Goal: Task Accomplishment & Management: Complete application form

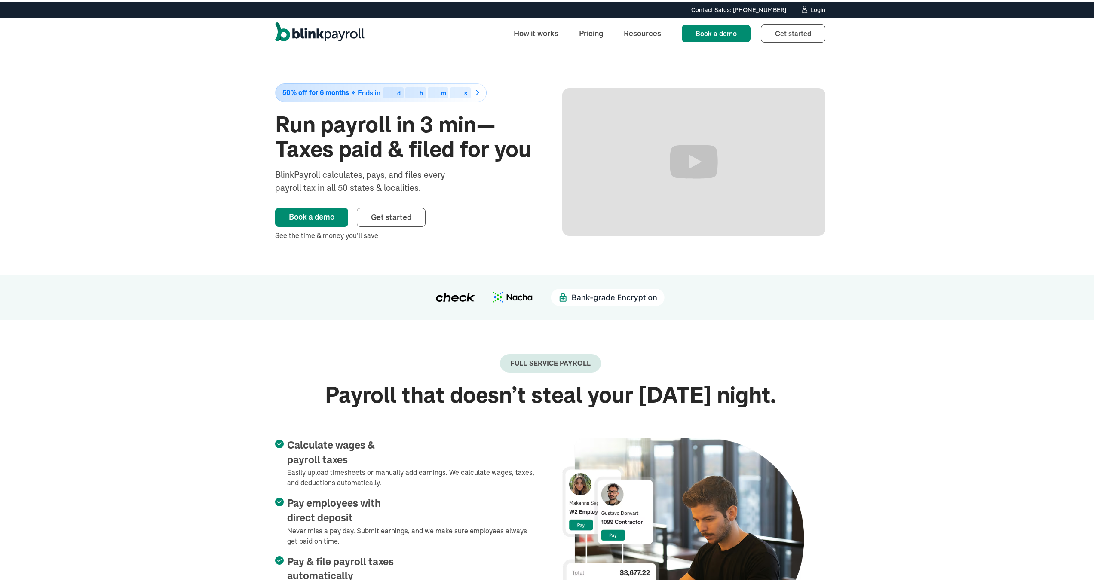
click at [162, 150] on div "50% off for 6 months Ends in 00 d 00 h 00 m 00 s Run payroll in 3 min—Taxes pai…" at bounding box center [550, 160] width 1100 height 226
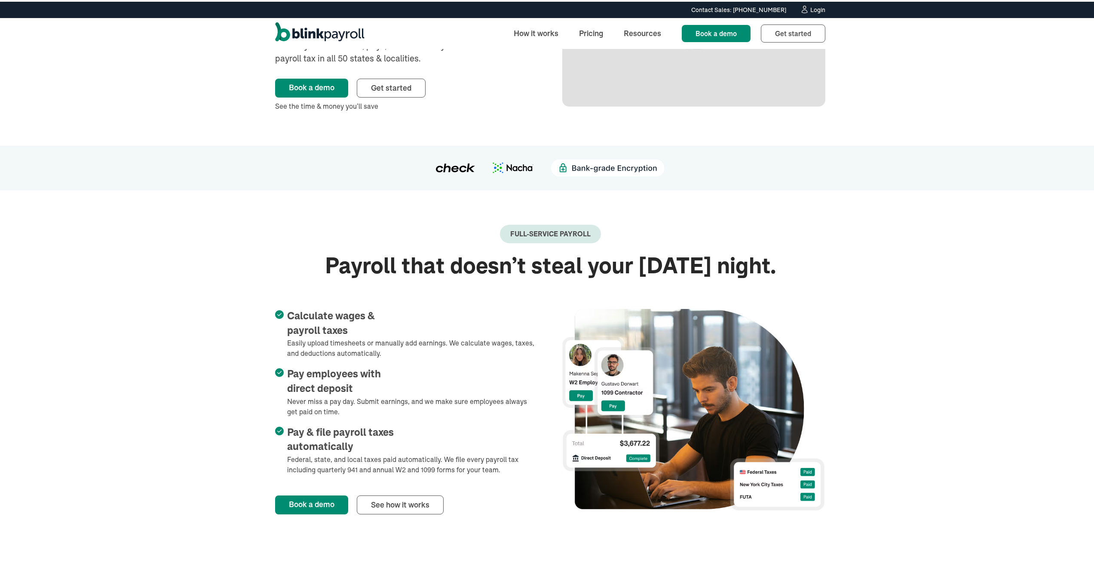
scroll to position [132, 0]
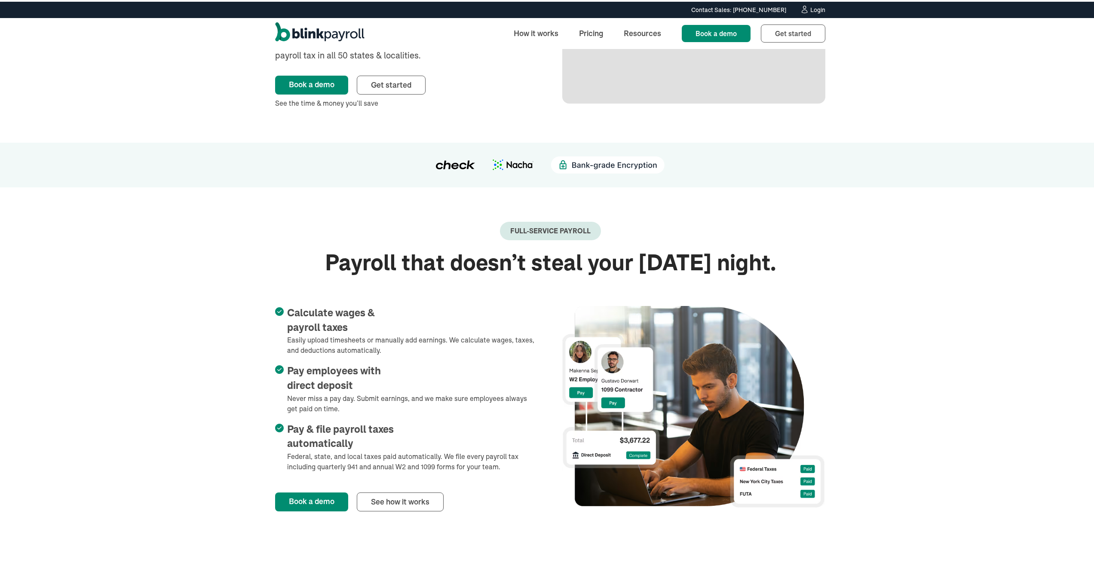
click at [164, 79] on div "50% off for 6 months Ends in 46 d 09 h 35 m 38 s Run payroll in 3 min—Taxes pai…" at bounding box center [550, 28] width 1100 height 226
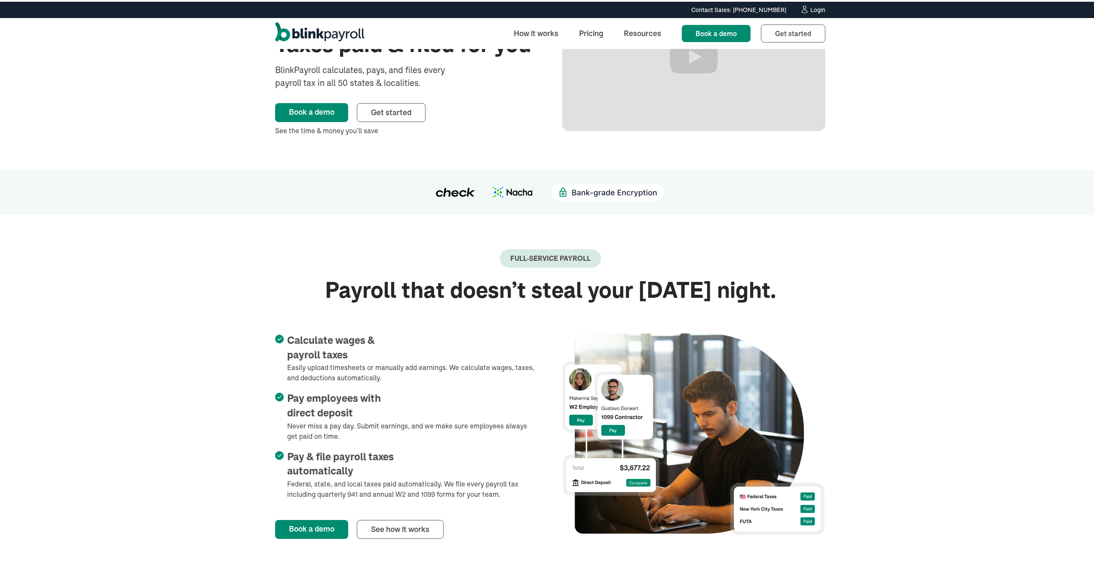
scroll to position [89, 0]
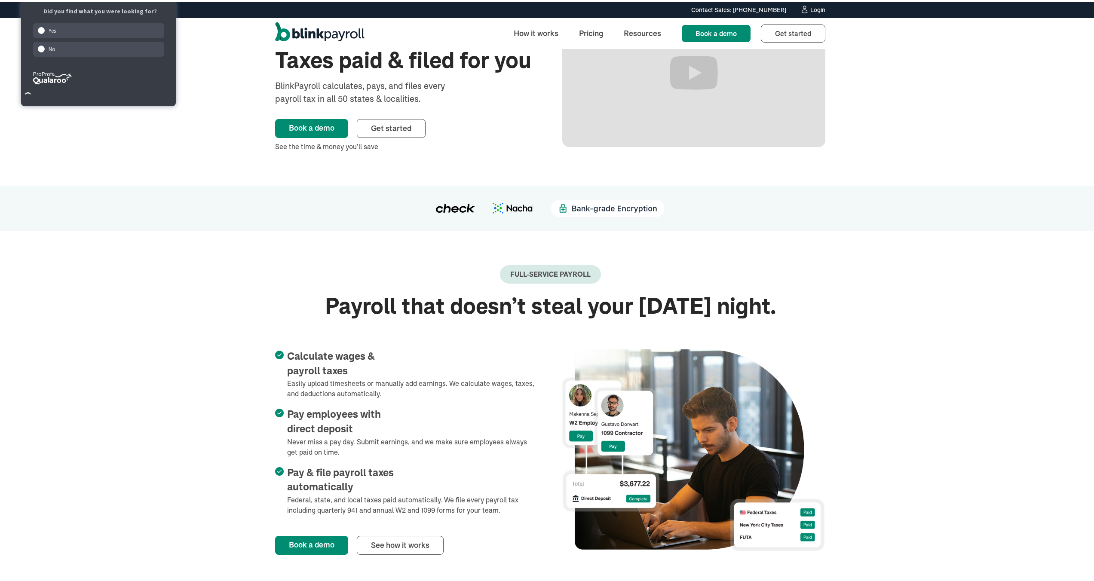
click at [215, 35] on div "Contact Sales: (315) 915-5645 Contact Sales: (315) 915-5645 Login How it works …" at bounding box center [550, 23] width 1100 height 47
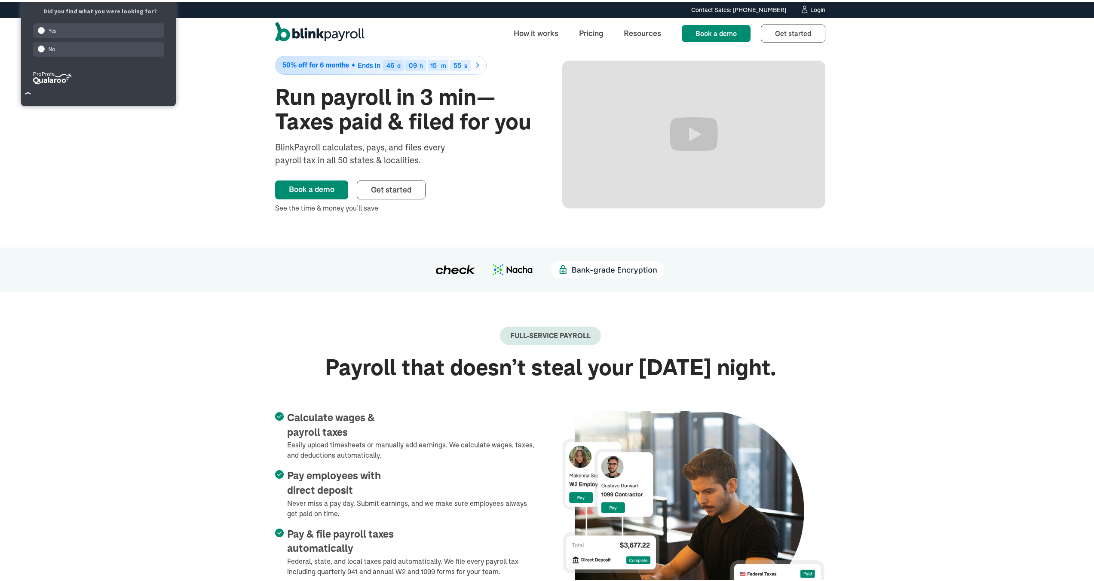
scroll to position [0, 0]
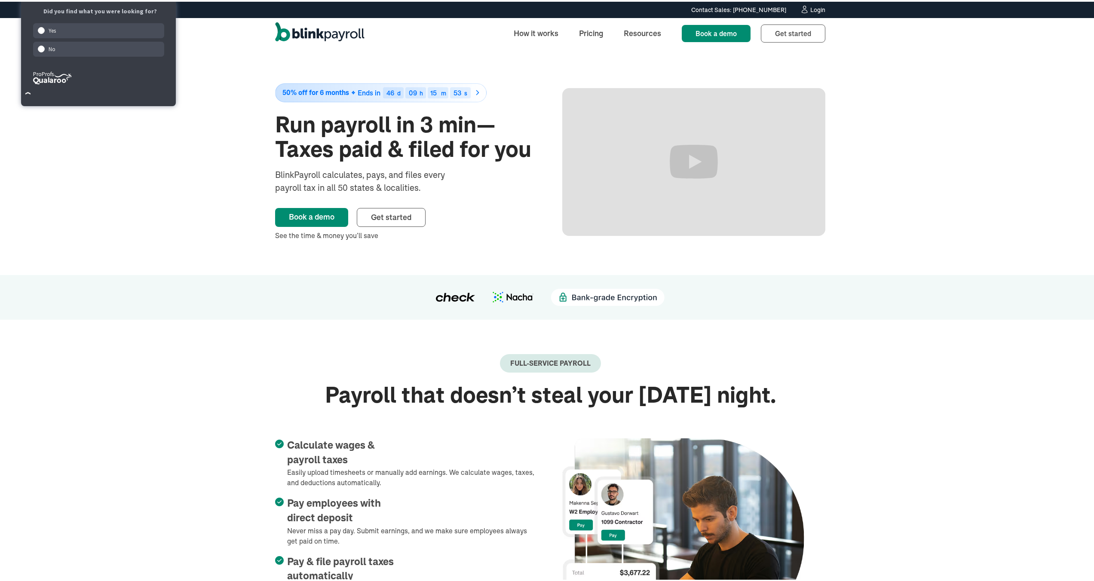
click at [207, 66] on div "50% off for 6 months Ends in 46 d 09 h 15 m 53 s Run payroll in 3 min—Taxes pai…" at bounding box center [550, 160] width 1100 height 226
click at [125, 39] on form "Yes No" at bounding box center [98, 45] width 148 height 49
click at [139, 32] on div "Yes" at bounding box center [99, 28] width 132 height 15
click at [246, 62] on div "50% off for 6 months Ends in 46 d 09 h 15 m 48 s Run payroll in 3 min—Taxes pai…" at bounding box center [550, 160] width 1100 height 226
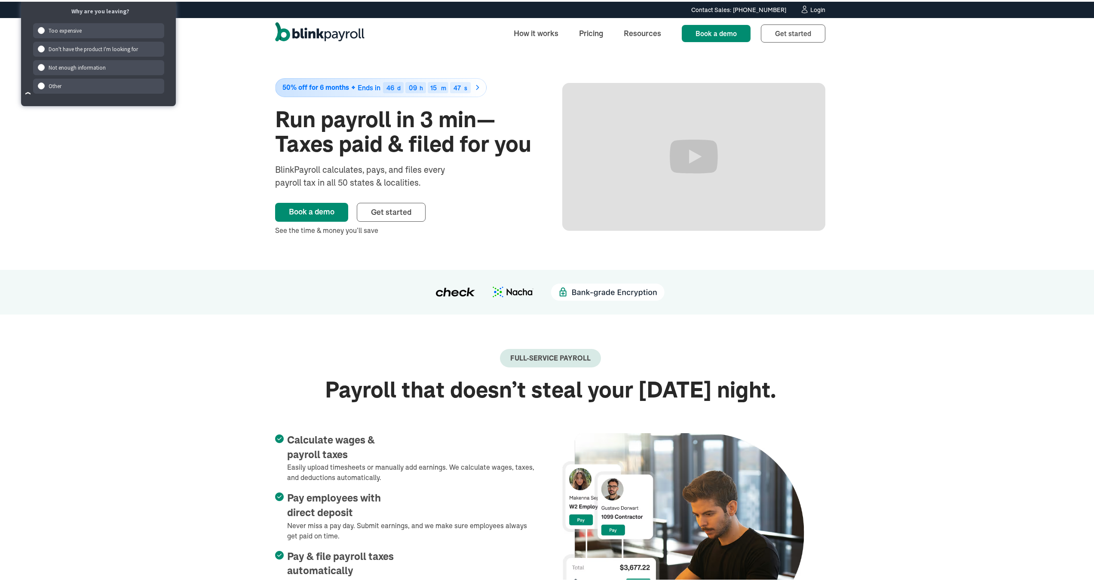
scroll to position [12, 0]
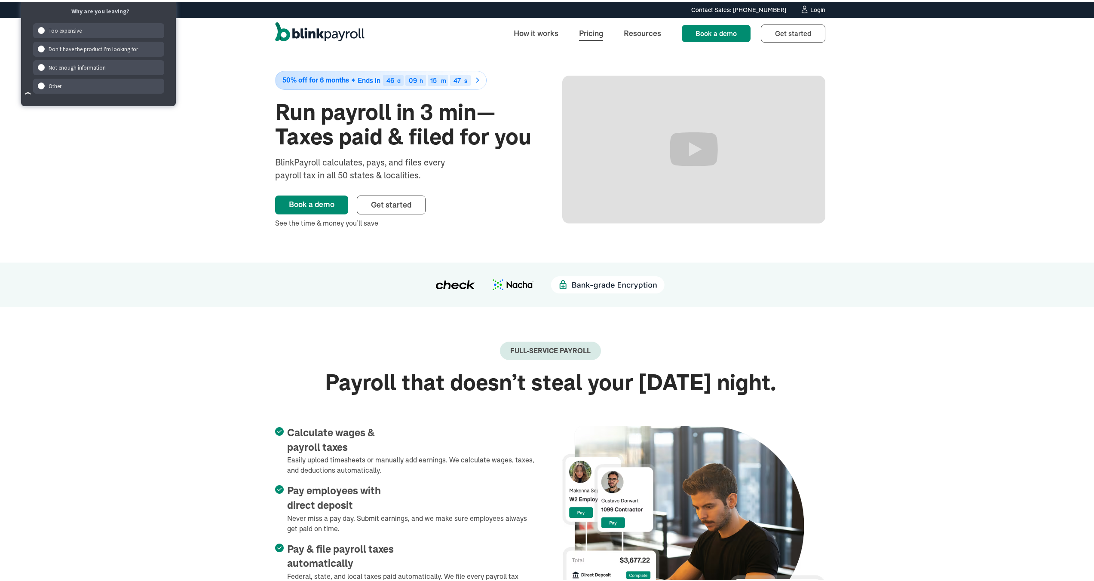
click at [578, 37] on link "Pricing" at bounding box center [591, 31] width 38 height 18
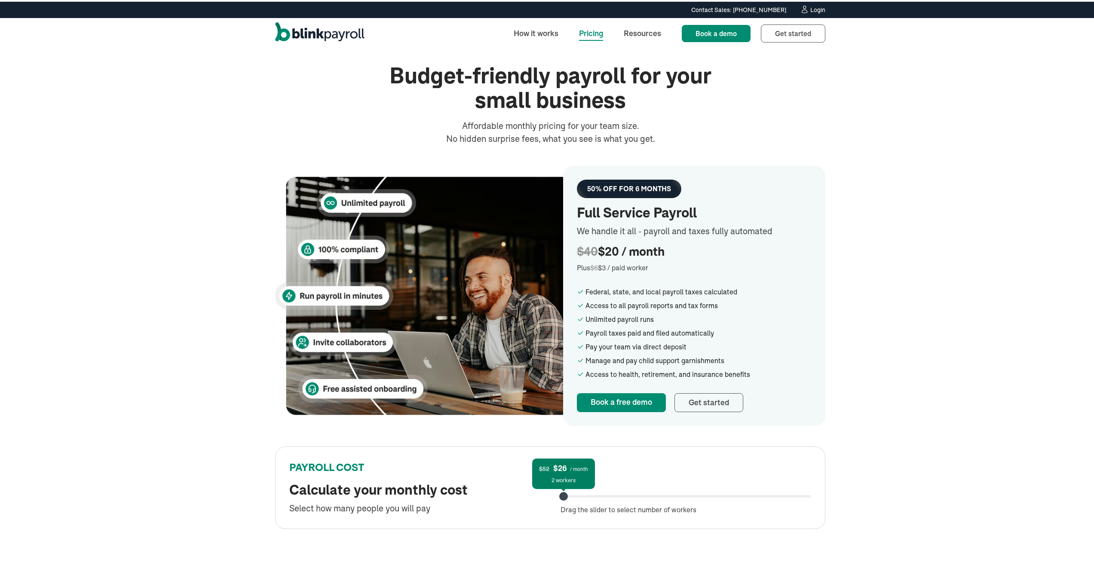
scroll to position [45, 0]
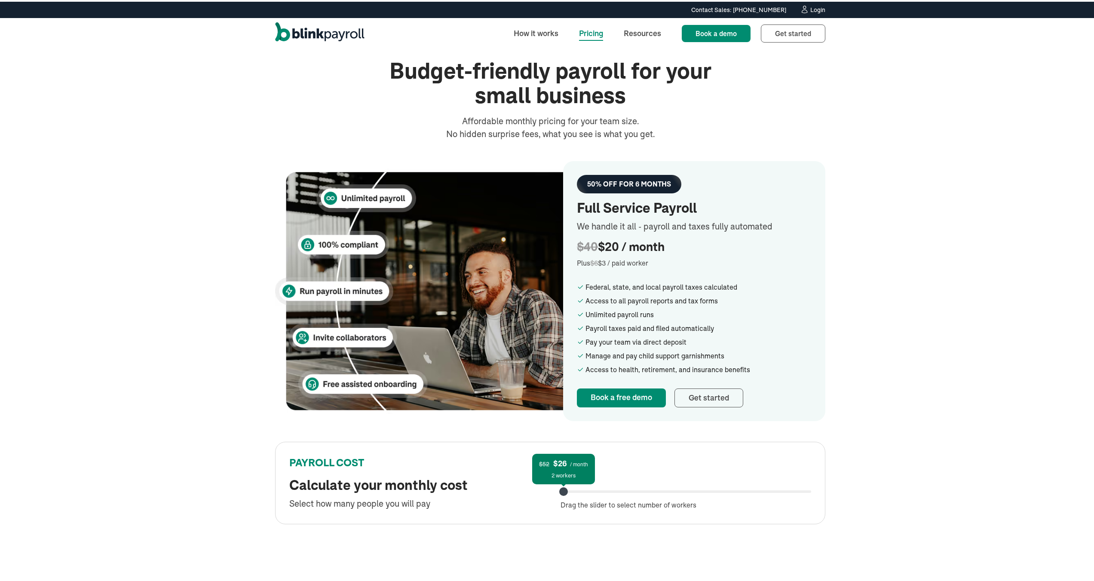
click at [352, 104] on div "Budget-friendly payroll for your small business Affordable monthly pricing for …" at bounding box center [550, 98] width 550 height 82
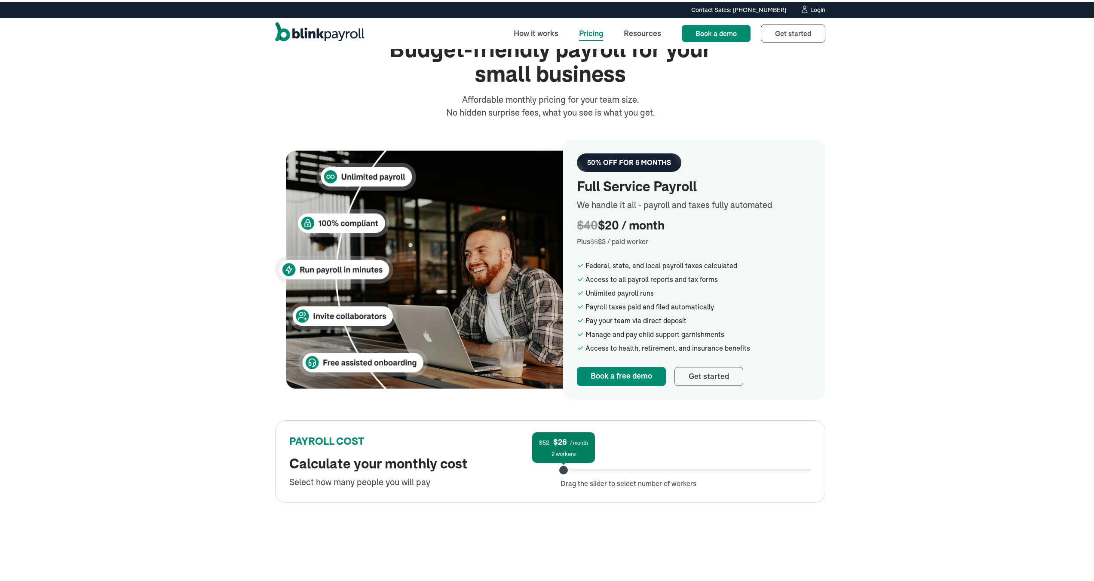
scroll to position [106, 0]
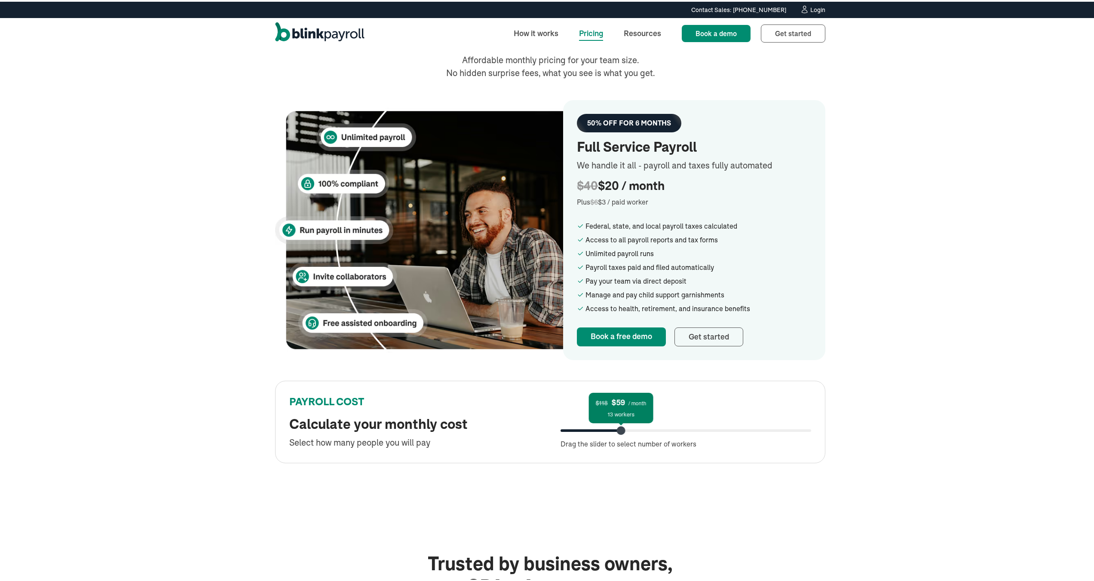
drag, startPoint x: 561, startPoint y: 430, endPoint x: 619, endPoint y: 433, distance: 58.1
click at [619, 433] on div "$118 $59 / month 13 workers Drag the slider to select number of workers" at bounding box center [685, 428] width 251 height 37
click at [943, 368] on div "Budget-friendly payroll for your small business Affordable monthly pricing for …" at bounding box center [550, 229] width 1100 height 576
drag, startPoint x: 228, startPoint y: 216, endPoint x: 238, endPoint y: 222, distance: 11.6
click at [228, 216] on div "Budget-friendly payroll for your small business Affordable monthly pricing for …" at bounding box center [550, 229] width 1100 height 576
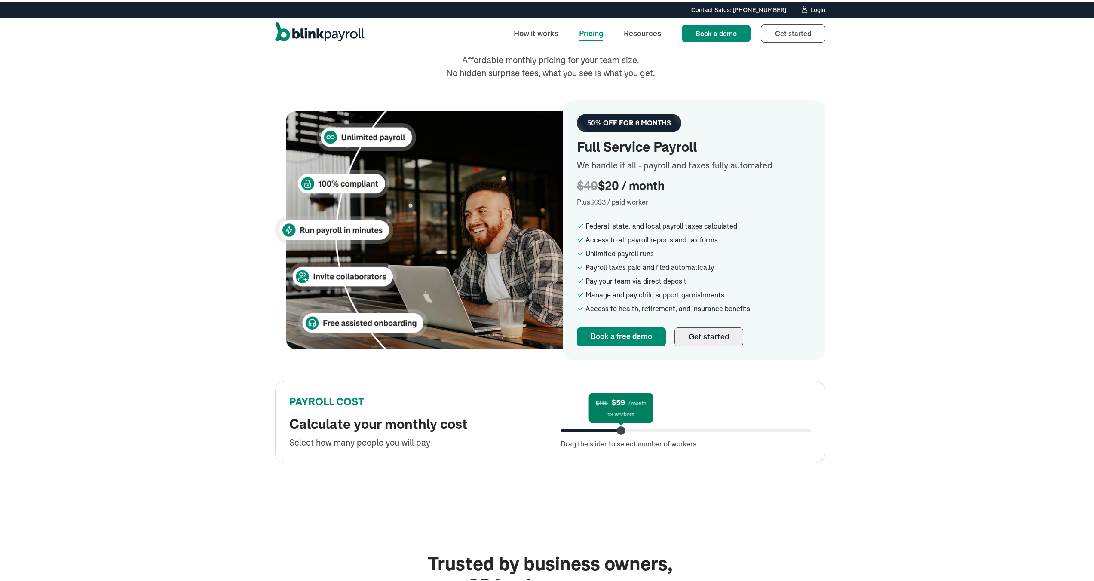
click at [692, 339] on link "Get started" at bounding box center [708, 335] width 69 height 19
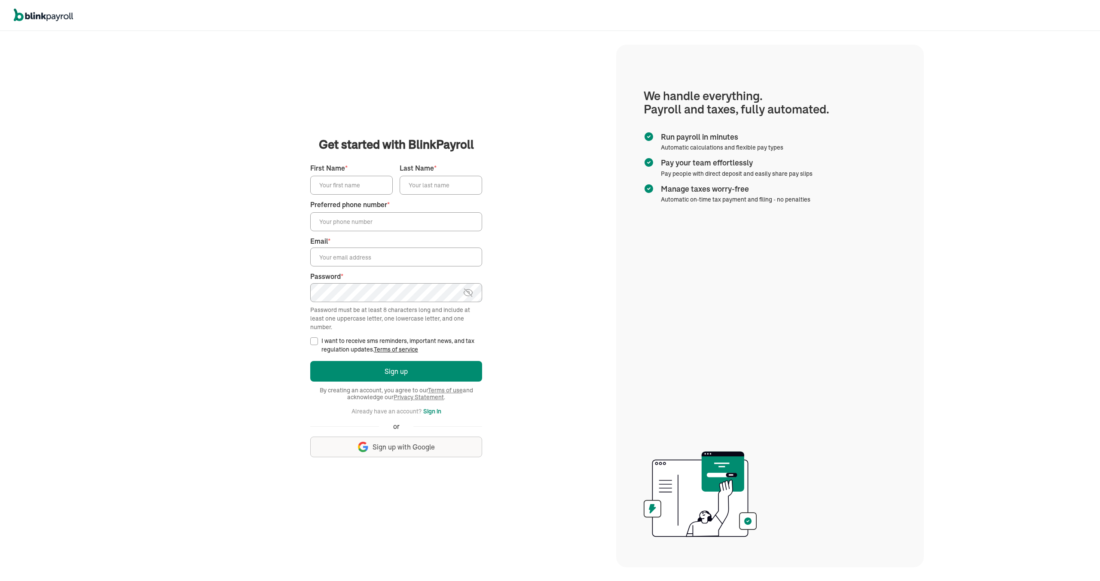
click at [368, 193] on input "First Name *" at bounding box center [351, 185] width 83 height 19
type input "Jeremiah"
type input "Gaddy-Kest"
type input "(208) 703-9481"
type input "jeremiah@lithemovingservices.com"
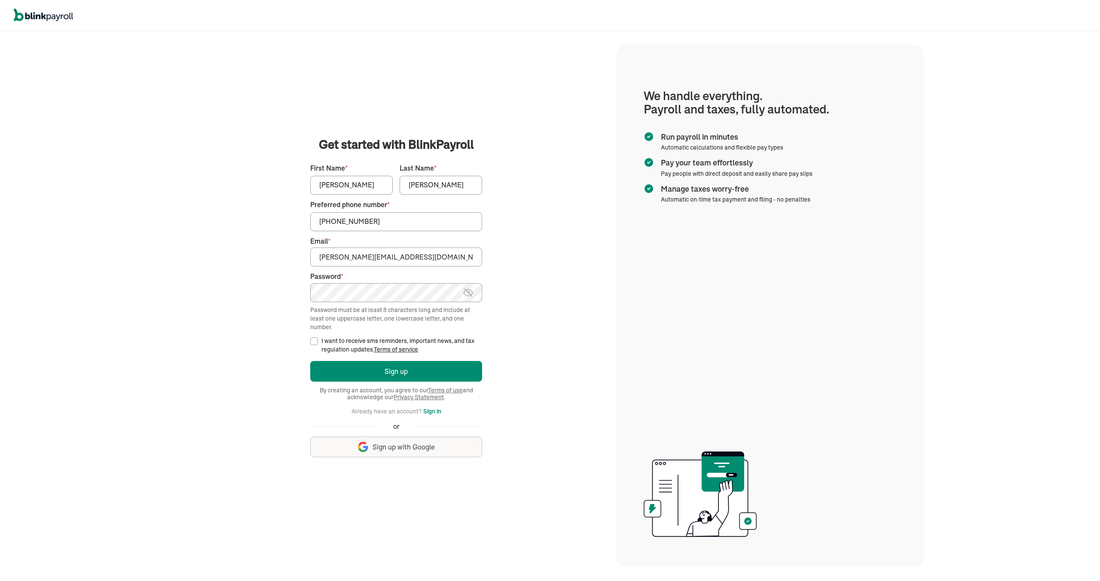
click at [202, 245] on main "Get started with BlinkPayroll Get started with BlinkPayroll 30-day free trial S…" at bounding box center [396, 306] width 419 height 340
click at [316, 340] on input "I want to receive sms reminders, important news, and tax regulation updates. Te…" at bounding box center [314, 341] width 8 height 8
checkbox input "true"
click at [338, 358] on form "Get started with BlinkPayroll Get started with BlinkPayroll 30-day free trial S…" at bounding box center [396, 306] width 172 height 340
click at [344, 365] on button "Sign up" at bounding box center [396, 371] width 172 height 21
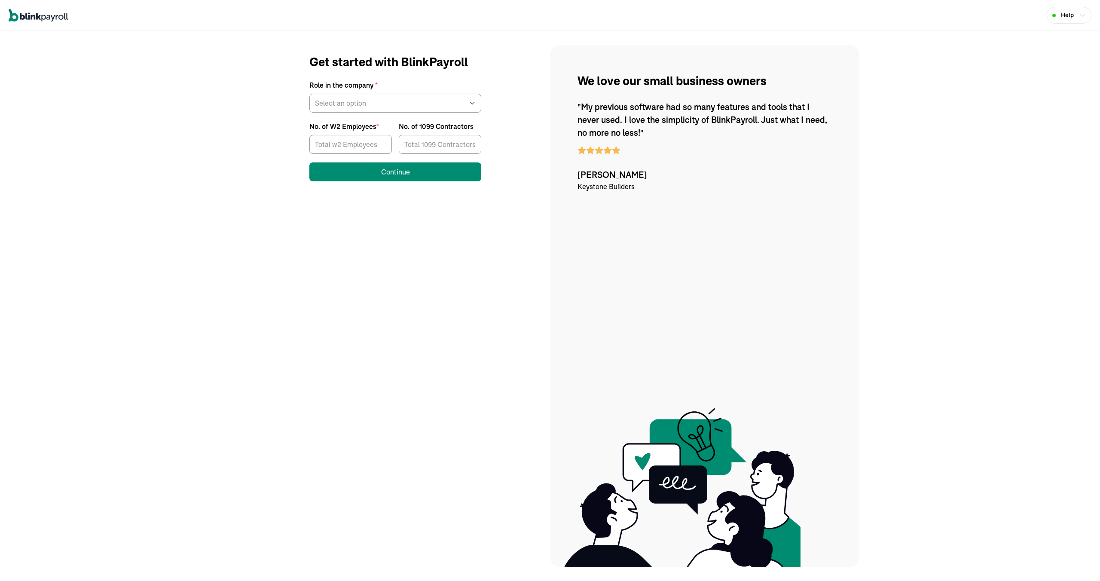
click at [300, 133] on div "Get started with BlinkPayroll Role in the company * Select an option Business o…" at bounding box center [395, 117] width 292 height 128
click at [362, 105] on select "Select an option Business owner HR CPA / Accountant Other" at bounding box center [395, 103] width 172 height 19
click at [354, 98] on select "Select an option Business owner HR CPA / Accountant Other" at bounding box center [395, 103] width 172 height 19
click at [353, 107] on select "Select an option Business owner HR CPA / Accountant Other" at bounding box center [395, 103] width 172 height 19
click at [259, 139] on div "Get started with BlinkPayroll Role in the company * Select an option Business o…" at bounding box center [395, 117] width 292 height 128
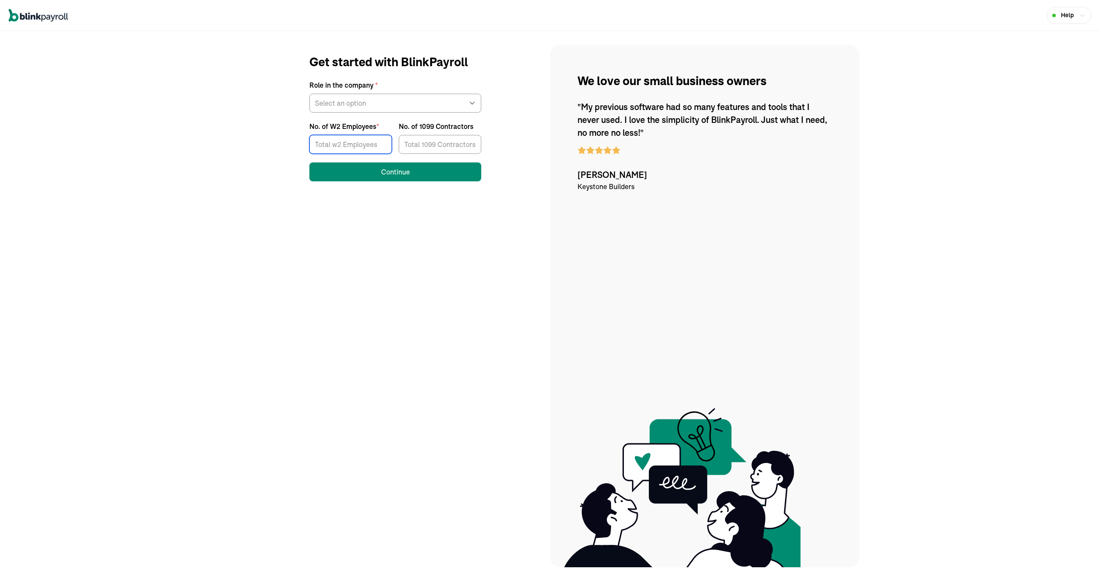
click at [371, 149] on input "No. of W2 Employees *" at bounding box center [350, 144] width 83 height 19
click at [260, 142] on div "Get started with BlinkPayroll Role in the company * Select an option Business o…" at bounding box center [395, 117] width 292 height 128
click at [353, 144] on input "No. of W2 Employees *" at bounding box center [350, 144] width 83 height 19
click at [344, 145] on input "No. of W2 Employees *" at bounding box center [350, 144] width 83 height 19
click at [444, 143] on input "No. of 1099 Contractors" at bounding box center [440, 144] width 83 height 19
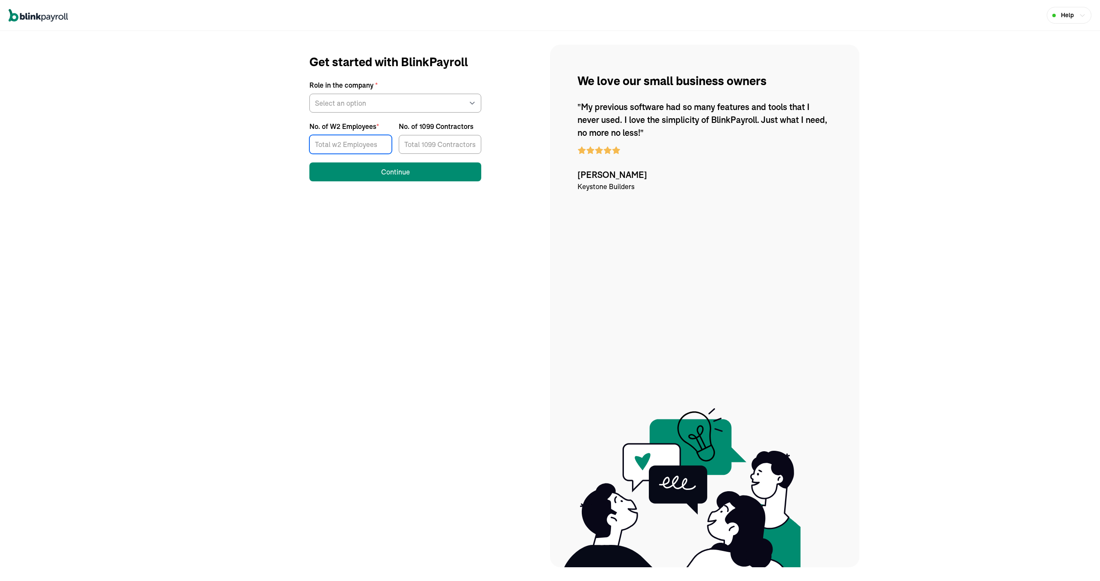
click at [367, 138] on input "No. of W2 Employees *" at bounding box center [350, 144] width 83 height 19
type input "0"
click at [285, 108] on div "Get started with BlinkPayroll Role in the company * Select an option Business o…" at bounding box center [395, 117] width 292 height 128
click at [438, 144] on input "No. of 1099 Contractors" at bounding box center [440, 144] width 83 height 19
click at [439, 144] on input "No. of 1099 Contractors" at bounding box center [440, 144] width 83 height 19
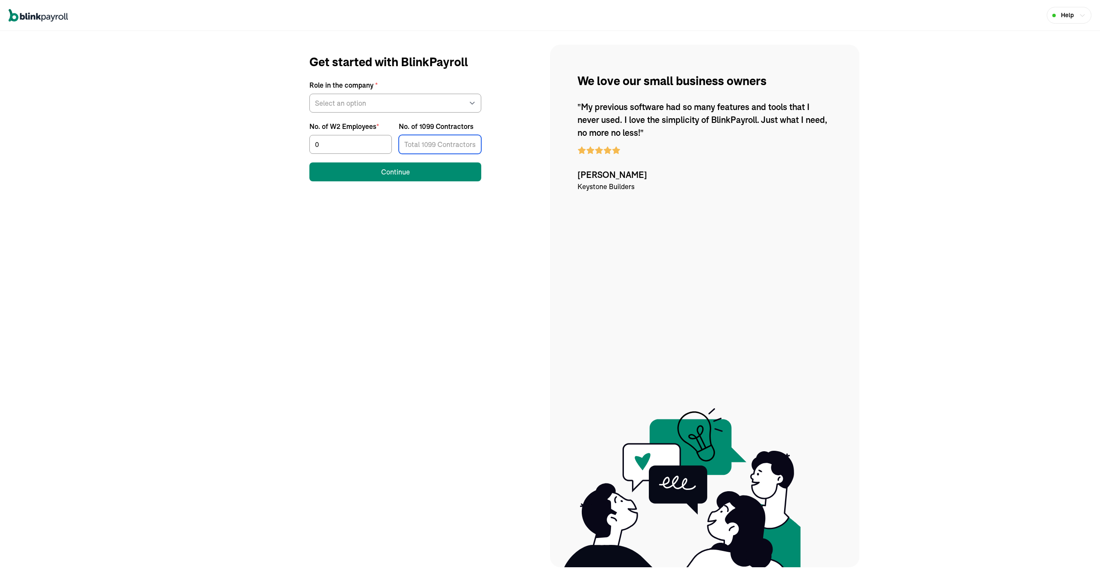
click at [437, 144] on input "No. of 1099 Contractors" at bounding box center [440, 144] width 83 height 19
click at [265, 109] on div "Get started with BlinkPayroll Role in the company * Select an option Business o…" at bounding box center [395, 117] width 292 height 128
click at [460, 149] on input "No. of 1099 Contractors" at bounding box center [440, 144] width 83 height 19
click at [306, 92] on div "Get started with BlinkPayroll Role in the company * Select an option Business o…" at bounding box center [395, 117] width 292 height 128
click at [271, 122] on div "Get started with BlinkPayroll Role in the company * Select an option Business o…" at bounding box center [395, 117] width 292 height 128
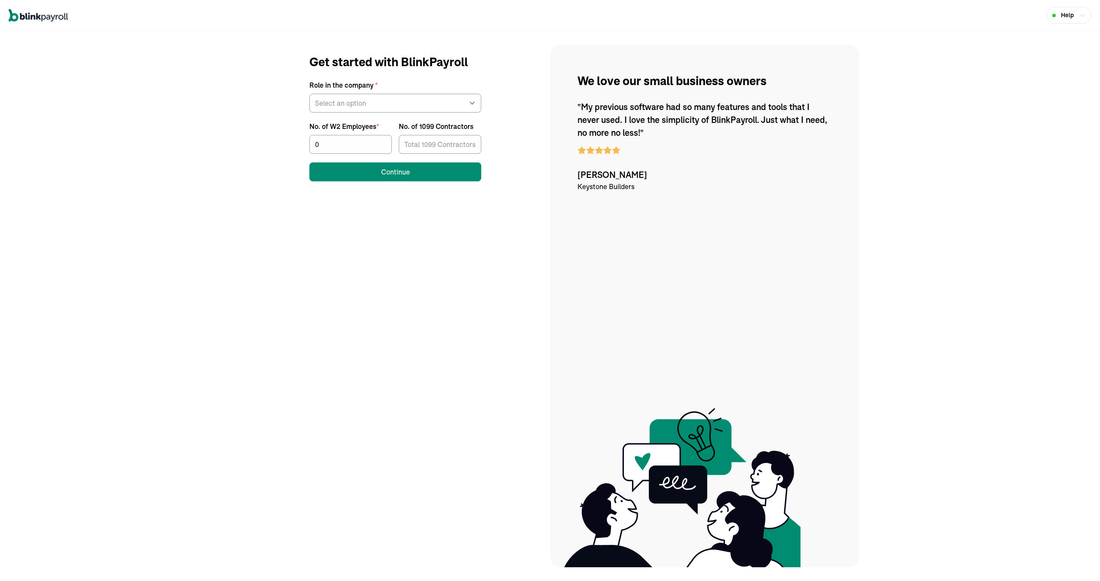
click at [440, 132] on div at bounding box center [440, 143] width 83 height 22
click at [438, 137] on input "No. of 1099 Contractors" at bounding box center [440, 144] width 83 height 19
click at [265, 30] on div "Help" at bounding box center [550, 15] width 1100 height 31
click at [285, 210] on div "Get started with BlinkPayroll Role in the company * Select an option Business o…" at bounding box center [395, 306] width 309 height 523
click at [186, 56] on div "Help We love our small business owners Get started with BlinkPayroll Role in th…" at bounding box center [550, 290] width 1100 height 581
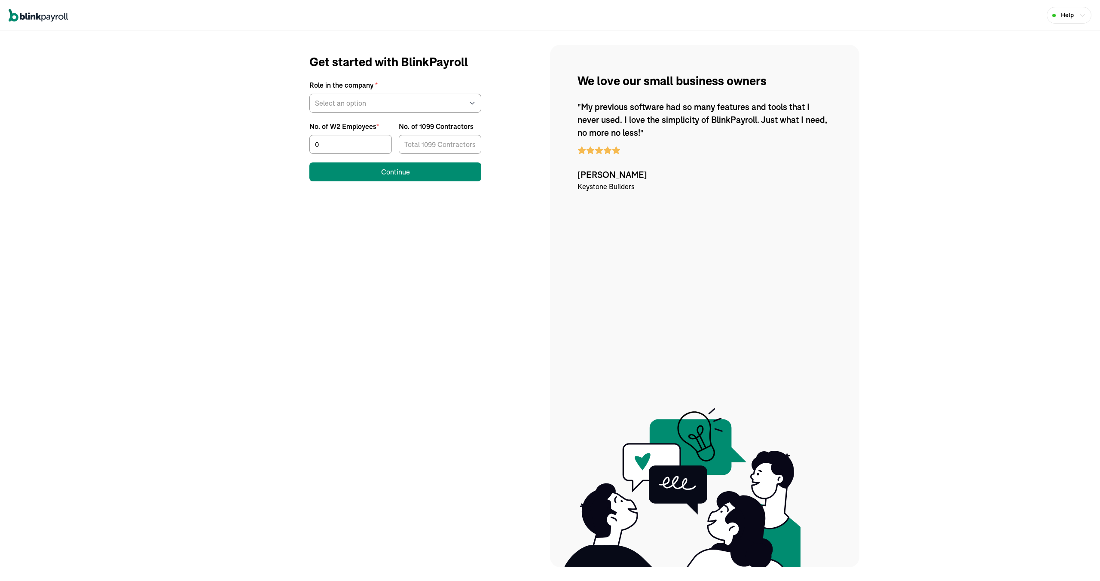
click at [186, 55] on div "Help We love our small business owners Get started with BlinkPayroll Role in th…" at bounding box center [550, 290] width 1100 height 581
click at [186, 53] on div "Help We love our small business owners Get started with BlinkPayroll Role in th…" at bounding box center [550, 290] width 1100 height 581
click at [335, 104] on select "Select an option Business owner HR CPA / Accountant Other" at bounding box center [395, 103] width 172 height 19
click at [179, 113] on div "Help We love our small business owners Get started with BlinkPayroll Role in th…" at bounding box center [550, 290] width 1100 height 581
click at [444, 146] on input "No. of 1099 Contractors" at bounding box center [440, 144] width 83 height 19
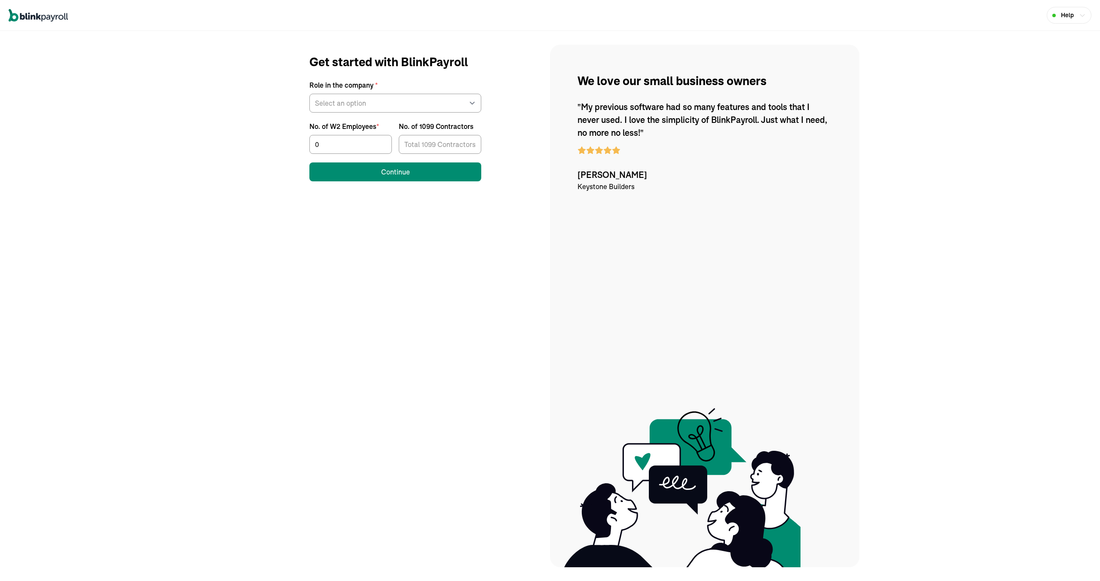
click at [341, 88] on label "Role in the company *" at bounding box center [395, 85] width 172 height 10
click at [341, 94] on select "Select an option Business owner HR CPA / Accountant Other" at bounding box center [395, 103] width 172 height 19
click at [342, 99] on select "Select an option Business owner HR CPA / Accountant Other" at bounding box center [395, 103] width 172 height 19
select select "owner"
click at [309, 94] on select "Select an option Business owner HR CPA / Accountant Other" at bounding box center [395, 103] width 172 height 19
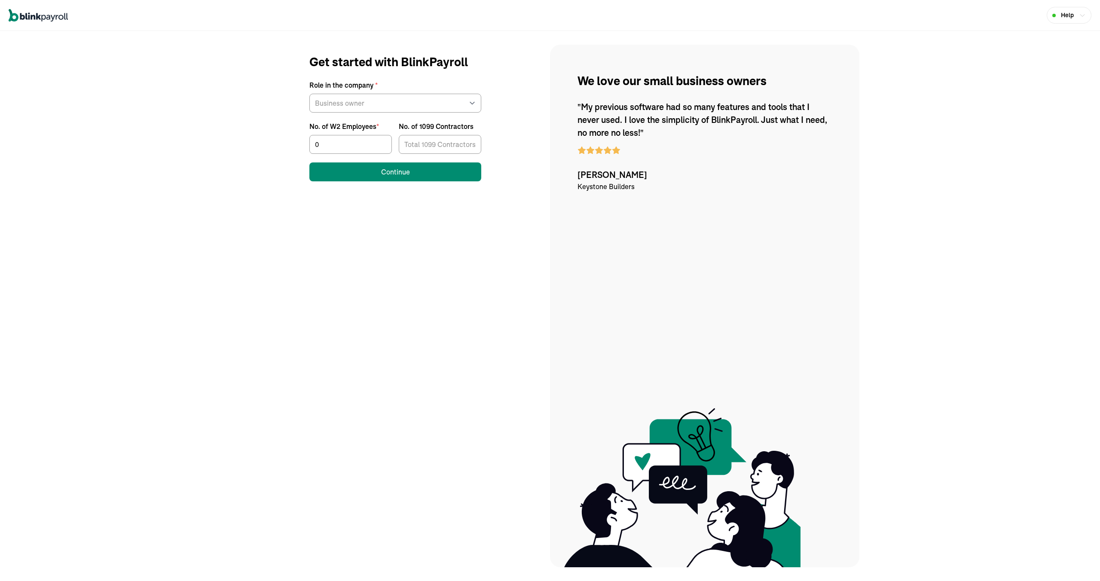
click at [217, 142] on div "Help We love our small business owners Get started with BlinkPayroll Role in th…" at bounding box center [550, 290] width 1100 height 581
click at [446, 140] on input "No. of 1099 Contractors" at bounding box center [440, 144] width 83 height 19
click at [437, 142] on input "No. of 1099 Contractors" at bounding box center [440, 144] width 83 height 19
click at [512, 104] on div "Get started with BlinkPayroll Role in the company * Select an option Business o…" at bounding box center [395, 117] width 292 height 128
click at [440, 129] on div "No. of 1099 Contractors" at bounding box center [436, 126] width 75 height 10
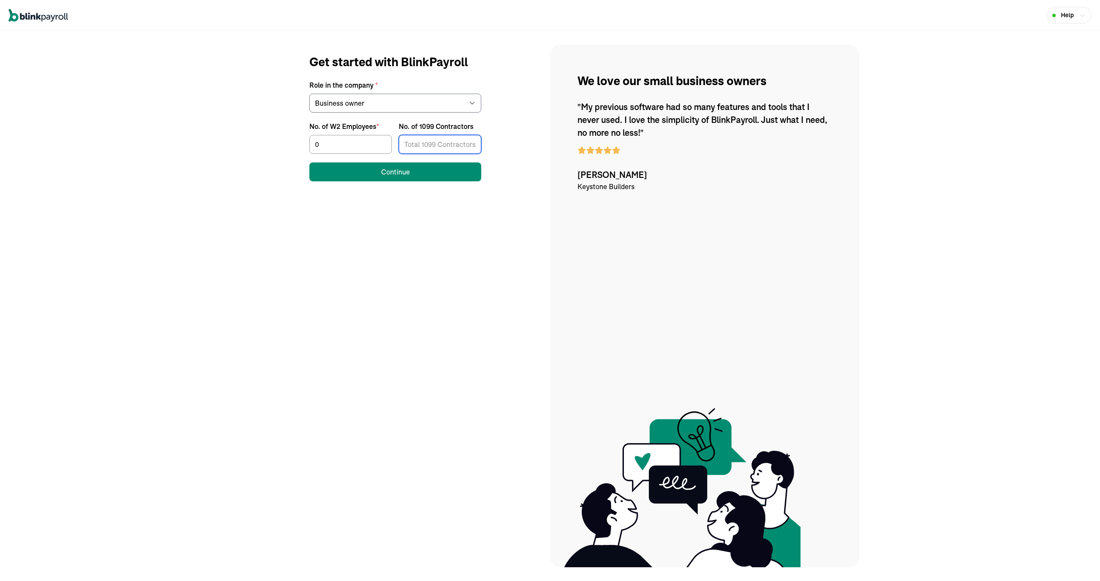
click at [440, 135] on input "No. of 1099 Contractors" at bounding box center [440, 144] width 83 height 19
click at [437, 130] on div "No. of 1099 Contractors" at bounding box center [436, 126] width 75 height 10
click at [437, 135] on input "No. of 1099 Contractors" at bounding box center [440, 144] width 83 height 19
click at [438, 146] on input "No. of 1099 Contractors" at bounding box center [440, 144] width 83 height 19
click at [441, 146] on input "No. of 1099 Contractors" at bounding box center [440, 144] width 83 height 19
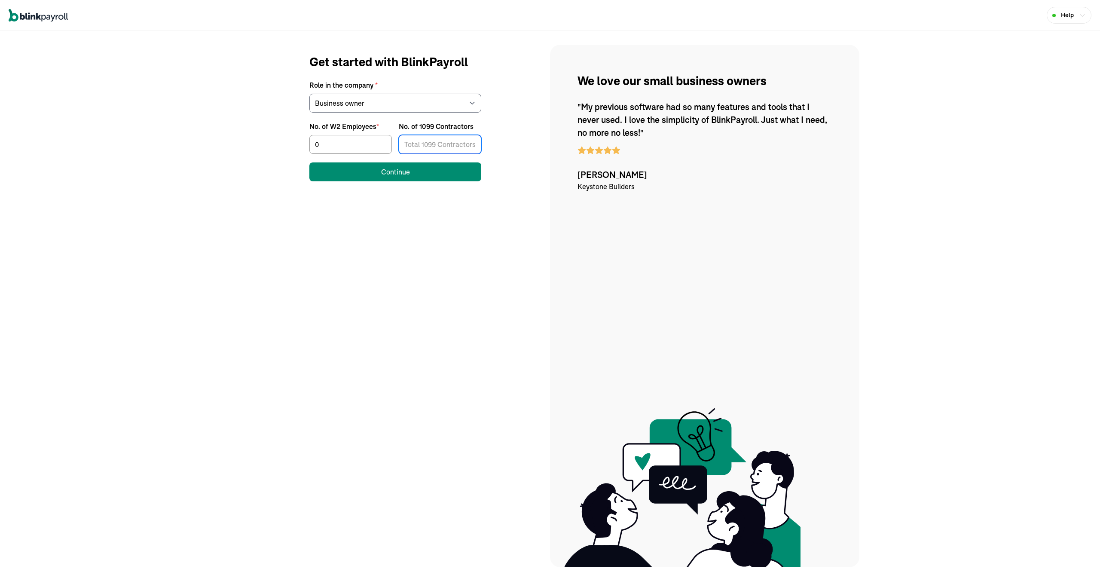
click at [437, 142] on input "No. of 1099 Contractors" at bounding box center [440, 144] width 83 height 19
click at [410, 216] on div "Get started with BlinkPayroll Role in the company * Select an option Business o…" at bounding box center [395, 306] width 309 height 523
click at [441, 142] on input "No. of 1099 Contractors" at bounding box center [440, 144] width 83 height 19
click at [438, 142] on input "No. of 1099 Contractors" at bounding box center [440, 144] width 83 height 19
click at [544, 122] on div "Get started with BlinkPayroll Role in the company * Select an option Business o…" at bounding box center [395, 306] width 309 height 523
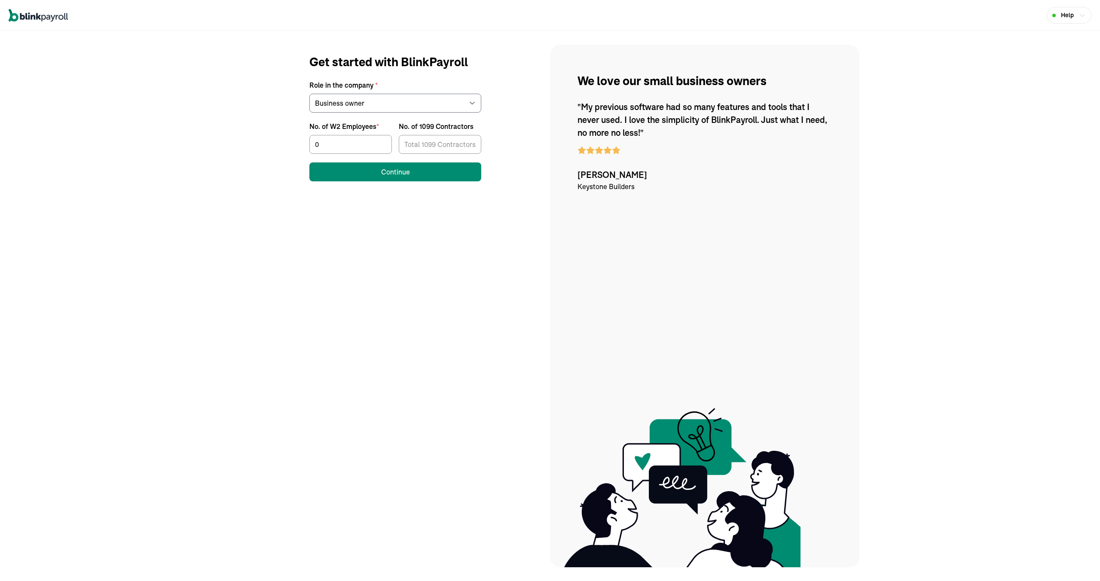
click at [501, 128] on div "Get started with BlinkPayroll Role in the company * Select an option Business o…" at bounding box center [395, 117] width 292 height 128
click at [438, 148] on input "No. of 1099 Contractors" at bounding box center [440, 144] width 83 height 19
click at [506, 125] on div "Get started with BlinkPayroll Role in the company * Select an option Business o…" at bounding box center [395, 117] width 292 height 128
click at [444, 144] on input "No. of 1099 Contractors" at bounding box center [440, 144] width 83 height 19
click at [511, 122] on div "Get started with BlinkPayroll Role in the company * Select an option Business o…" at bounding box center [395, 117] width 292 height 128
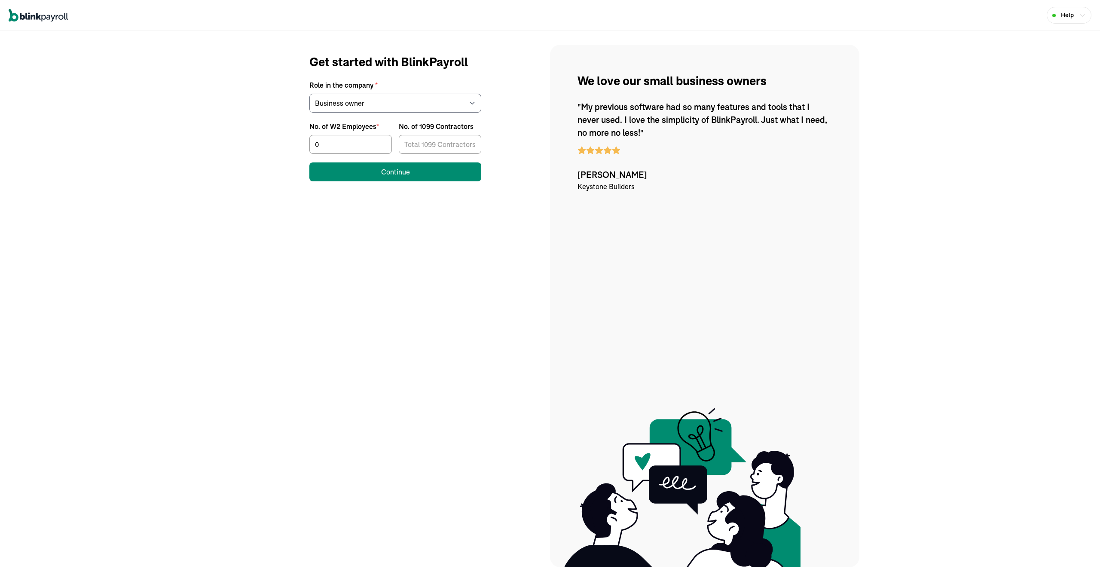
click at [516, 147] on div "Get started with BlinkPayroll Role in the company * Select an option Business o…" at bounding box center [395, 117] width 292 height 128
click at [437, 145] on input "No. of 1099 Contractors" at bounding box center [440, 144] width 83 height 19
click at [500, 127] on div "Get started with BlinkPayroll Role in the company * Select an option Business o…" at bounding box center [395, 117] width 292 height 128
click at [432, 144] on input "No. of 1099 Contractors" at bounding box center [440, 144] width 83 height 19
click at [444, 146] on input "No. of 1099 Contractors" at bounding box center [440, 144] width 83 height 19
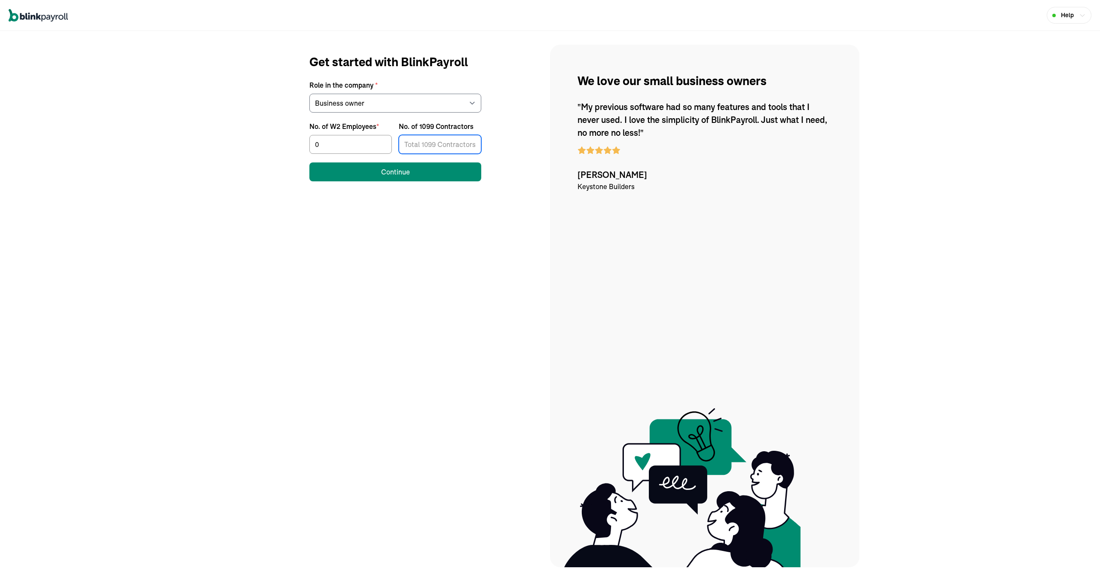
click at [435, 143] on input "No. of 1099 Contractors" at bounding box center [440, 144] width 83 height 19
click at [504, 121] on div "Get started with BlinkPayroll Role in the company * Select an option Business o…" at bounding box center [395, 117] width 292 height 128
click at [441, 144] on input "No. of 1099 Contractors" at bounding box center [440, 144] width 83 height 19
drag, startPoint x: 510, startPoint y: 139, endPoint x: 499, endPoint y: 140, distance: 11.2
click at [509, 139] on div "Get started with BlinkPayroll Role in the company * Select an option Business o…" at bounding box center [395, 117] width 292 height 128
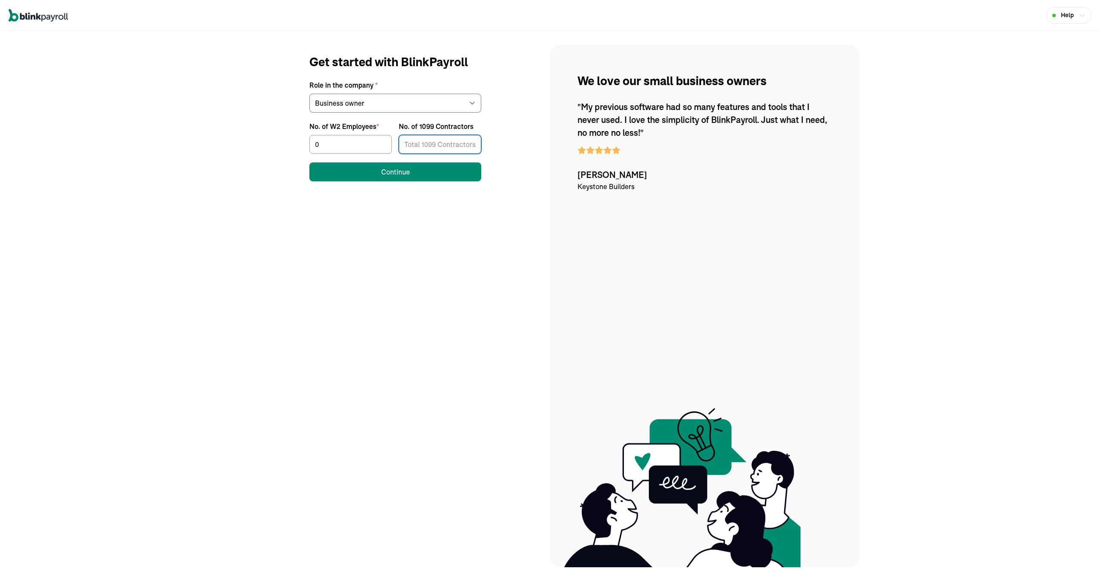
click at [441, 146] on input "No. of 1099 Contractors" at bounding box center [440, 144] width 83 height 19
click at [436, 146] on input "No. of 1099 Contractors" at bounding box center [440, 144] width 83 height 19
click at [499, 133] on div "Get started with BlinkPayroll Role in the company * Select an option Business o…" at bounding box center [395, 117] width 292 height 128
click at [438, 146] on input "No. of 1099 Contractors" at bounding box center [440, 144] width 83 height 19
click at [499, 133] on div "Get started with BlinkPayroll Role in the company * Select an option Business o…" at bounding box center [395, 117] width 292 height 128
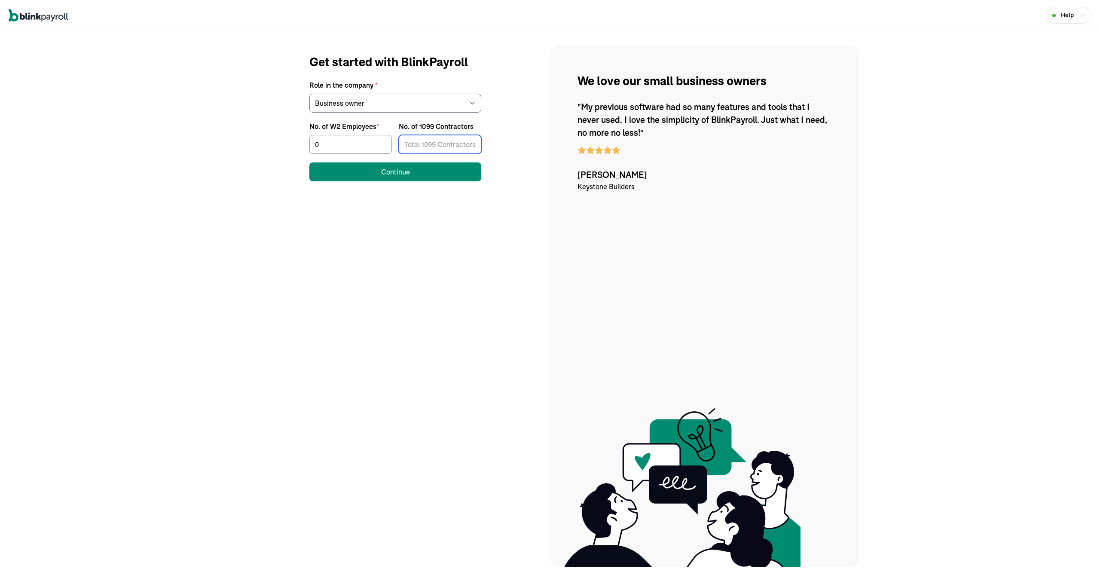
drag, startPoint x: 450, startPoint y: 150, endPoint x: 442, endPoint y: 147, distance: 8.0
click at [448, 150] on input "No. of 1099 Contractors" at bounding box center [440, 144] width 83 height 19
click at [439, 147] on input "No. of 1099 Contractors" at bounding box center [440, 144] width 83 height 19
drag, startPoint x: 505, startPoint y: 143, endPoint x: 444, endPoint y: 152, distance: 61.7
click at [505, 143] on div "Get started with BlinkPayroll Role in the company * Select an option Business o…" at bounding box center [395, 117] width 292 height 128
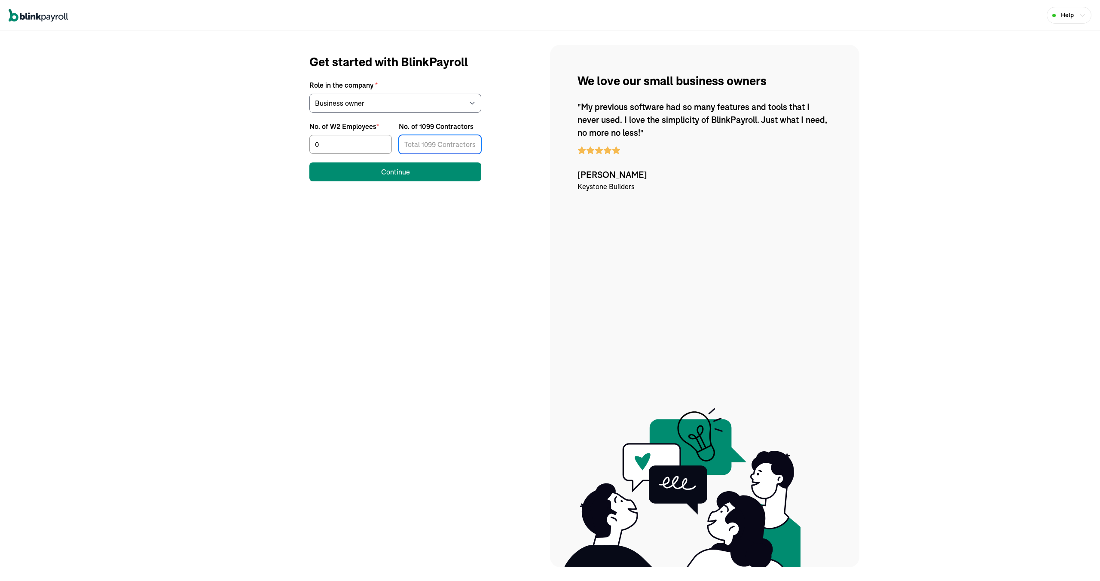
click at [439, 148] on input "No. of 1099 Contractors" at bounding box center [440, 144] width 83 height 19
click at [501, 137] on div "Get started with BlinkPayroll Role in the company * Select an option Business o…" at bounding box center [395, 117] width 292 height 128
click at [444, 148] on input "No. of 1099 Contractors" at bounding box center [440, 144] width 83 height 19
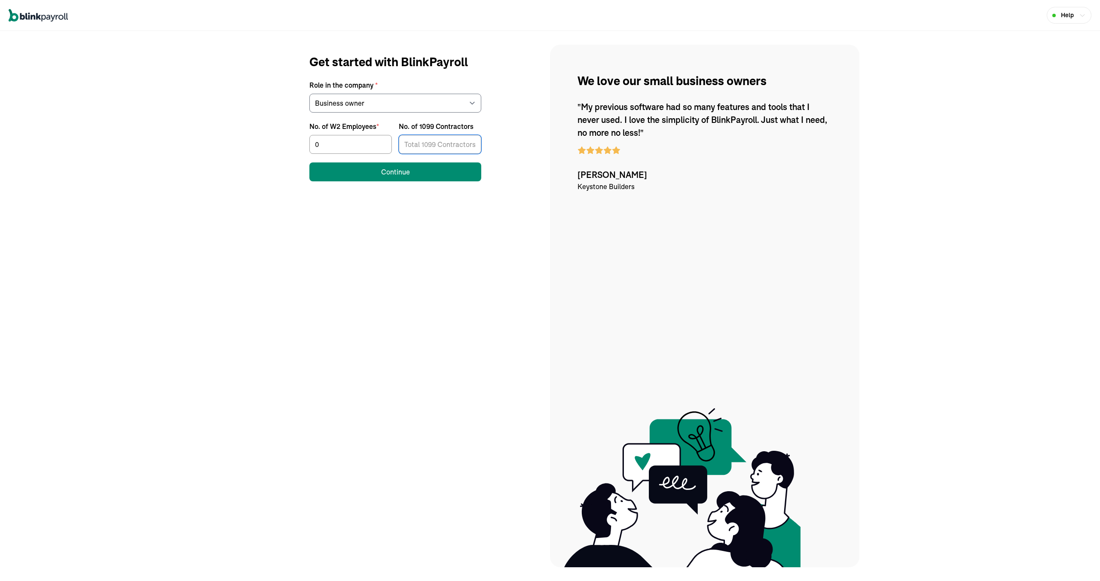
click at [165, 18] on div "Help" at bounding box center [550, 15] width 1100 height 31
click at [188, 167] on div "Help We love our small business owners Get started with BlinkPayroll Role in th…" at bounding box center [550, 290] width 1100 height 581
click at [455, 144] on input "No. of 1099 Contractors" at bounding box center [440, 144] width 83 height 19
type input "10"
click at [428, 166] on button "Continue" at bounding box center [395, 171] width 172 height 19
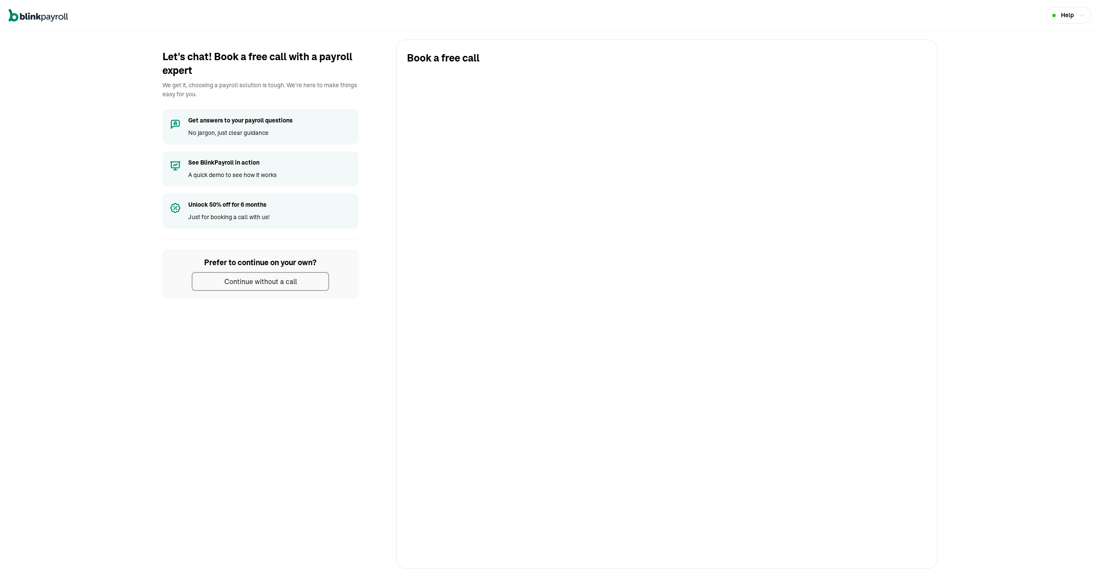
click at [276, 363] on div "Let's chat! Book a free call with a payroll expert We get it, choosing a payrol…" at bounding box center [550, 304] width 1083 height 529
click at [264, 281] on div "Continue without a call" at bounding box center [260, 281] width 73 height 10
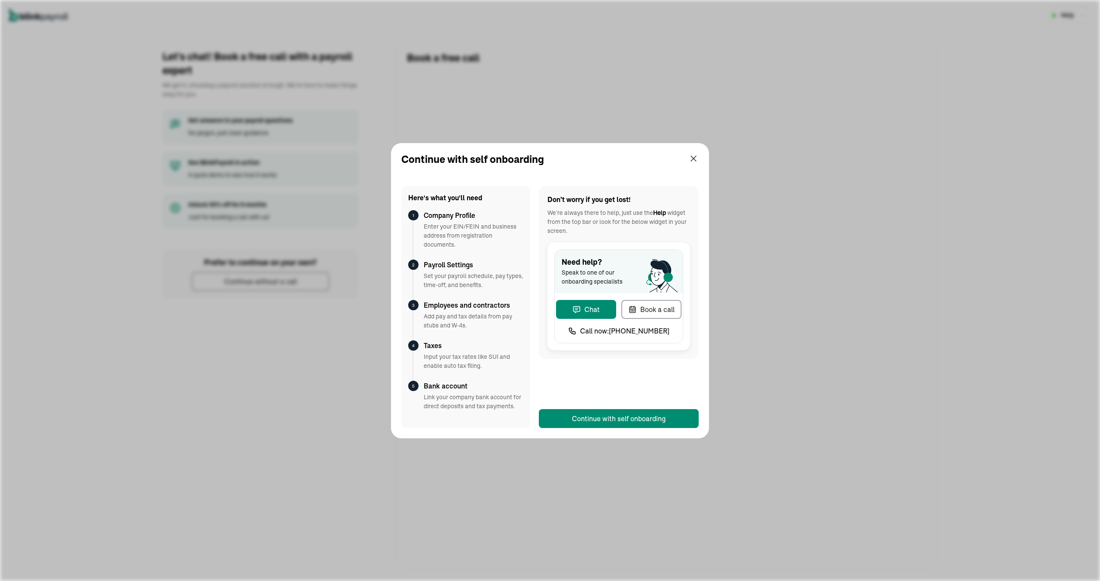
click at [591, 364] on div "Don’t worry if you get lost! We’re always there to help, just use the Help widg…" at bounding box center [619, 307] width 160 height 242
click at [613, 413] on div "Continue with self onboarding" at bounding box center [619, 418] width 94 height 10
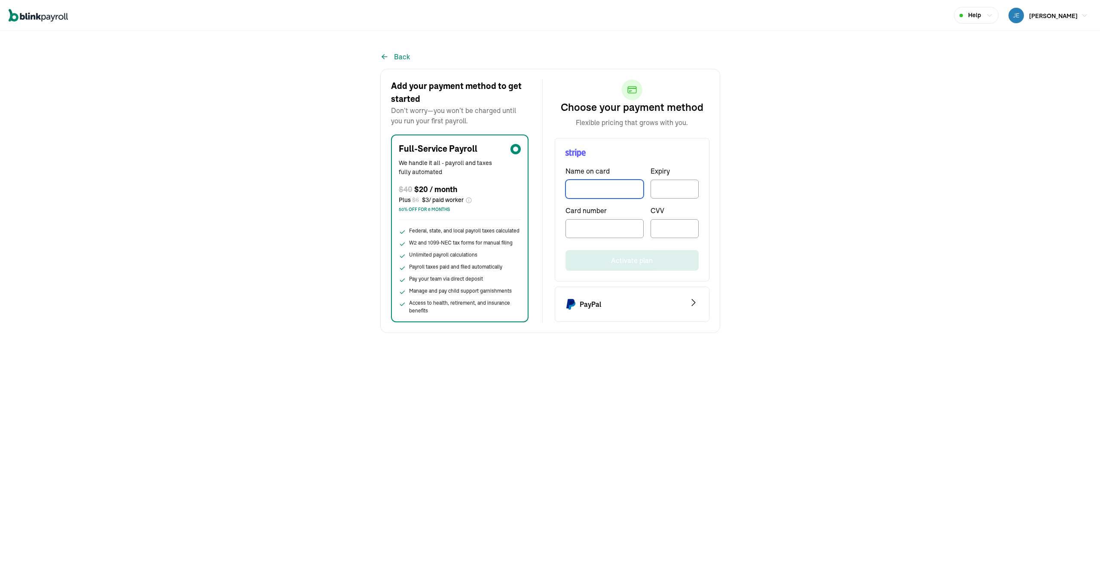
click at [594, 185] on input "TextInput" at bounding box center [605, 189] width 78 height 19
click at [598, 183] on input "TextInput" at bounding box center [605, 189] width 78 height 19
type input "[PERSON_NAME]"
click at [254, 84] on div "Back Add your payment method to get started Don’t worry—you won’t be charged un…" at bounding box center [550, 187] width 1100 height 292
click at [686, 194] on div at bounding box center [675, 189] width 48 height 19
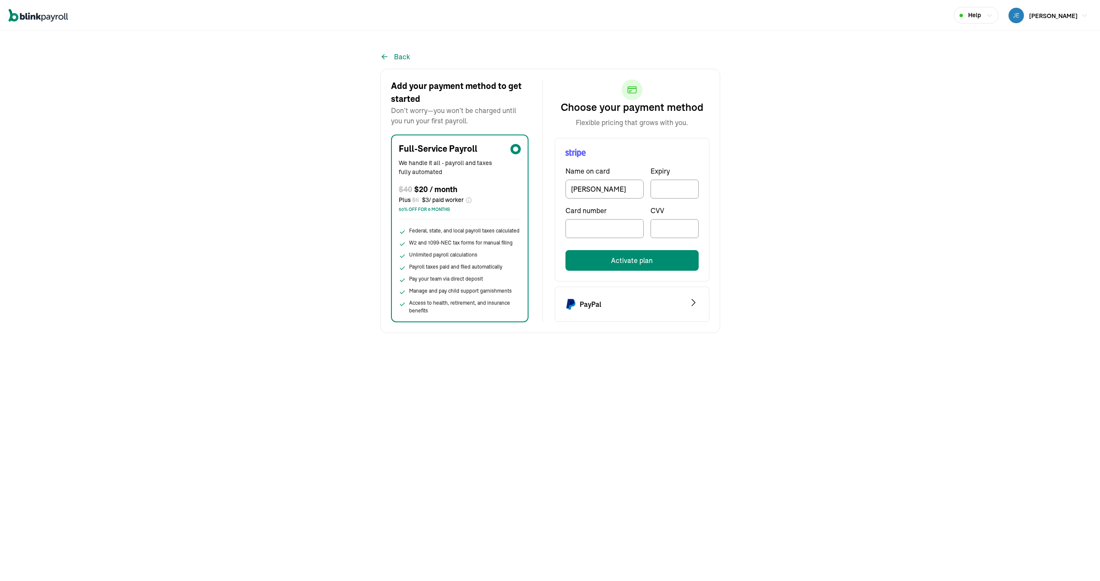
click at [169, 138] on div "Back Add your payment method to get started Don’t worry—you won’t be charged un…" at bounding box center [550, 187] width 1100 height 292
click at [318, 224] on div "Back Add your payment method to get started Don’t worry—you won’t be charged un…" at bounding box center [550, 187] width 1100 height 292
click at [680, 192] on div at bounding box center [675, 189] width 48 height 19
click at [233, 60] on div "Back Add your payment method to get started Don’t worry—you won’t be charged un…" at bounding box center [550, 187] width 1100 height 292
click at [671, 196] on div at bounding box center [675, 189] width 48 height 19
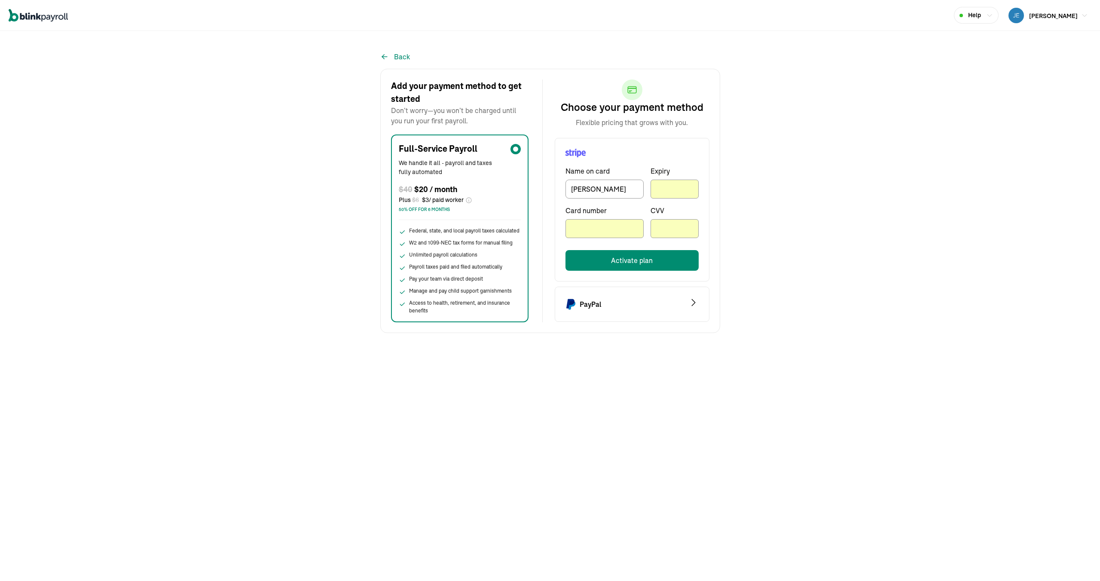
click at [761, 272] on div "Back Add your payment method to get started Don’t worry—you won’t be charged un…" at bounding box center [550, 187] width 1100 height 292
click at [658, 266] on button "Activate plan" at bounding box center [632, 260] width 133 height 21
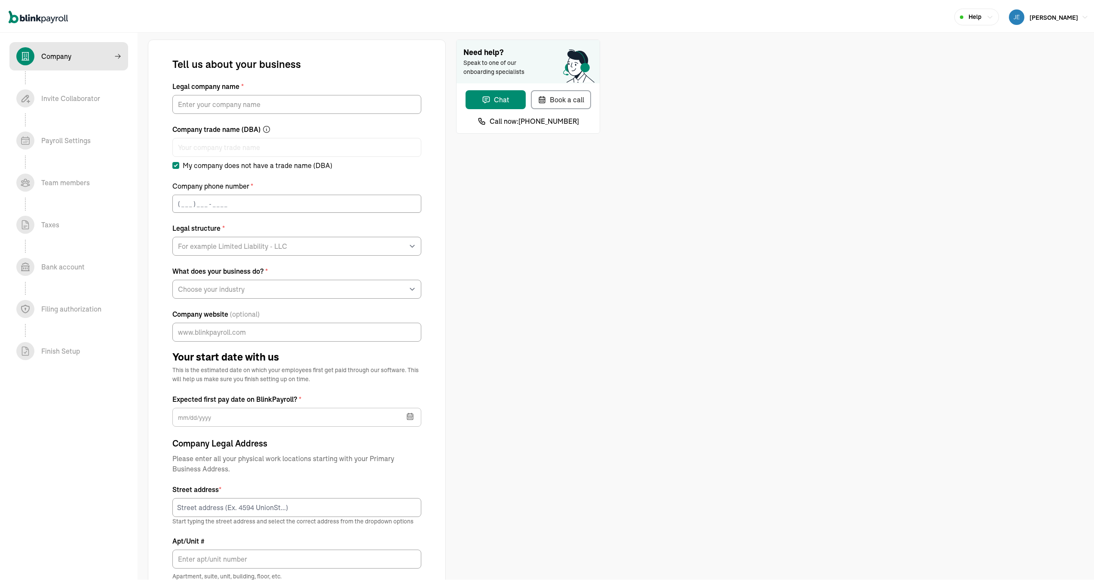
drag, startPoint x: 510, startPoint y: 222, endPoint x: 502, endPoint y: 220, distance: 8.4
click at [504, 220] on div "Need help? Speak to one of our onboarding specialists Chat Book a call Call now…" at bounding box center [528, 420] width 144 height 765
click at [265, 104] on input "Legal company name *" at bounding box center [296, 102] width 249 height 19
type input "Lithe Moving Services & Logistics"
type input "[PHONE_NUMBER]"
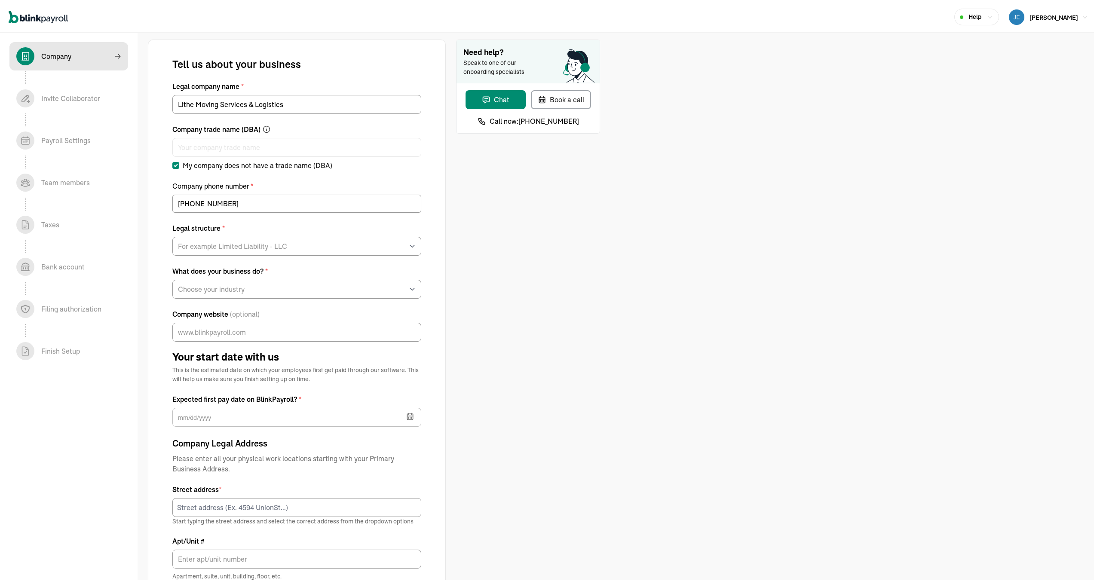
drag, startPoint x: 508, startPoint y: 214, endPoint x: 502, endPoint y: 211, distance: 6.9
click at [506, 213] on div "Need help? Speak to one of our onboarding specialists Chat Book a call Call now…" at bounding box center [528, 420] width 144 height 765
drag, startPoint x: 336, startPoint y: 110, endPoint x: 334, endPoint y: 106, distance: 4.6
click at [336, 110] on input "Lithe Moving Services & Logistics" at bounding box center [296, 102] width 249 height 19
type input "Lithe Moving Services & Logistics LLC"
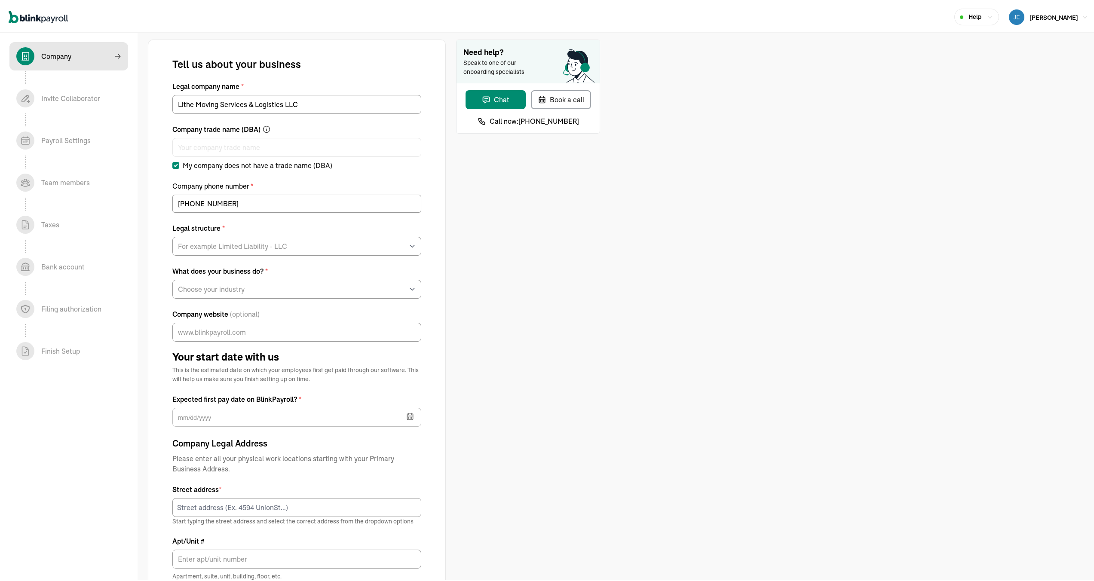
click at [265, 217] on div "Tell us about your business Legal company name * Lithe Moving Services & Logist…" at bounding box center [296, 402] width 249 height 695
click at [266, 245] on select "For example Limited Liability - LLC Sole proprietorship Limited Partnership Lim…" at bounding box center [296, 244] width 249 height 19
click at [287, 245] on select "For example Limited Liability - LLC Sole proprietorship Limited Partnership Lim…" at bounding box center [296, 244] width 249 height 19
select select "Limited Liability Company (LLC)"
click at [172, 235] on select "For example Limited Liability - LLC Sole proprietorship Limited Partnership Lim…" at bounding box center [296, 244] width 249 height 19
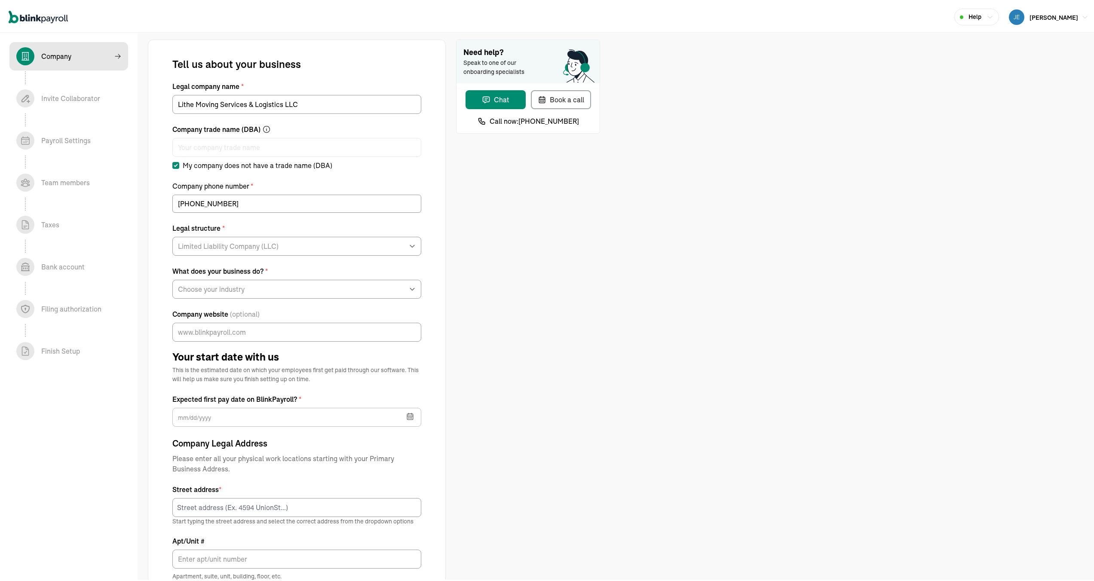
click at [590, 302] on div "Need help? Speak to one of our onboarding specialists Chat Book a call Call now…" at bounding box center [528, 420] width 144 height 765
click at [324, 107] on input "Lithe Moving Services & Logistics LLC" at bounding box center [296, 102] width 249 height 19
click at [566, 191] on div "Need help? Speak to one of our onboarding specialists Chat Book a call Call now…" at bounding box center [528, 420] width 144 height 765
click at [313, 104] on input "Lithe Moving Services & Logistics" at bounding box center [296, 102] width 249 height 19
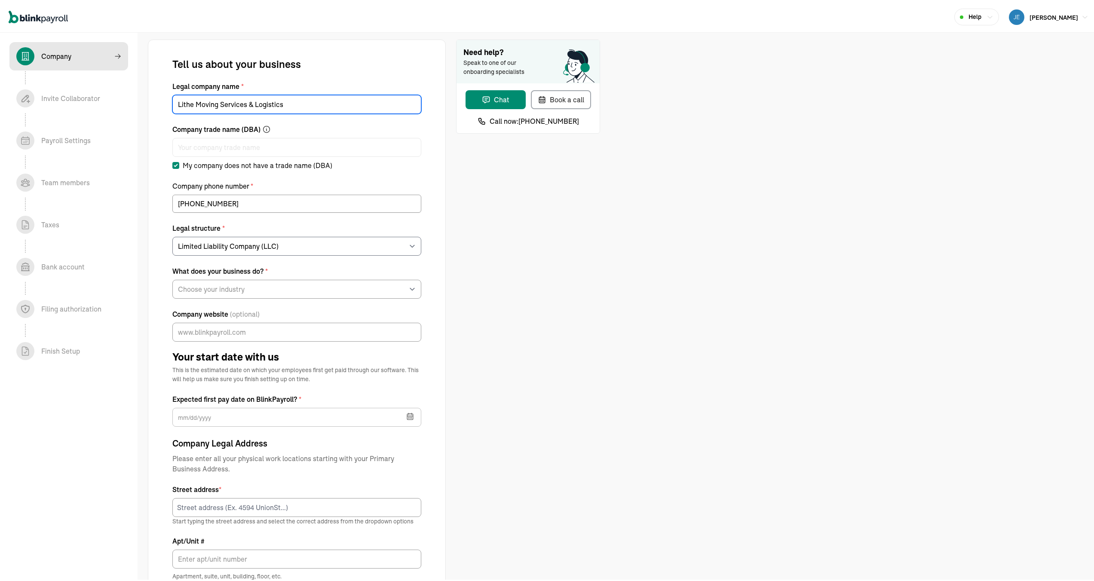
type input "Lithe Moving Services & Logistics"
click at [538, 202] on div "Need help? Speak to one of our onboarding specialists Chat Book a call Call now…" at bounding box center [528, 420] width 144 height 765
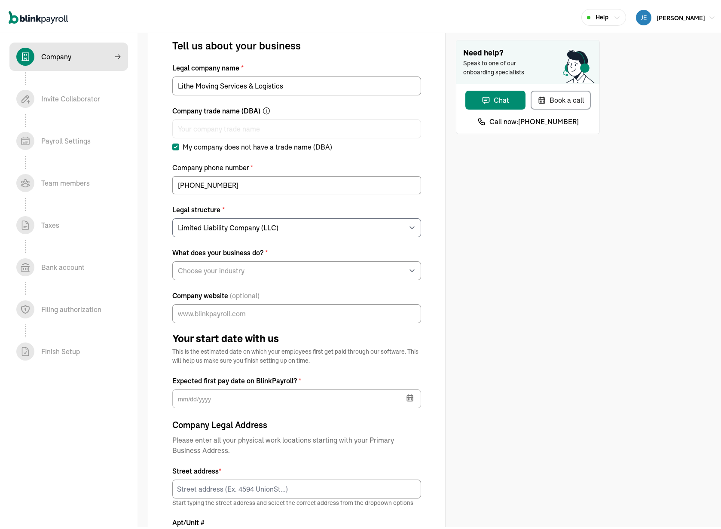
scroll to position [19, 0]
click at [327, 261] on select "Choose your industry Auto or Machine Sales Auto or Machine Repair Arts or Enter…" at bounding box center [296, 268] width 249 height 19
select select "Transportation"
click at [172, 259] on select "Choose your industry Auto or Machine Sales Auto or Machine Repair Arts or Enter…" at bounding box center [296, 268] width 249 height 19
click at [500, 349] on div "Need help? Speak to one of our onboarding specialists Chat Book a call Call now…" at bounding box center [528, 400] width 144 height 765
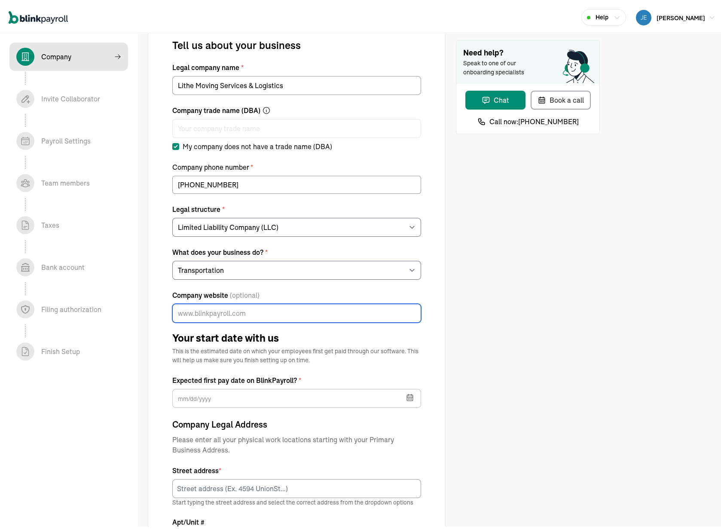
click at [308, 309] on input "Company website (optional)" at bounding box center [296, 311] width 249 height 19
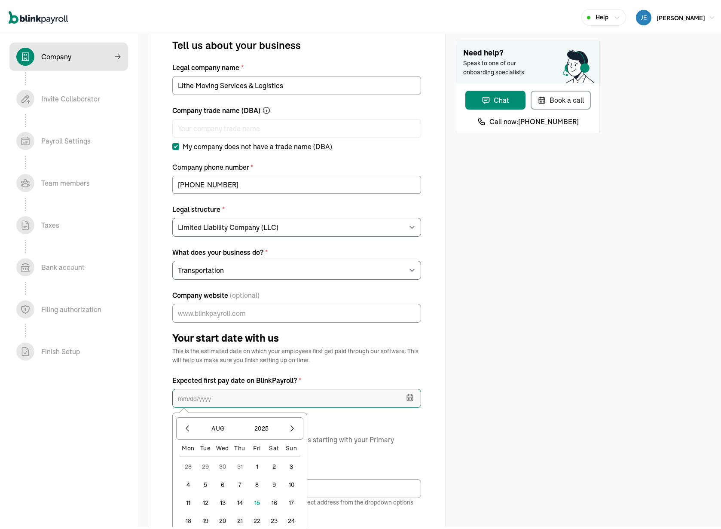
click at [351, 398] on input "text" at bounding box center [296, 396] width 249 height 19
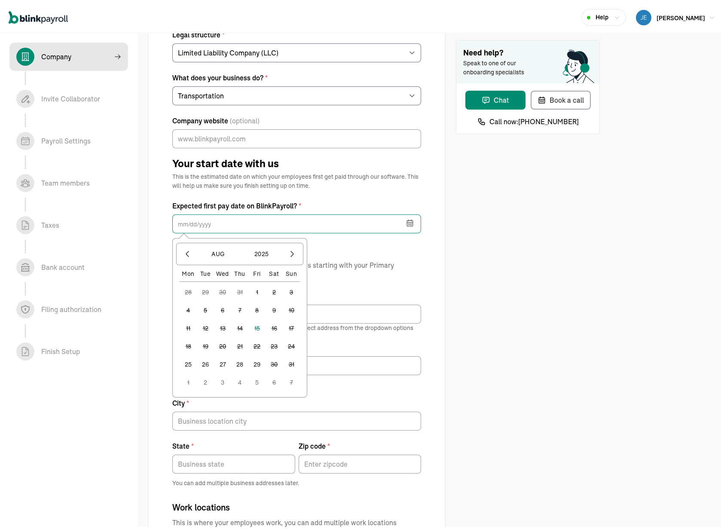
scroll to position [194, 0]
click at [257, 361] on button "29" at bounding box center [256, 361] width 17 height 17
type input "[DATE]"
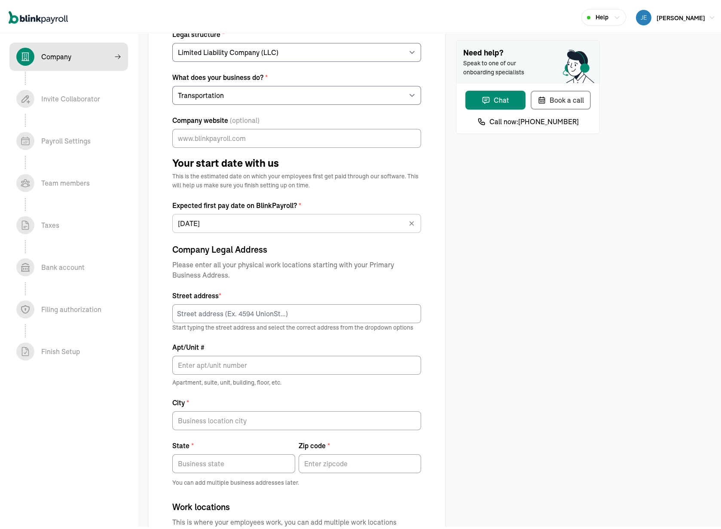
click at [489, 339] on div "Need help? Speak to one of our onboarding specialists Chat Book a call Call now…" at bounding box center [528, 226] width 144 height 765
click at [313, 310] on input at bounding box center [296, 311] width 249 height 19
type input "[STREET_ADDRESS]"
type input "Lithe Moving Services & Logistics"
type input "Apt A304"
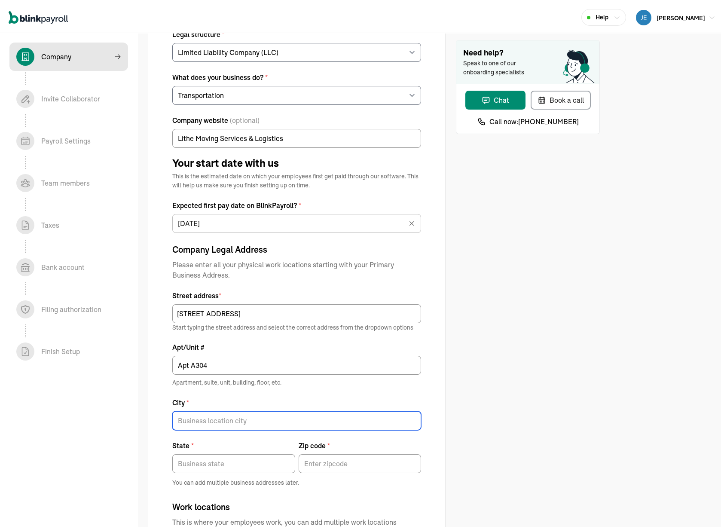
type input "meridian"
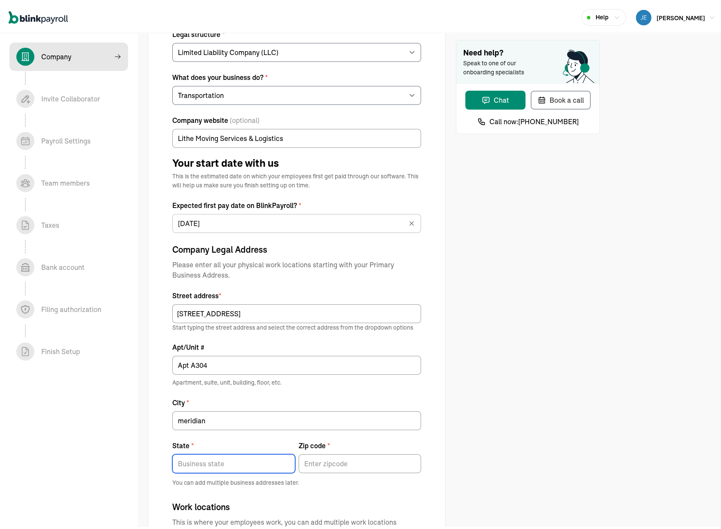
type input "[US_STATE]"
type input "83646"
click at [481, 364] on div "Need help? Speak to one of our onboarding specialists Chat Book a call Call now…" at bounding box center [528, 226] width 144 height 765
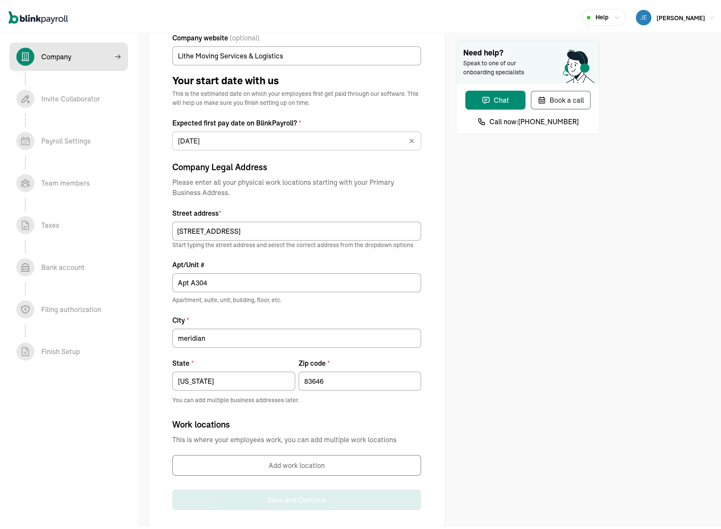
scroll to position [287, 0]
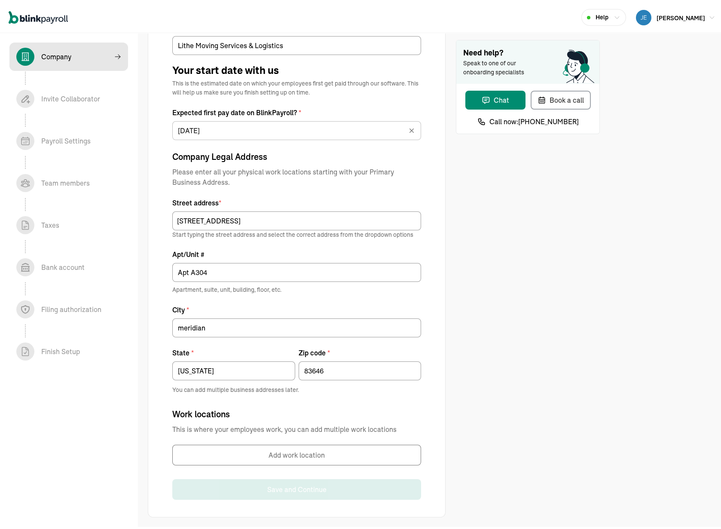
click at [67, 371] on div "Company In progress Invite Collaborator In progress Payroll Settings In progres…" at bounding box center [69, 280] width 138 height 498
click at [304, 455] on button "Add work location" at bounding box center [296, 453] width 249 height 21
click at [358, 387] on span "You can add multiple business addresses later." at bounding box center [296, 387] width 249 height 9
click at [323, 455] on button "Add work location" at bounding box center [296, 453] width 249 height 21
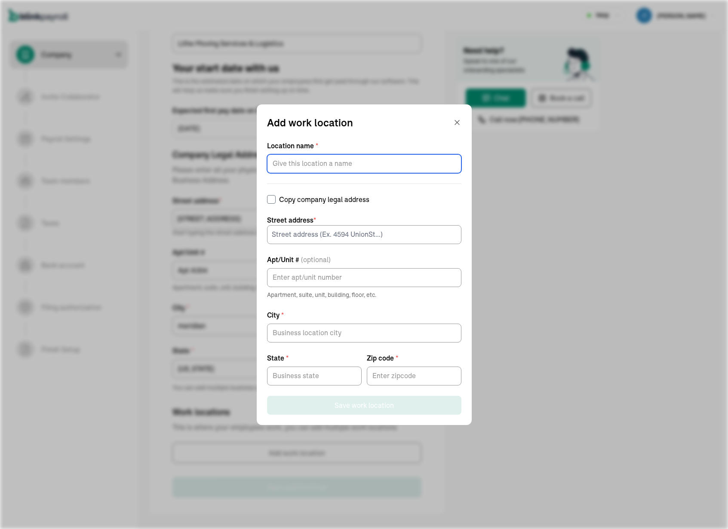
drag, startPoint x: 320, startPoint y: 162, endPoint x: 325, endPoint y: 171, distance: 10.6
click at [320, 163] on input "Location name *" at bounding box center [364, 163] width 194 height 19
click at [324, 164] on input "Location name *" at bounding box center [364, 163] width 194 height 19
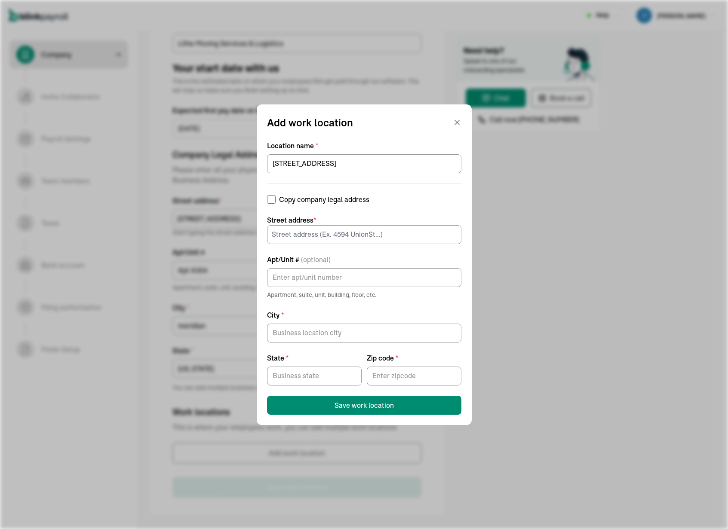
click at [410, 129] on div "Add work location" at bounding box center [364, 122] width 194 height 15
click at [375, 166] on input "[STREET_ADDRESS]" at bounding box center [364, 163] width 194 height 19
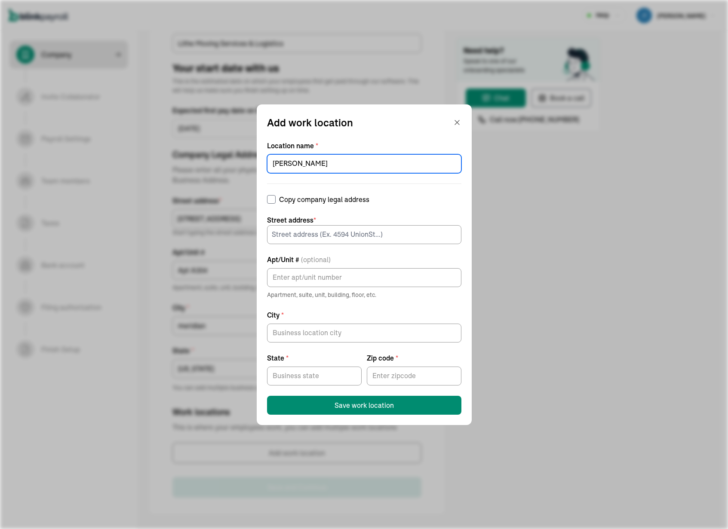
type input "[PERSON_NAME]"
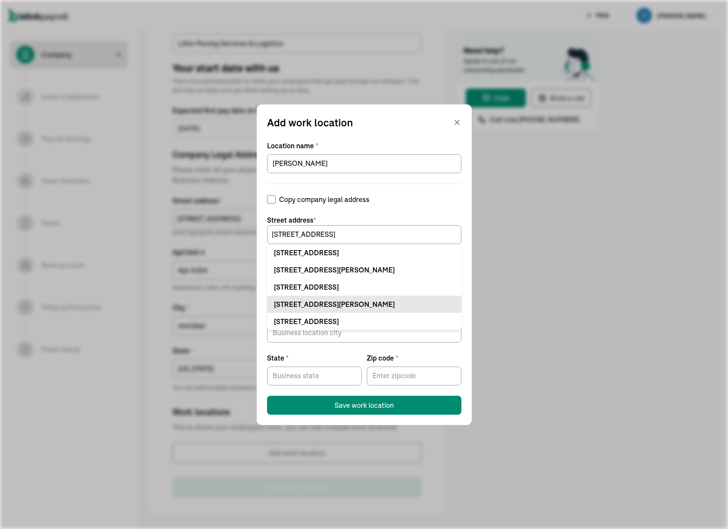
click at [399, 309] on div "[STREET_ADDRESS][PERSON_NAME]" at bounding box center [364, 304] width 181 height 10
type input "[STREET_ADDRESS]"
type input "Nampa"
type input "ID"
type input "83687"
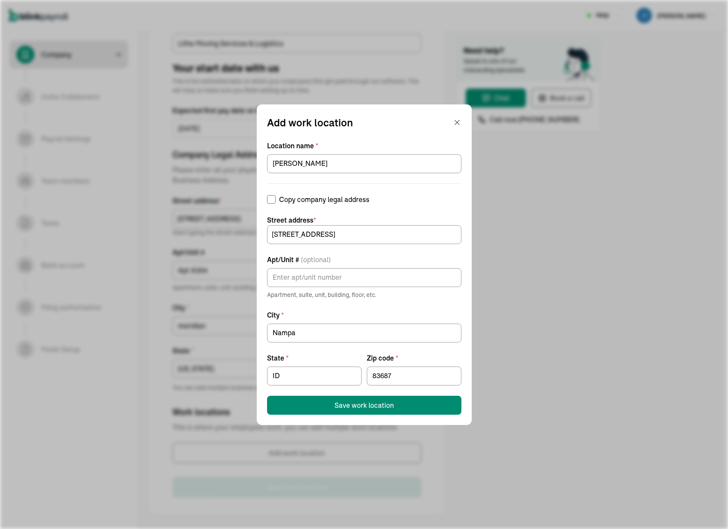
click at [398, 220] on span "Street address *" at bounding box center [364, 220] width 194 height 10
click at [395, 401] on button "Save work location" at bounding box center [364, 405] width 194 height 19
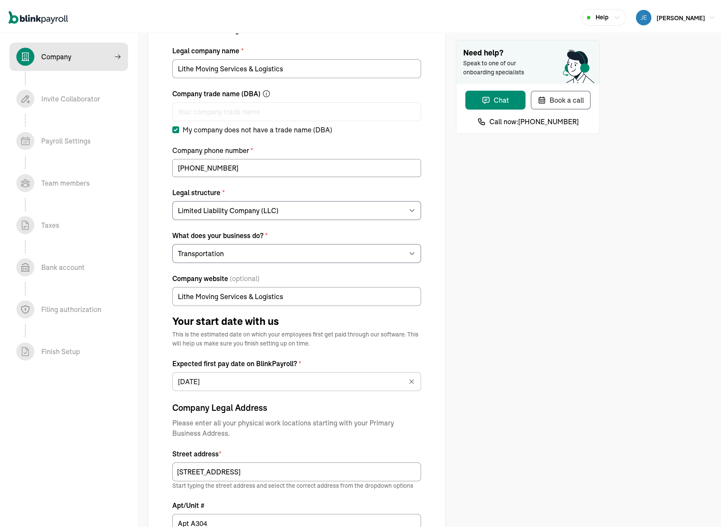
scroll to position [0, 0]
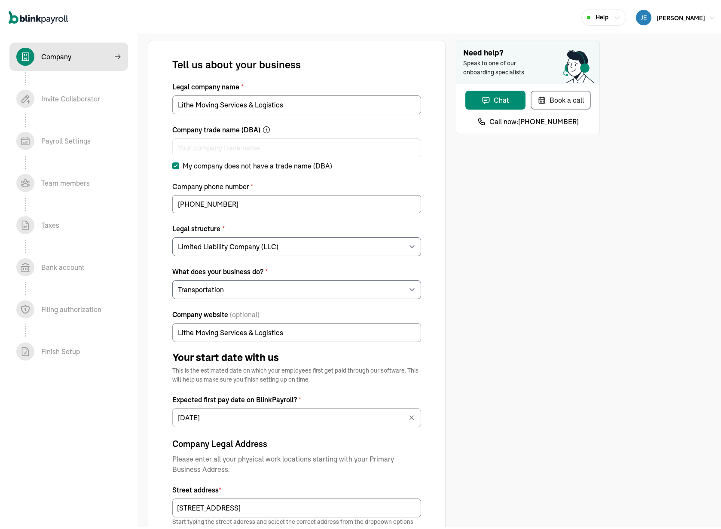
click at [546, 207] on div "Need help? Speak to one of our onboarding specialists Chat Book a call Call now…" at bounding box center [528, 446] width 144 height 816
click at [354, 20] on div "Help [PERSON_NAME]" at bounding box center [364, 15] width 728 height 31
click at [422, 32] on div "Tell us about your business Legal company name * Lithe Moving Services & Logist…" at bounding box center [374, 445] width 473 height 843
click at [434, 38] on div "Tell us about your business Legal company name * Lithe Moving Services & Logist…" at bounding box center [297, 446] width 298 height 816
click at [425, 40] on div "Tell us about your business Legal company name * Lithe Moving Services & Logist…" at bounding box center [297, 446] width 298 height 816
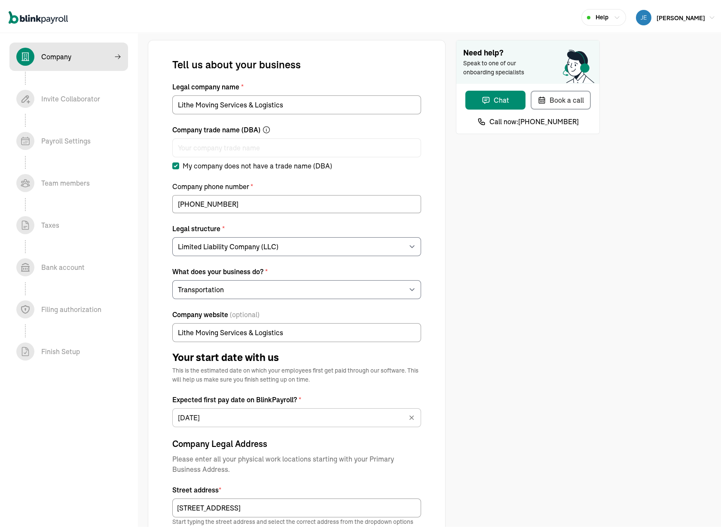
click at [459, 185] on div "Need help? Speak to one of our onboarding specialists Chat Book a call Call now…" at bounding box center [528, 446] width 144 height 816
click at [392, 64] on div "Tell us about your business" at bounding box center [296, 62] width 249 height 14
click at [425, 38] on div "Tell us about your business Legal company name * Lithe Moving Services & Logist…" at bounding box center [297, 446] width 298 height 816
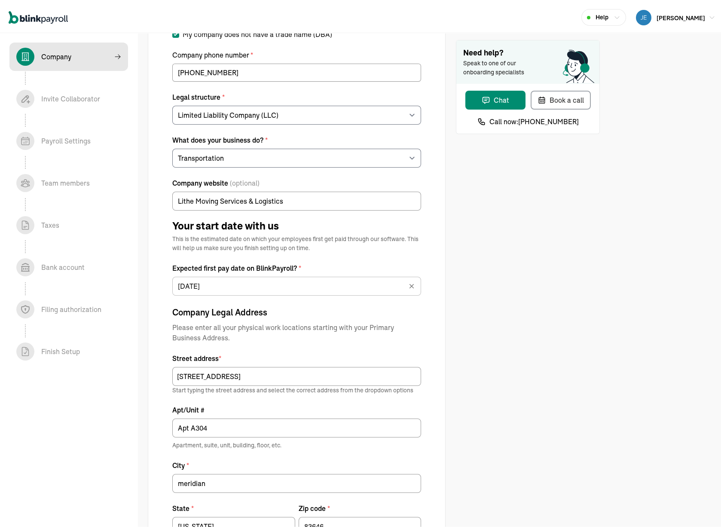
click at [490, 269] on div "Need help? Speak to one of our onboarding specialists Chat Book a call Call now…" at bounding box center [528, 314] width 144 height 816
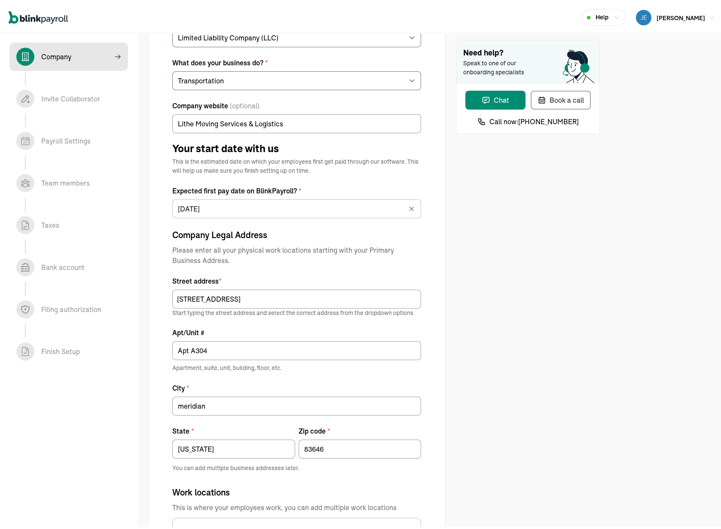
scroll to position [209, 0]
drag, startPoint x: 313, startPoint y: 120, endPoint x: 110, endPoint y: 110, distance: 203.5
click at [94, 105] on section "Help [PERSON_NAME] ONBOARDING CHECKLIST Company 1 / 8 Company In progress Invit…" at bounding box center [364, 224] width 728 height 867
click at [590, 231] on div "Need help? Speak to one of our onboarding specialists Chat Book a call Call now…" at bounding box center [528, 237] width 144 height 816
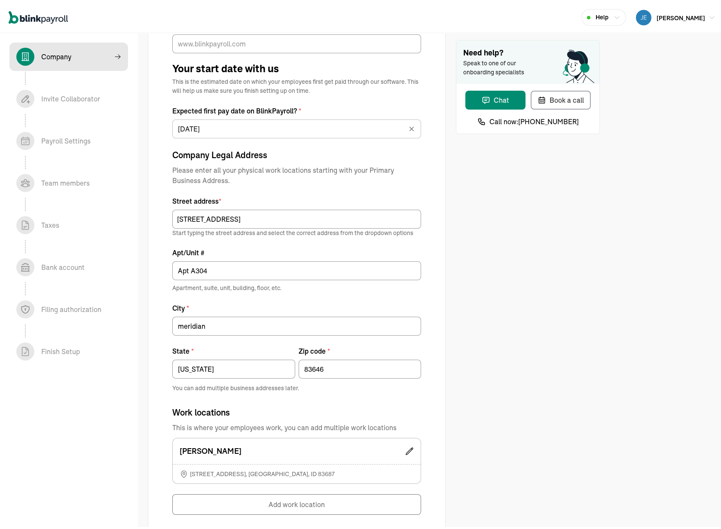
scroll to position [338, 0]
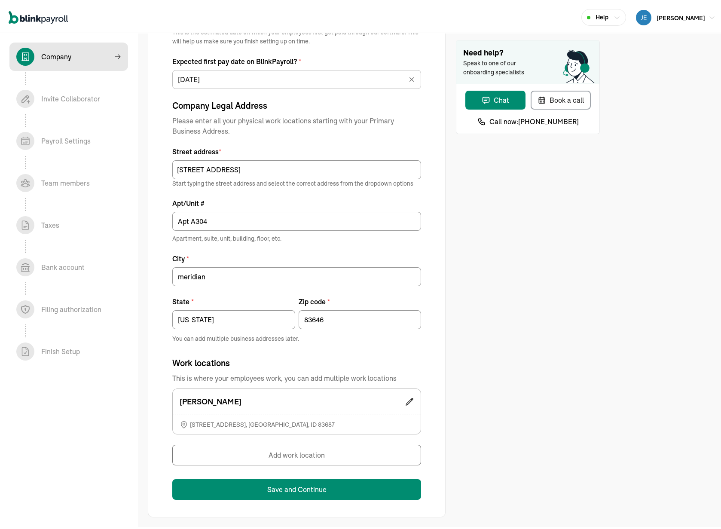
click at [303, 64] on div "[DATE] [DATE] Mon Tue Wed Thu Fri Sat Sun 28 29 30 31 1 2 3 4 5 6 7 8 9 10 11 1…" at bounding box center [296, 75] width 249 height 22
click at [300, 69] on input "[DATE]" at bounding box center [296, 77] width 249 height 19
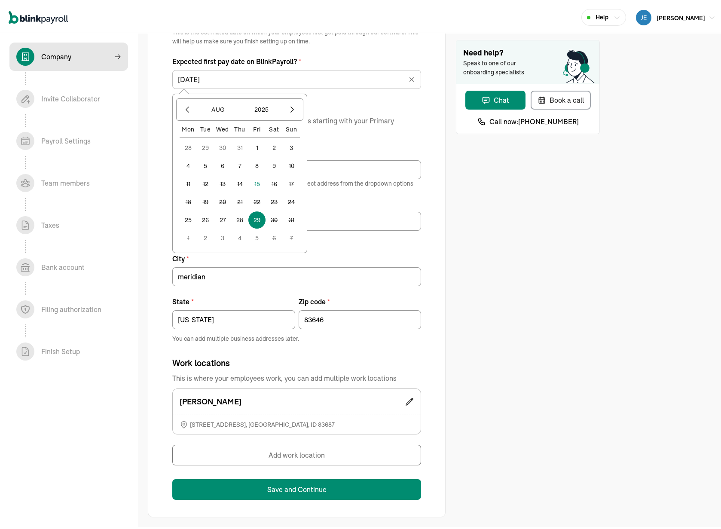
drag, startPoint x: 463, startPoint y: 214, endPoint x: 444, endPoint y: 213, distance: 18.9
click at [464, 214] on div "Need help? Speak to one of our onboarding specialists Chat Book a call Call now…" at bounding box center [528, 108] width 144 height 816
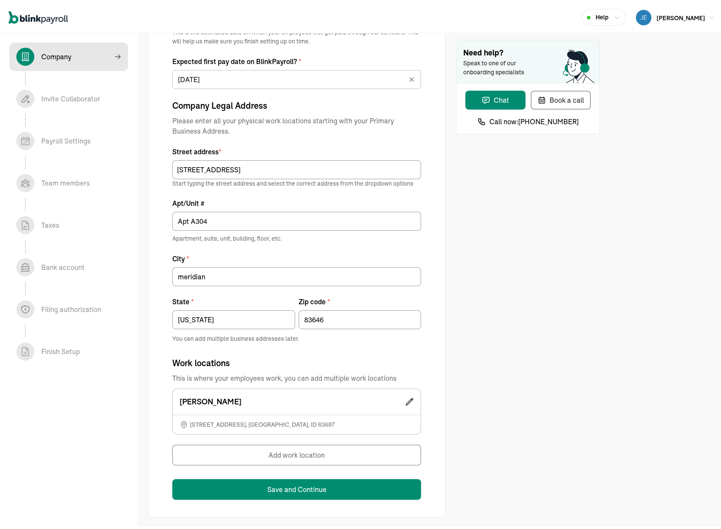
click at [99, 393] on div "Company In progress Invite Collaborator In progress Payroll Settings In progres…" at bounding box center [69, 280] width 138 height 498
click at [283, 446] on button "Add work location" at bounding box center [296, 453] width 249 height 21
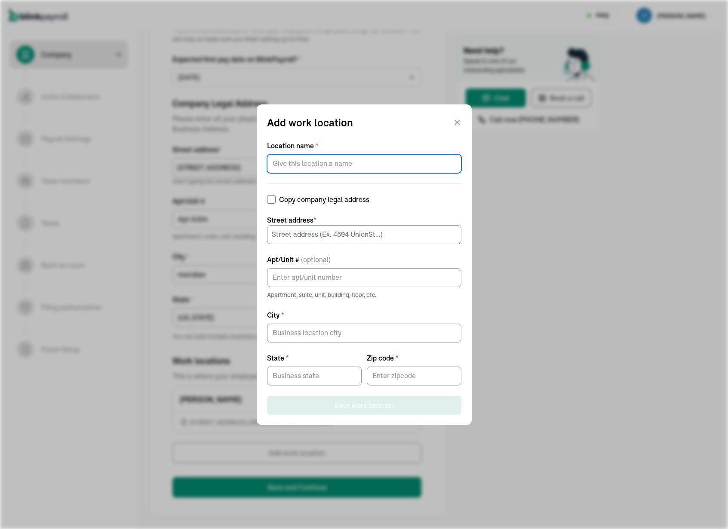
click at [327, 168] on input "Location name *" at bounding box center [364, 163] width 194 height 19
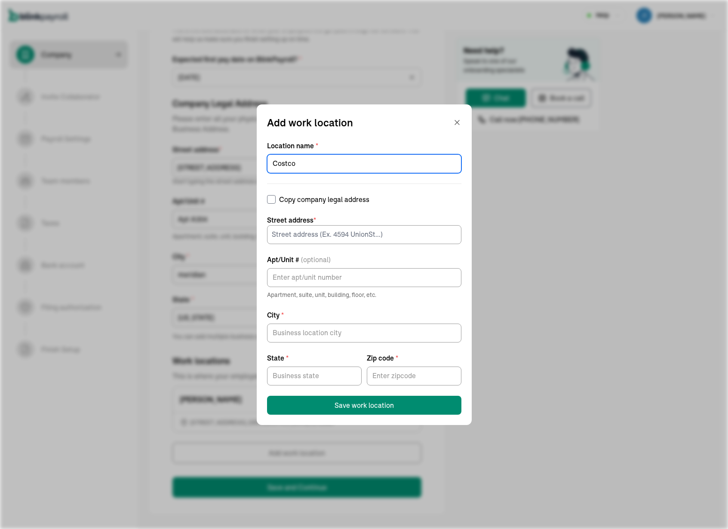
type input "Costco"
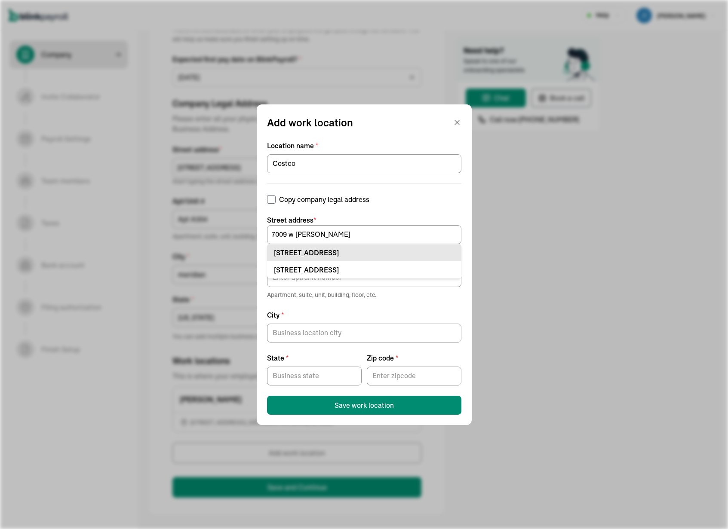
click at [371, 252] on div "[STREET_ADDRESS]" at bounding box center [364, 253] width 181 height 10
type input "[STREET_ADDRESS]"
type input "Boise"
type input "ID"
type input "83704"
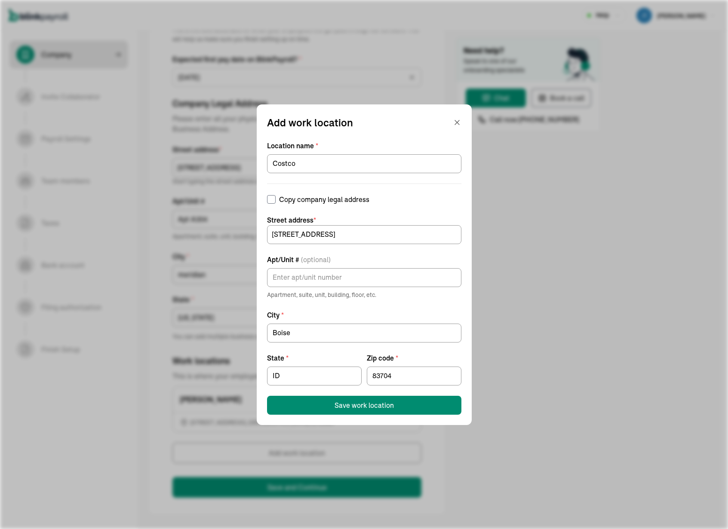
click at [397, 305] on form "Location name * Costco Copy company legal address Street address * [STREET_ADDR…" at bounding box center [364, 278] width 194 height 274
click at [412, 410] on button "Save work location" at bounding box center [364, 405] width 194 height 19
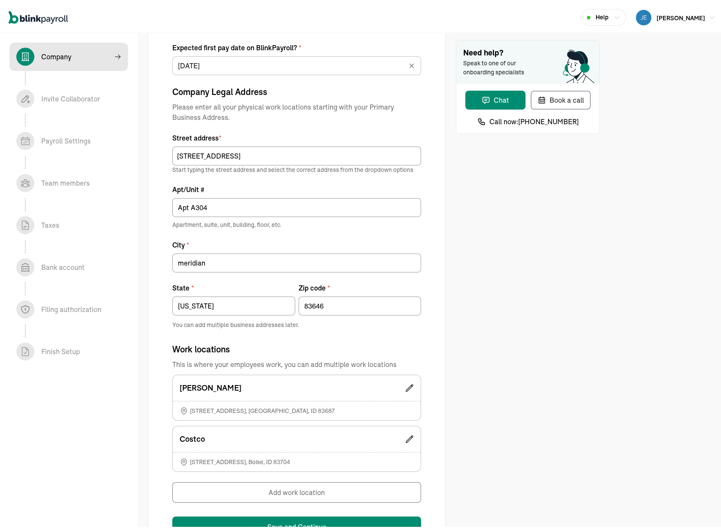
scroll to position [389, 0]
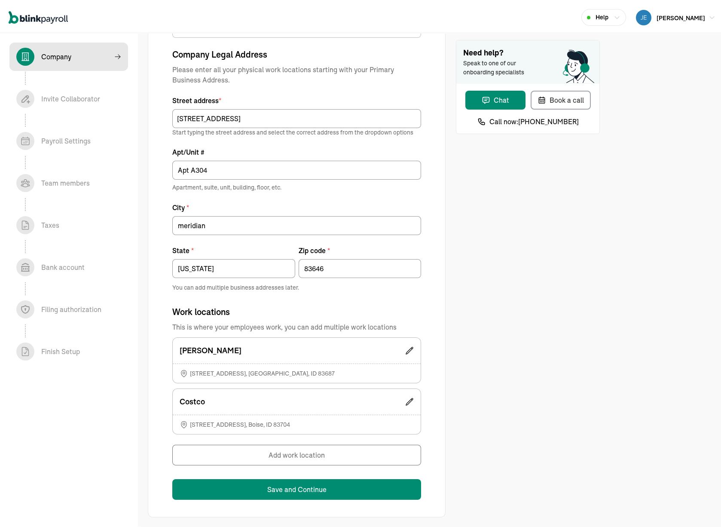
click at [364, 455] on button "Add work location" at bounding box center [296, 453] width 249 height 21
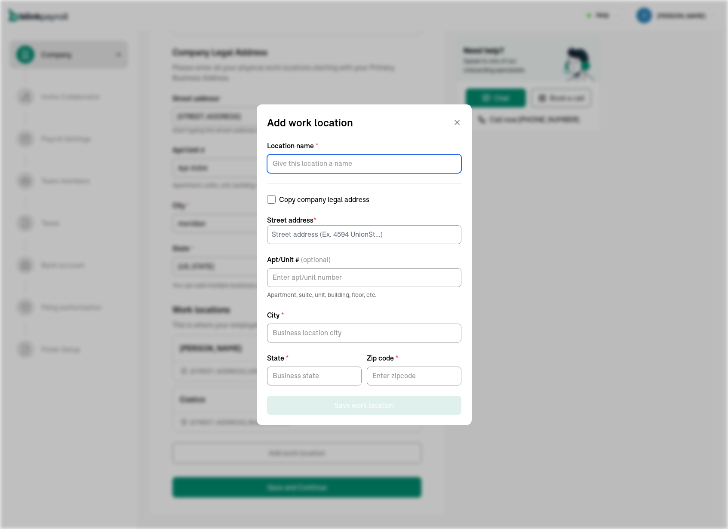
click at [336, 171] on input "Location name *" at bounding box center [364, 163] width 194 height 19
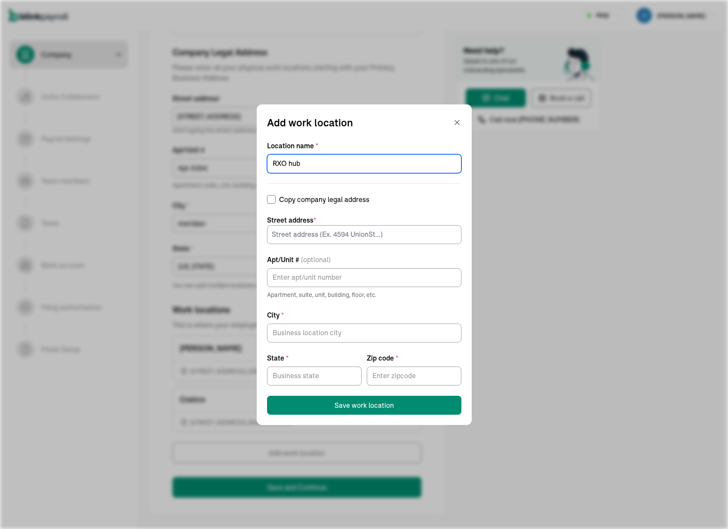
type input "RXO hub"
click at [373, 237] on input at bounding box center [364, 234] width 194 height 19
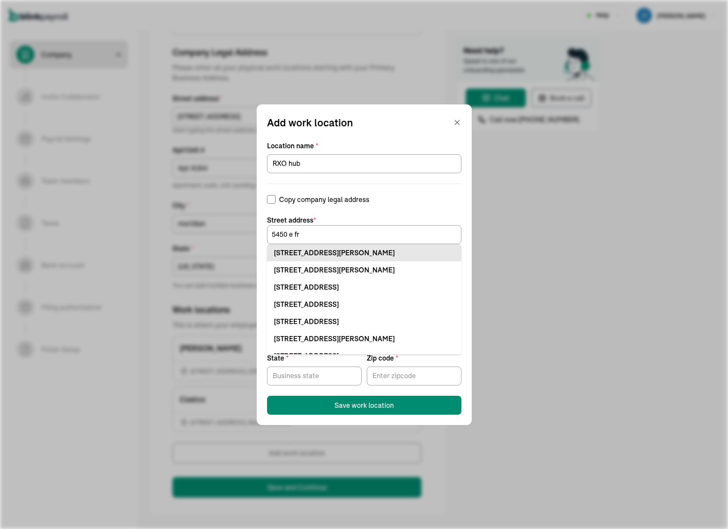
click at [392, 255] on div "[STREET_ADDRESS][PERSON_NAME]" at bounding box center [364, 253] width 181 height 10
type input "[STREET_ADDRESS][PERSON_NAME]"
type input "Ste"
type input "Meridian"
type input "ID"
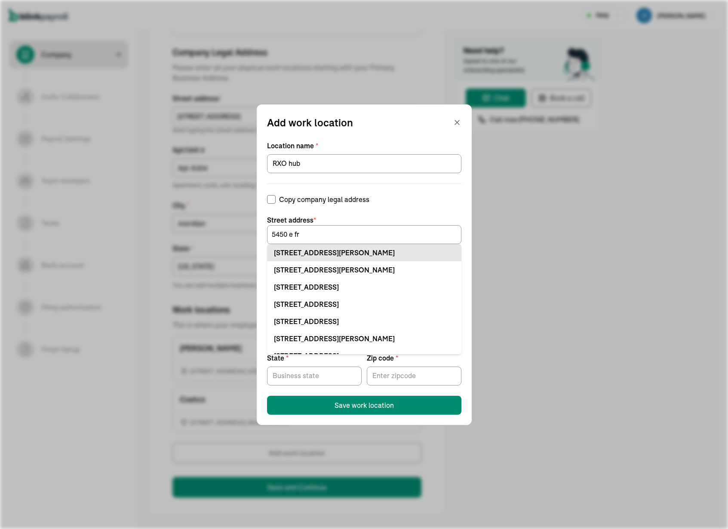
type input "83687"
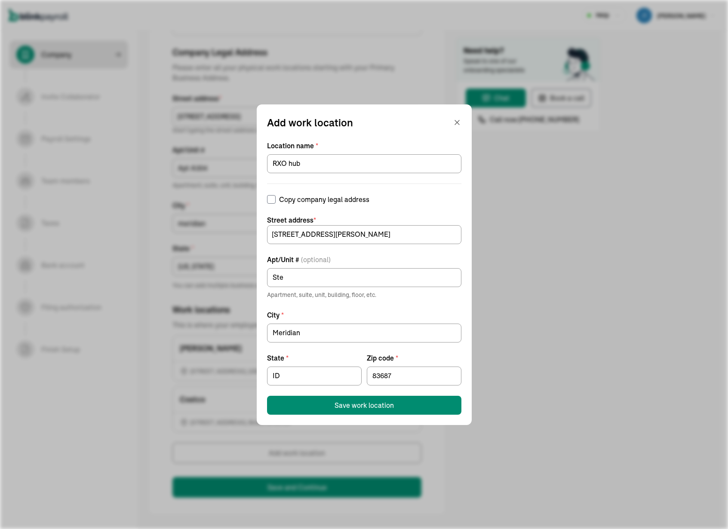
click at [417, 215] on span "Street address *" at bounding box center [364, 220] width 194 height 10
click at [372, 233] on input "[STREET_ADDRESS][PERSON_NAME]" at bounding box center [364, 234] width 194 height 19
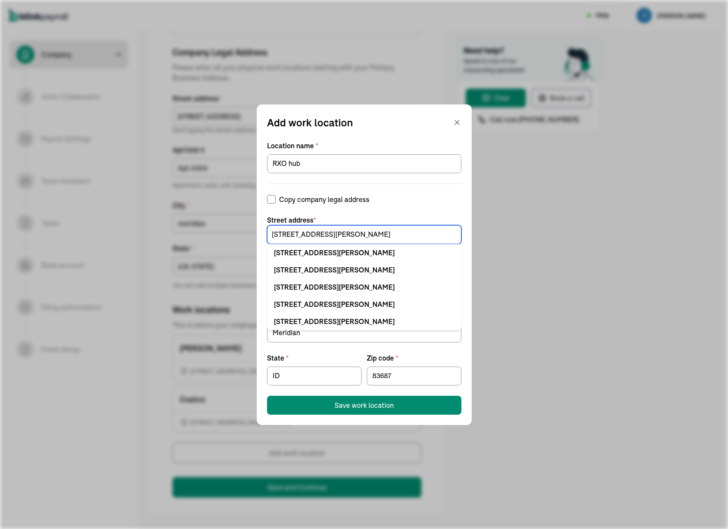
click at [372, 233] on input "[STREET_ADDRESS][PERSON_NAME]" at bounding box center [364, 234] width 194 height 19
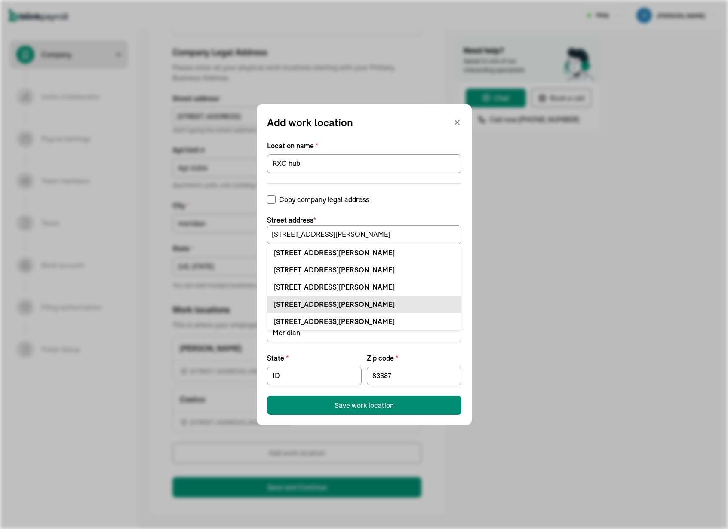
click at [400, 308] on div "[STREET_ADDRESS][PERSON_NAME]" at bounding box center [364, 304] width 181 height 10
type input "Nampa"
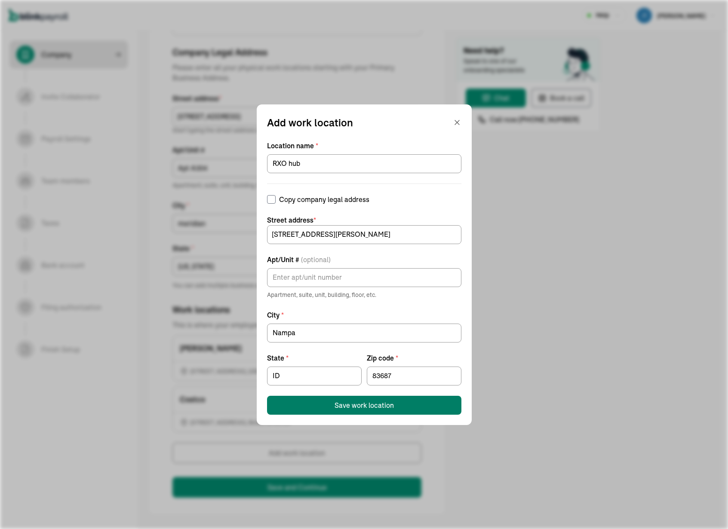
click at [411, 412] on button "Save work location" at bounding box center [364, 405] width 194 height 19
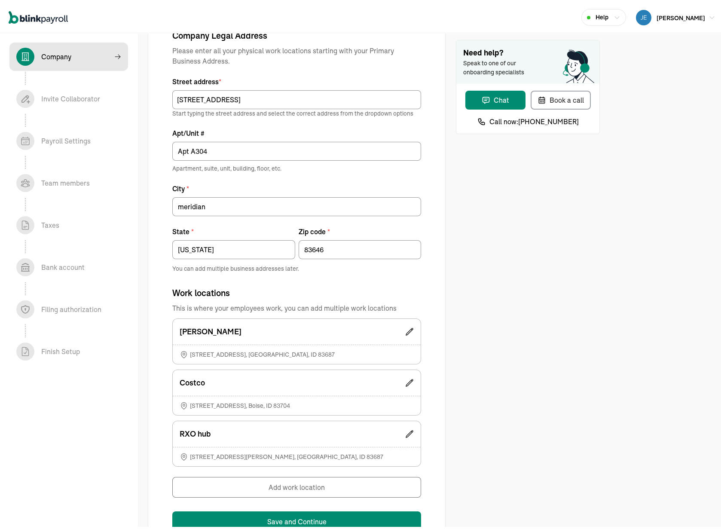
scroll to position [441, 0]
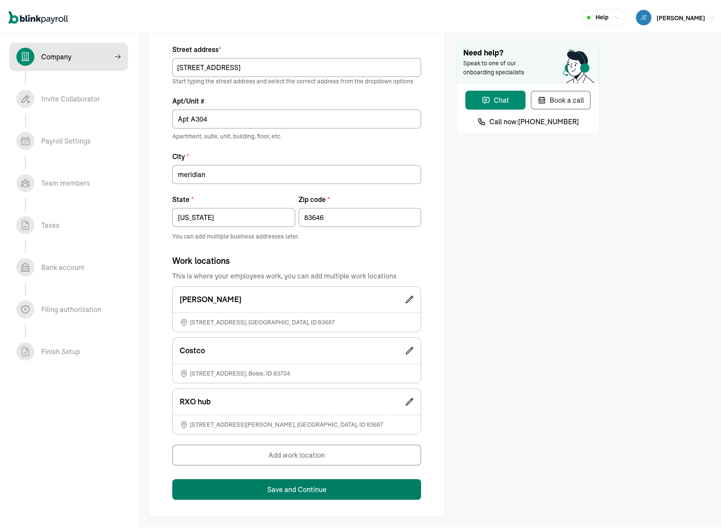
click at [289, 483] on button "Save and Continue" at bounding box center [296, 487] width 249 height 21
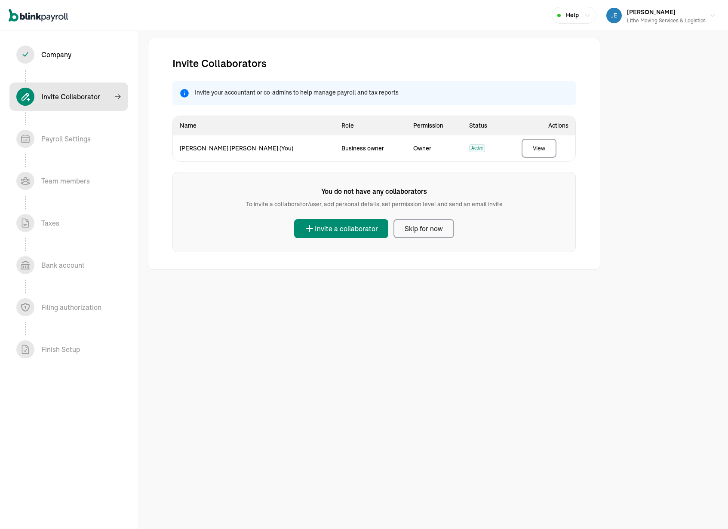
click at [271, 303] on div "Invite Collaborators Invite your accountant or co-admins to help manage payroll…" at bounding box center [364, 264] width 728 height 529
click at [417, 223] on button "Skip for now" at bounding box center [423, 228] width 61 height 19
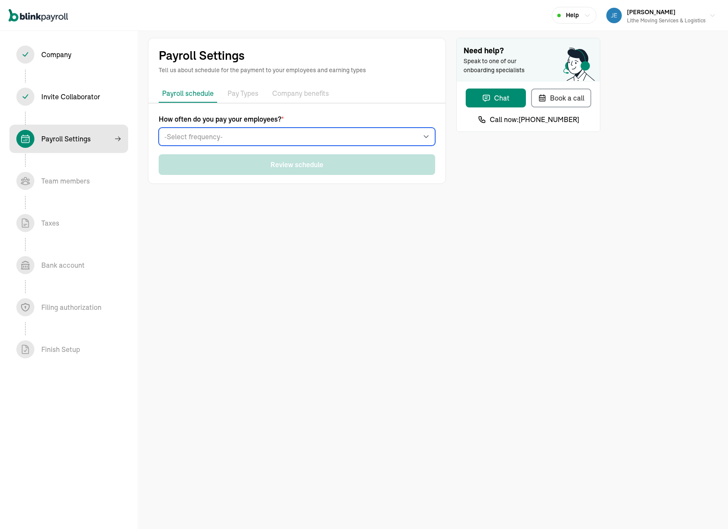
click at [238, 136] on select "-Select frequency- Weekly Bi-weekly Semi-monthly Monthly" at bounding box center [297, 137] width 276 height 18
select select "weekly"
click at [159, 128] on select "-Select frequency- Weekly Bi-weekly Semi-monthly Monthly" at bounding box center [297, 137] width 276 height 18
click at [246, 184] on div "How often do you pay your employees? * -Select frequency- Weekly Bi-weekly Semi…" at bounding box center [296, 149] width 297 height 70
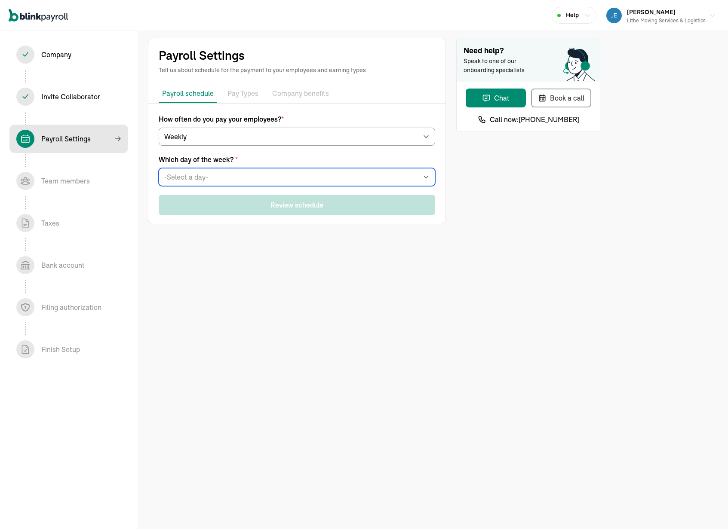
click at [260, 180] on select "-Select a day- Every [DATE] Every [DATE] Every [DATE] Every [DATE] Every [DATE]" at bounding box center [297, 177] width 276 height 18
select select "[DATE]"
click at [159, 168] on select "-Select a day- Every [DATE] Every [DATE] Every [DATE] Every [DATE] Every [DATE]" at bounding box center [297, 177] width 276 height 18
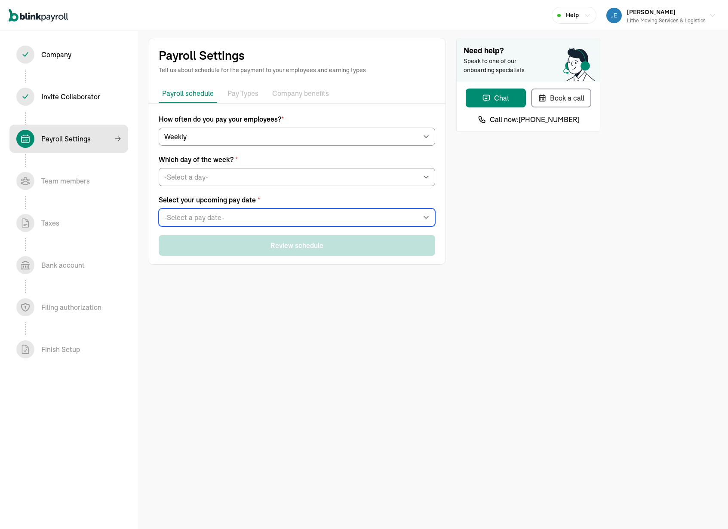
click at [268, 216] on select "-Select a pay date- [DATE] [DATE] [DATE] [DATE] [DATE] [DATE] [DATE] [DATE] [DA…" at bounding box center [297, 217] width 276 height 18
select select "[DATE]"
click at [159, 208] on select "-Select a pay date- [DATE] [DATE] [DATE] [DATE] [DATE] [DATE] [DATE] [DATE] [DA…" at bounding box center [297, 217] width 276 height 18
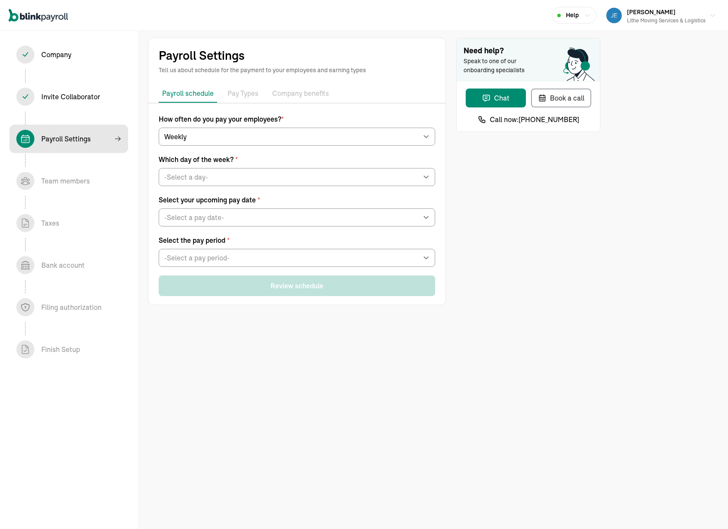
click at [299, 333] on div "Payroll Settings Tell us about schedule for the payment to your employees and e…" at bounding box center [364, 264] width 728 height 529
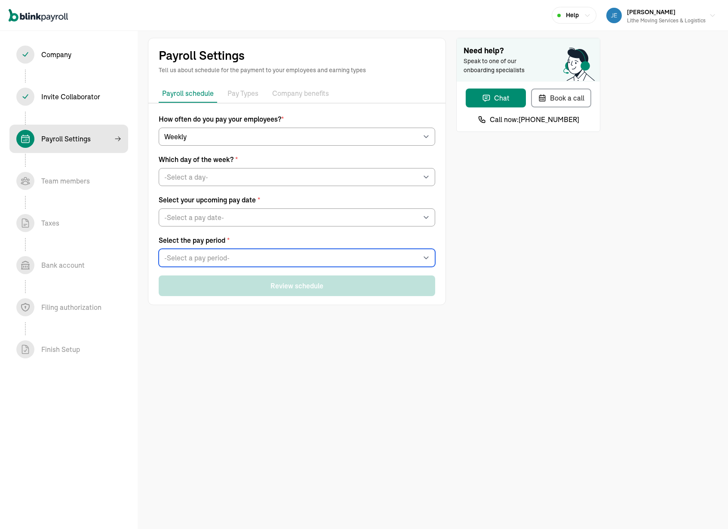
click at [281, 262] on select "-Select a pay period- [DATE] - [DATE] [DATE] - [DATE] Custom Pay Period" at bounding box center [297, 258] width 276 height 18
click at [159, 249] on select "-Select a pay period- [DATE] - [DATE] [DATE] - [DATE] Custom Pay Period" at bounding box center [297, 258] width 276 height 18
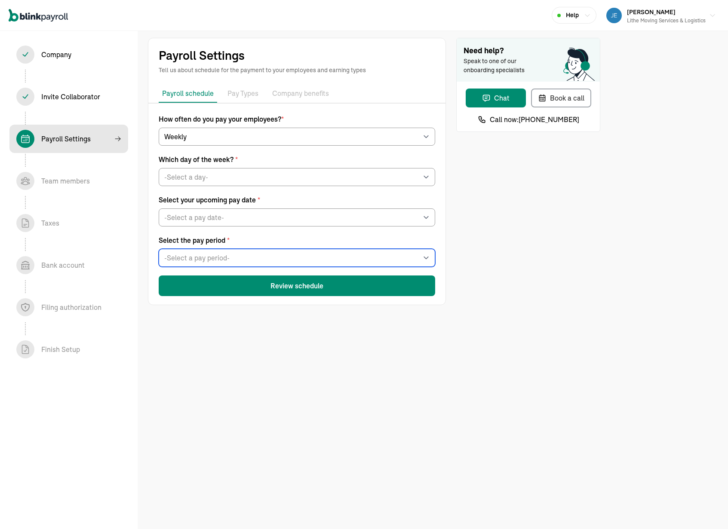
click at [319, 251] on select "-Select a pay period- [DATE] - [DATE] [DATE] - [DATE] Custom Pay Period" at bounding box center [297, 258] width 276 height 18
click at [319, 252] on select "-Select a pay period- [DATE] - [DATE] [DATE] - [DATE] Custom Pay Period" at bounding box center [297, 258] width 276 height 18
select select "Custom Pay Period"
click at [159, 249] on select "-Select a pay period- [DATE] - [DATE] [DATE] - [DATE] Custom Pay Period" at bounding box center [297, 258] width 276 height 18
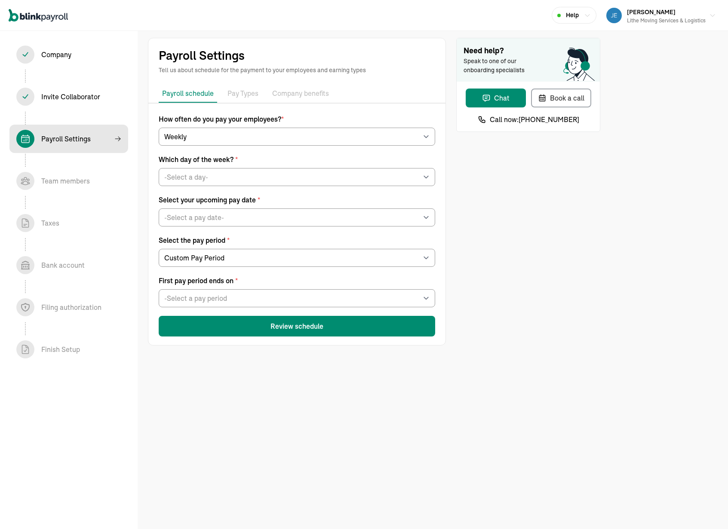
click at [508, 270] on div "Need help? Speak to one of our onboarding specialists Chat Book a call Call now…" at bounding box center [528, 192] width 144 height 308
click at [531, 261] on div "Need help? Speak to one of our onboarding specialists Chat Book a call Call now…" at bounding box center [528, 192] width 144 height 308
click at [365, 296] on select "-Select a pay period [DATE] [DATE] [DATE] [DATE] [DATE] [DATE] [DATE] [DATE] [D…" at bounding box center [297, 298] width 276 height 18
click at [371, 300] on select "-Select a pay period [DATE] [DATE] [DATE] [DATE] [DATE] [DATE] [DATE] [DATE] [D…" at bounding box center [297, 298] width 276 height 18
click at [472, 282] on div "Need help? Speak to one of our onboarding specialists Chat Book a call Call now…" at bounding box center [528, 192] width 144 height 308
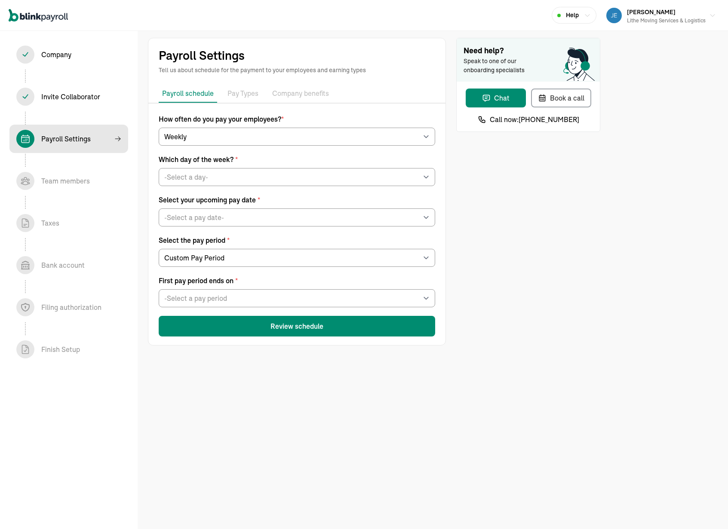
click at [500, 188] on div "Need help? Speak to one of our onboarding specialists Chat Book a call Call now…" at bounding box center [528, 192] width 144 height 308
click at [493, 173] on div "Need help? Speak to one of our onboarding specialists Chat Book a call Call now…" at bounding box center [528, 192] width 144 height 308
drag, startPoint x: 520, startPoint y: 245, endPoint x: 524, endPoint y: 249, distance: 6.1
click at [520, 245] on div "Need help? Speak to one of our onboarding specialists Chat Book a call Call now…" at bounding box center [528, 192] width 144 height 308
click at [242, 220] on select "-Select a pay date- [DATE] [DATE] [DATE] [DATE] [DATE] [DATE] [DATE] [DATE] [DA…" at bounding box center [297, 217] width 276 height 18
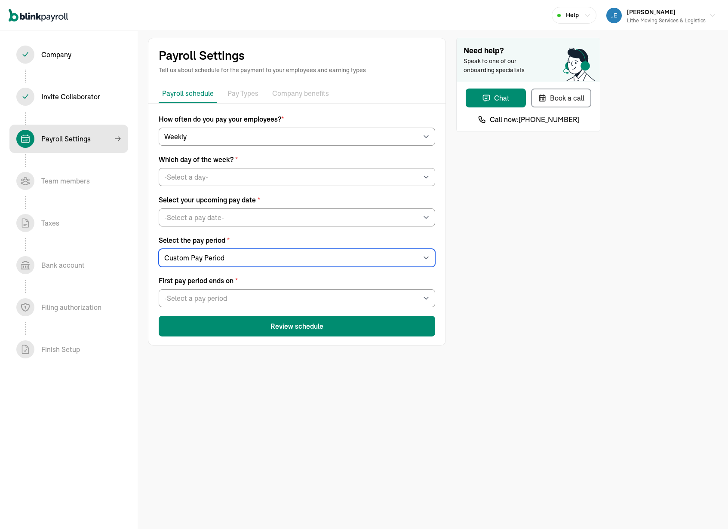
click at [334, 256] on select "-Select a pay period- [DATE] - [DATE] [DATE] - [DATE] Custom Pay Period" at bounding box center [297, 258] width 276 height 18
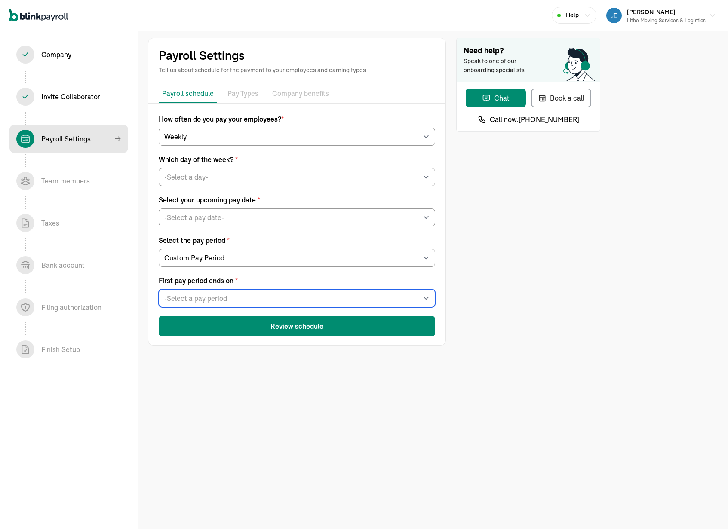
click at [373, 299] on select "-Select a pay period [DATE] [DATE] [DATE] [DATE] [DATE] [DATE] [DATE] [DATE] [D…" at bounding box center [297, 298] width 276 height 18
click at [159, 289] on select "-Select a pay period [DATE] [DATE] [DATE] [DATE] [DATE] [DATE] [DATE] [DATE] [D…" at bounding box center [297, 298] width 276 height 18
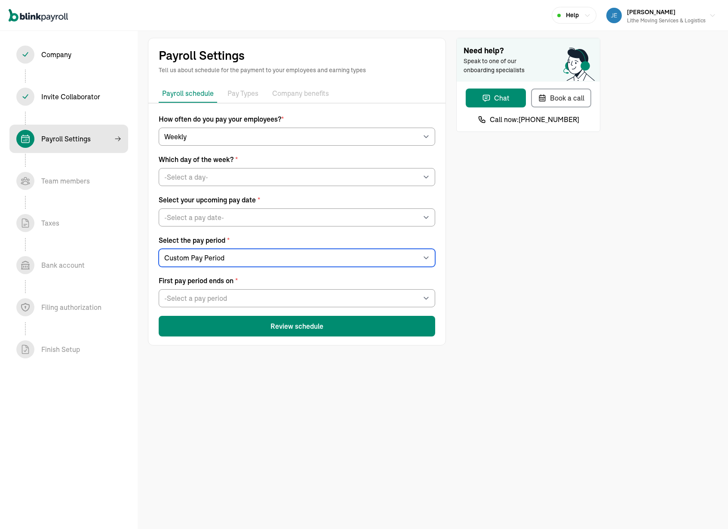
click at [321, 257] on select "-Select a pay period- [DATE] - [DATE] [DATE] - [DATE] Custom Pay Period" at bounding box center [297, 258] width 276 height 18
click at [159, 249] on select "-Select a pay period- [DATE] - [DATE] [DATE] - [DATE] Custom Pay Period" at bounding box center [297, 258] width 276 height 18
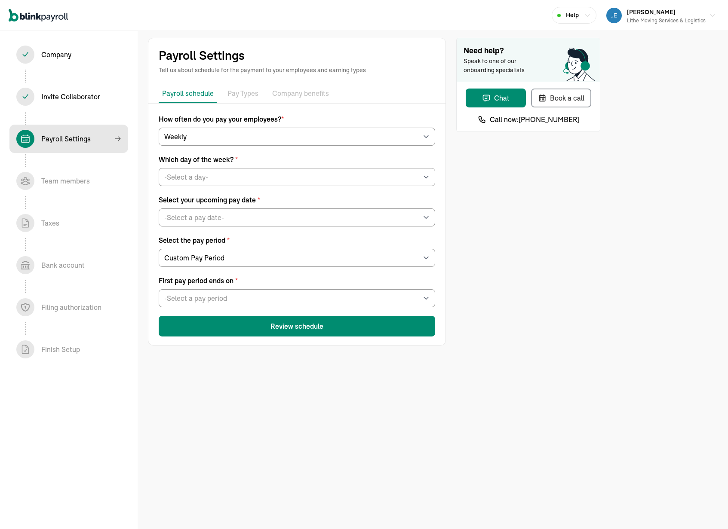
drag, startPoint x: 503, startPoint y: 282, endPoint x: 469, endPoint y: 286, distance: 34.1
click at [503, 282] on div "Need help? Speak to one of our onboarding specialists Chat Book a call Call now…" at bounding box center [528, 192] width 144 height 308
click at [407, 298] on select "-Select a pay period [DATE] [DATE] [DATE] [DATE] [DATE] [DATE] [DATE] [DATE] [D…" at bounding box center [297, 298] width 276 height 18
select select "[DATE]"
click at [159, 289] on select "-Select a pay period [DATE] [DATE] [DATE] [DATE] [DATE] [DATE] [DATE] [DATE] [D…" at bounding box center [297, 298] width 276 height 18
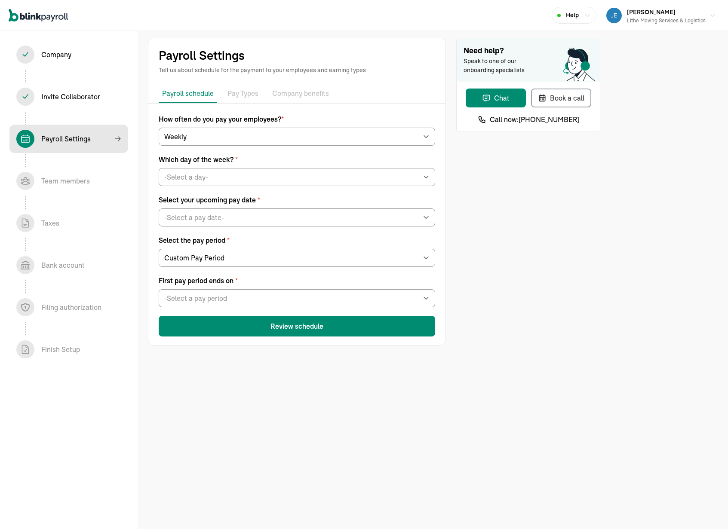
click at [533, 306] on div "Need help? Speak to one of our onboarding specialists Chat Book a call Call now…" at bounding box center [528, 192] width 144 height 308
click at [555, 321] on div "Need help? Speak to one of our onboarding specialists Chat Book a call Call now…" at bounding box center [528, 192] width 144 height 308
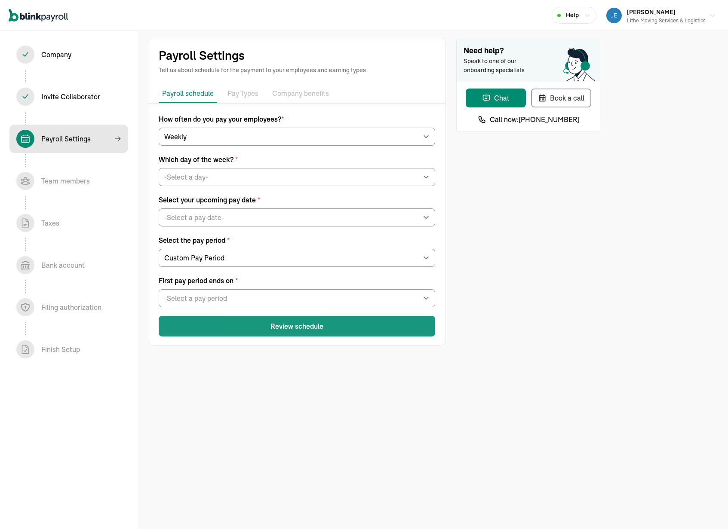
click at [404, 330] on button "Review schedule" at bounding box center [297, 326] width 276 height 21
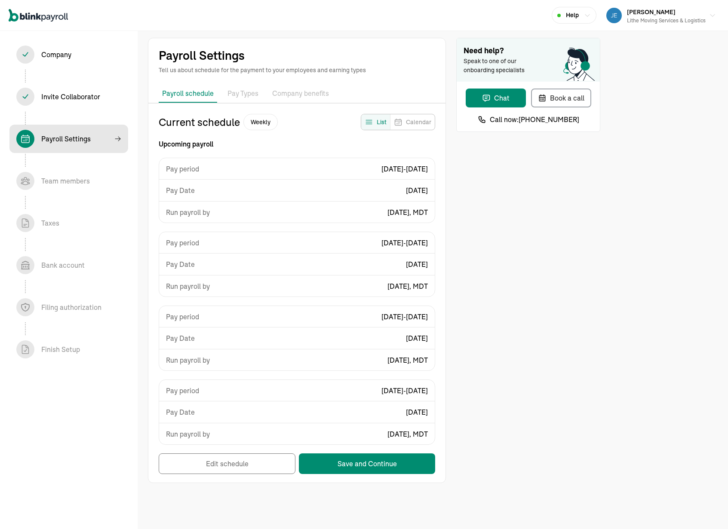
click at [399, 211] on span "[DATE], MDT" at bounding box center [407, 212] width 40 height 10
click at [512, 203] on div "Need help? Speak to one of our onboarding specialists Chat Book a call Call now…" at bounding box center [528, 260] width 144 height 445
select select "weekly"
select select "[DATE]"
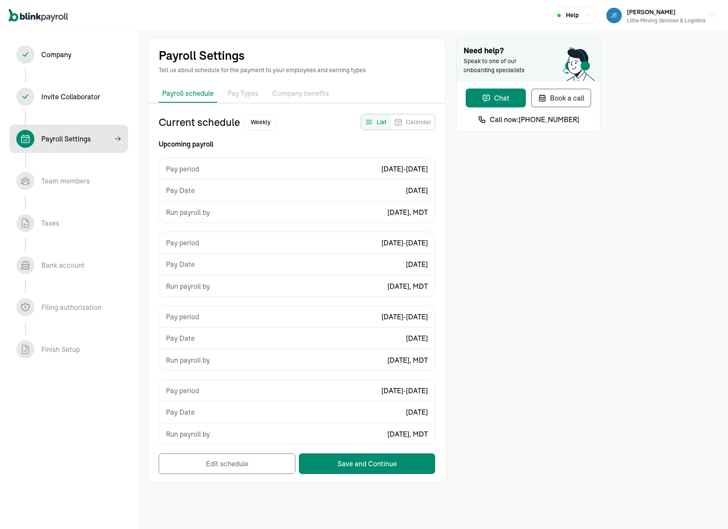
select select "Custom Pay Period"
select select "[DATE]"
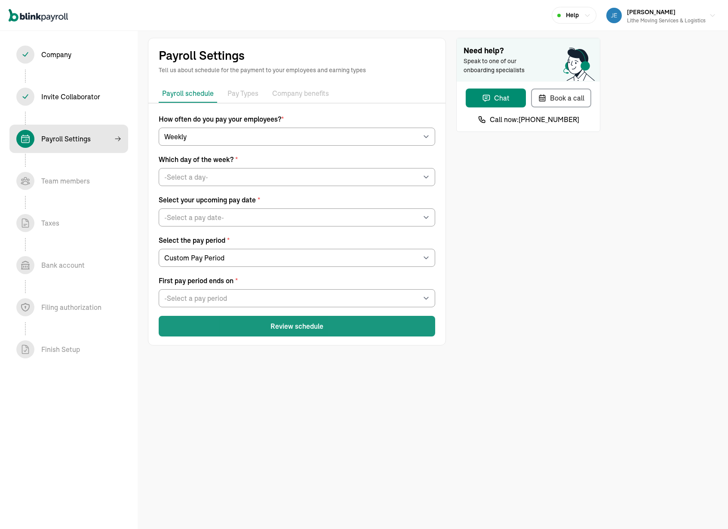
click at [263, 331] on button "Review schedule" at bounding box center [297, 326] width 276 height 21
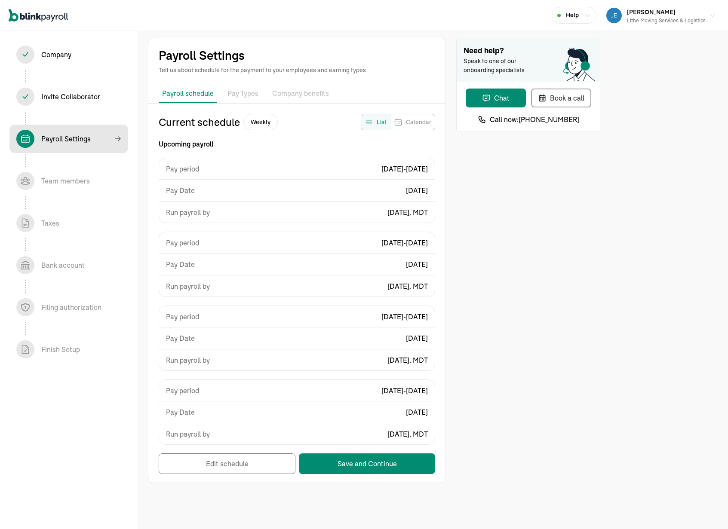
click at [504, 245] on div "Need help? Speak to one of our onboarding specialists Chat Book a call Call now…" at bounding box center [528, 260] width 144 height 445
click at [467, 285] on div "Need help? Speak to one of our onboarding specialists Chat Book a call Call now…" at bounding box center [528, 260] width 144 height 445
click at [467, 294] on div "Need help? Speak to one of our onboarding specialists Chat Book a call Call now…" at bounding box center [528, 260] width 144 height 445
click at [516, 315] on div "Need help? Speak to one of our onboarding specialists Chat Book a call Call now…" at bounding box center [528, 260] width 144 height 445
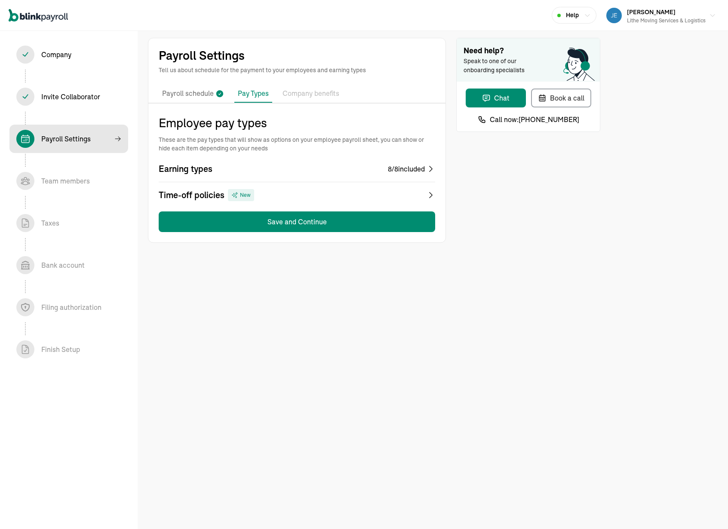
click at [395, 170] on div "8 / 8 included" at bounding box center [406, 169] width 37 height 10
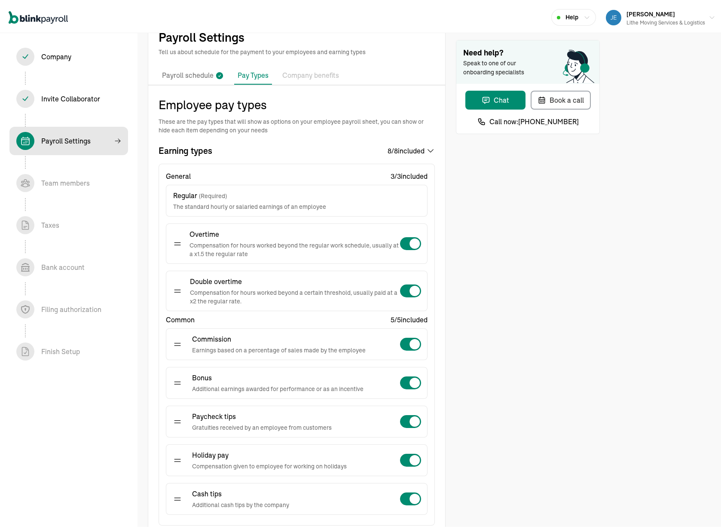
scroll to position [66, 0]
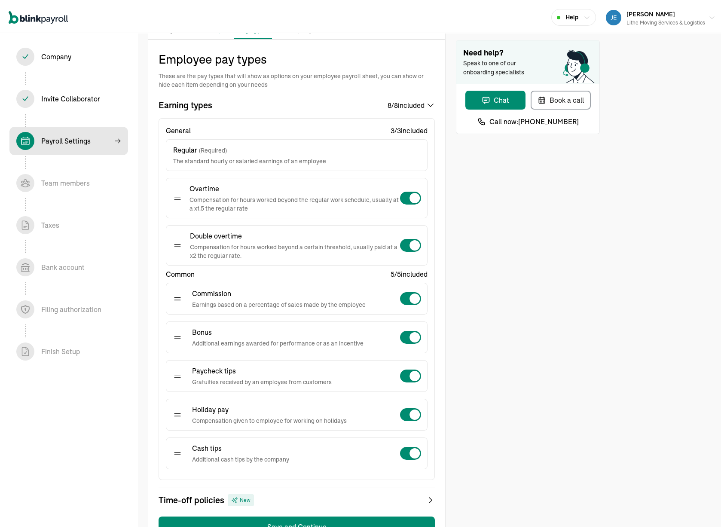
click at [419, 206] on div "Overtime Compensation for hours worked beyond the regular work schedule, usuall…" at bounding box center [296, 195] width 247 height 29
click at [415, 199] on span at bounding box center [415, 196] width 10 height 10
checkbox input "false"
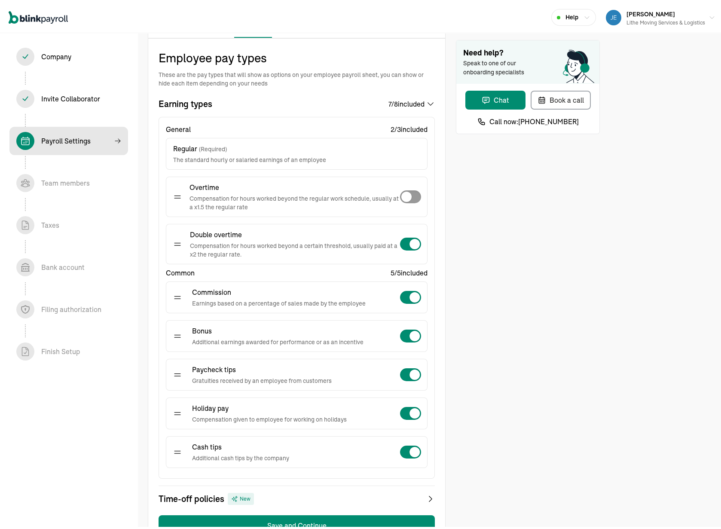
scroll to position [80, 0]
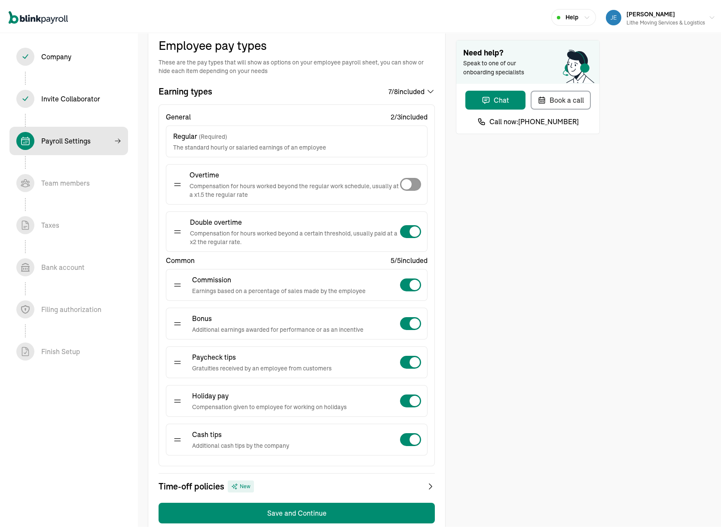
click at [413, 229] on span at bounding box center [415, 229] width 10 height 10
checkbox input "false"
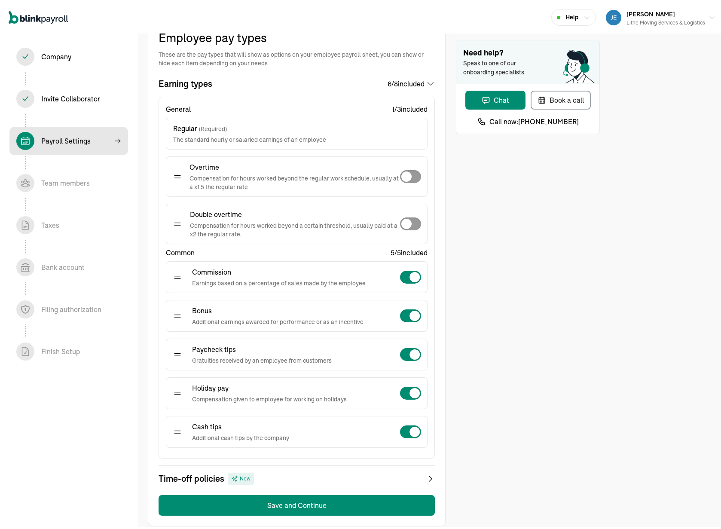
scroll to position [96, 0]
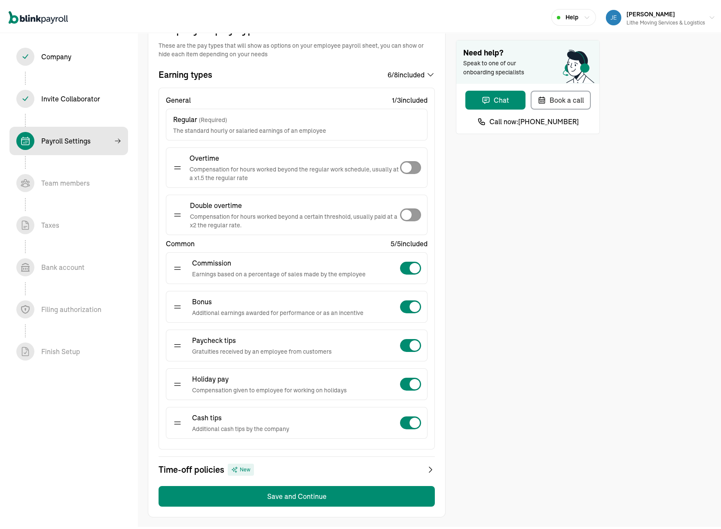
click at [412, 262] on span at bounding box center [415, 266] width 10 height 10
checkbox input "false"
click at [413, 342] on span at bounding box center [415, 343] width 10 height 10
checkbox input "false"
click at [411, 376] on div at bounding box center [411, 382] width 22 height 14
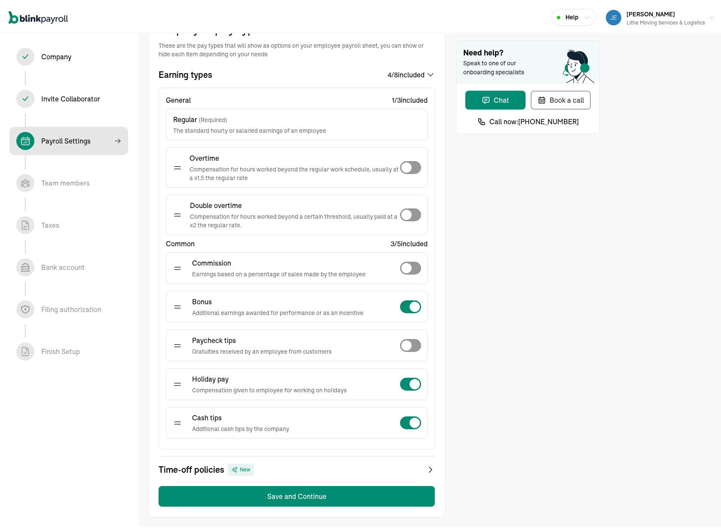
checkbox input "false"
click at [414, 421] on span at bounding box center [415, 421] width 10 height 10
checkbox input "false"
click at [495, 400] on div "Need help? Speak to one of our onboarding specialists Chat Book a call Call now…" at bounding box center [528, 229] width 144 height 574
click at [390, 469] on div "Time-off policies New" at bounding box center [297, 468] width 276 height 12
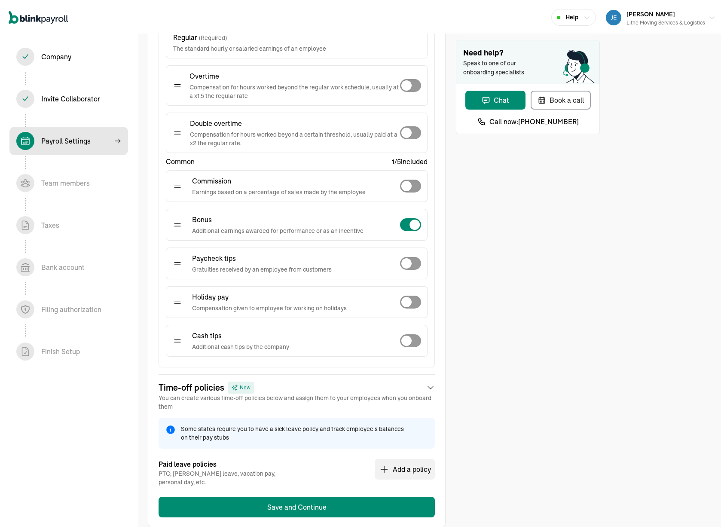
scroll to position [182, 0]
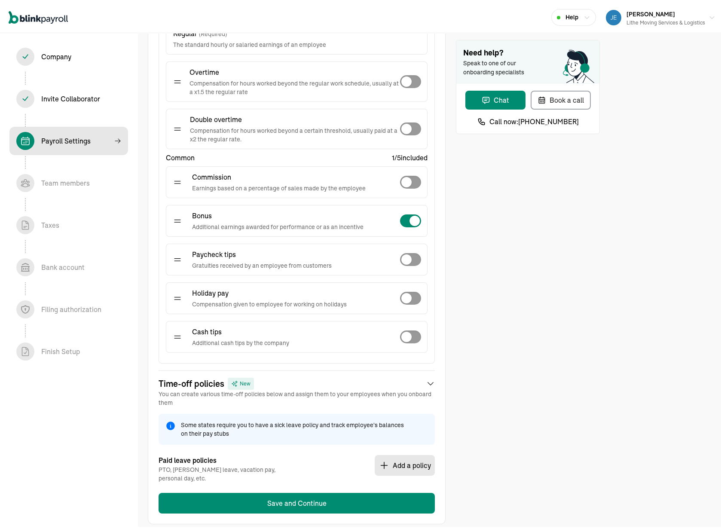
click at [394, 461] on button "Add a policy" at bounding box center [405, 463] width 60 height 21
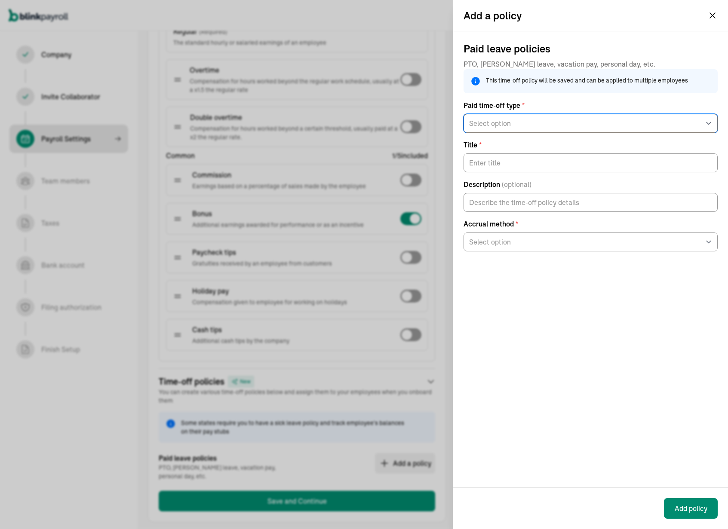
click at [570, 128] on select "Select option General PTO Sick pay Vacation pay" at bounding box center [590, 123] width 254 height 19
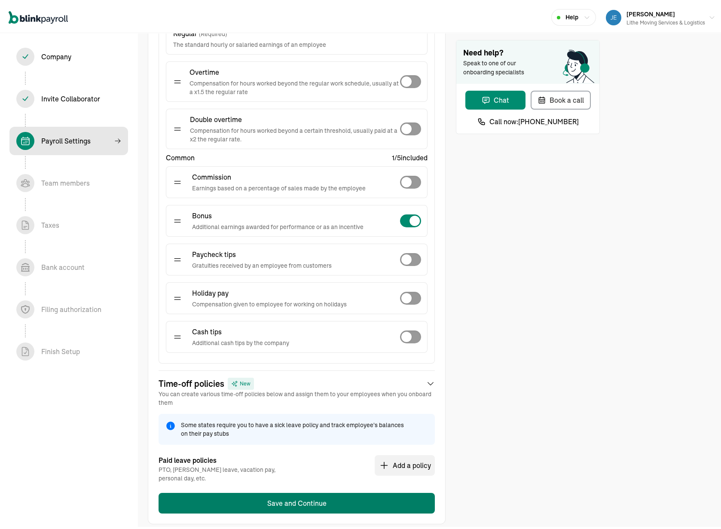
click at [318, 503] on button "Save and Continue" at bounding box center [297, 501] width 276 height 21
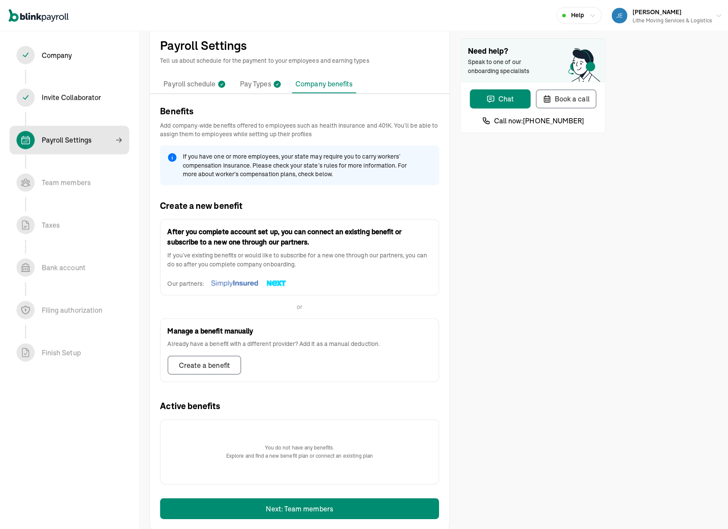
scroll to position [20, 0]
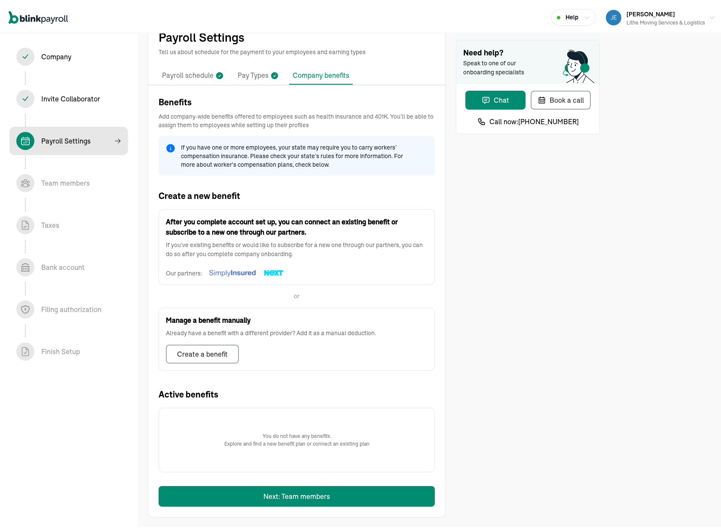
click at [483, 356] on div "Need help? Speak to one of our onboarding specialists Chat Book a call Call now…" at bounding box center [528, 267] width 144 height 498
click at [488, 222] on div "Need help? Speak to one of our onboarding specialists Chat Book a call Call now…" at bounding box center [528, 267] width 144 height 498
click at [472, 244] on div "Need help? Speak to one of our onboarding specialists Chat Book a call Call now…" at bounding box center [528, 267] width 144 height 498
click at [497, 309] on div "Need help? Speak to one of our onboarding specialists Chat Book a call Call now…" at bounding box center [528, 267] width 144 height 498
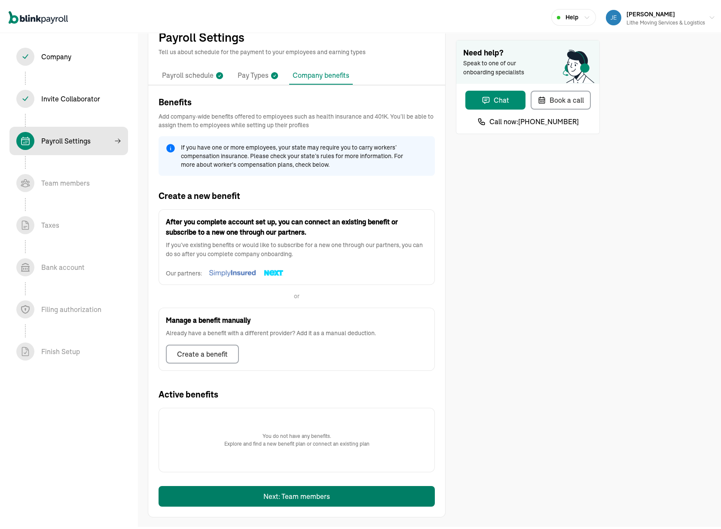
click at [312, 493] on button "Next: Team members" at bounding box center [297, 494] width 276 height 21
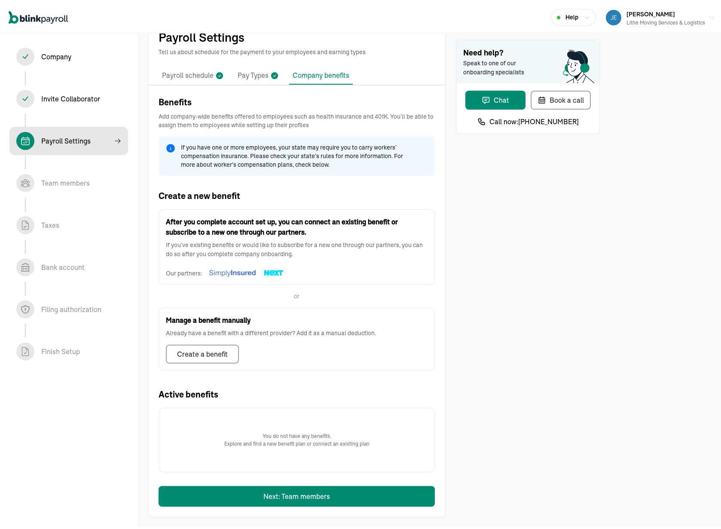
drag, startPoint x: 519, startPoint y: 337, endPoint x: 455, endPoint y: 328, distance: 64.2
click at [518, 337] on div "Need help? Speak to one of our onboarding specialists Chat Book a call Call now…" at bounding box center [528, 267] width 144 height 498
click at [466, 236] on div "Need help? Speak to one of our onboarding specialists Chat Book a call Call now…" at bounding box center [528, 267] width 144 height 498
click at [214, 351] on div "Create a benefit" at bounding box center [202, 352] width 51 height 10
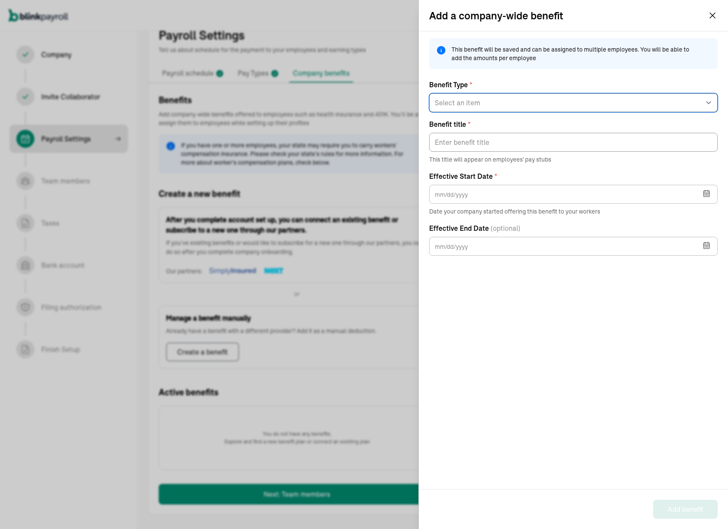
click at [530, 106] on select "Select an item 125 Medical 125 Vision 125 Dental 125 Disability 125 Accident 12…" at bounding box center [573, 102] width 288 height 19
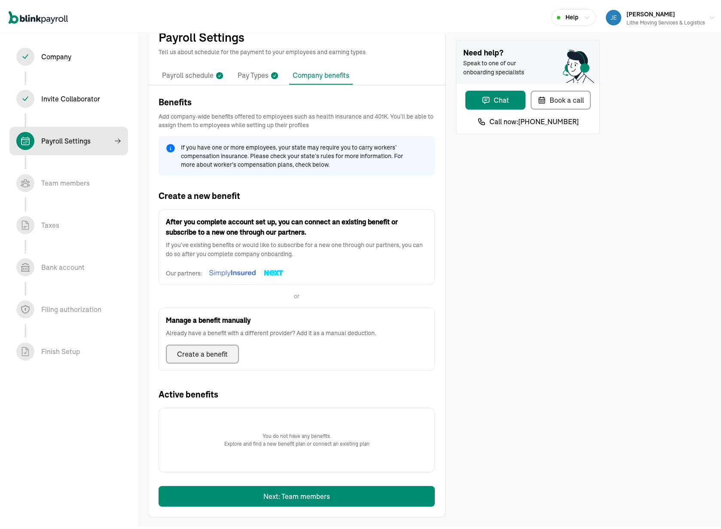
click at [547, 236] on div "Need help? Speak to one of our onboarding specialists Chat Book a call Call now…" at bounding box center [528, 267] width 144 height 498
click at [538, 301] on div "Need help? Speak to one of our onboarding specialists Chat Book a call Call now…" at bounding box center [528, 267] width 144 height 498
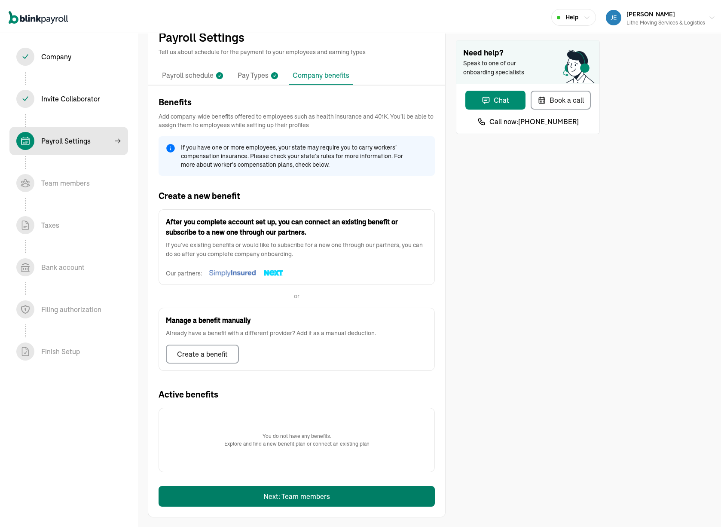
click at [357, 492] on button "Next: Team members" at bounding box center [297, 494] width 276 height 21
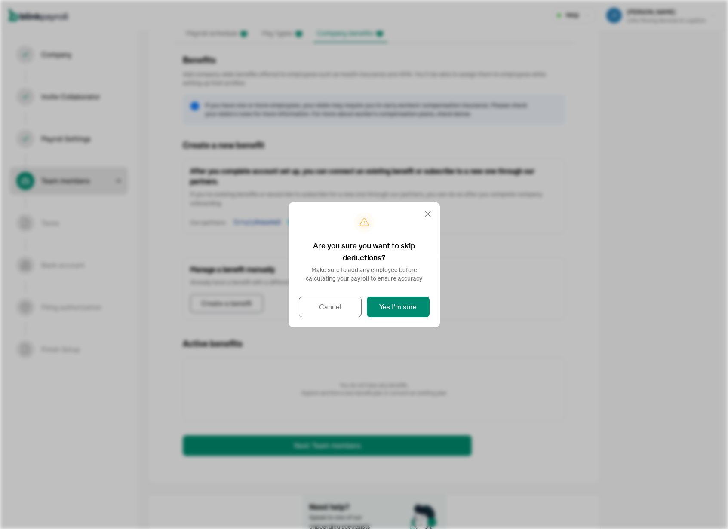
select select "contractor"
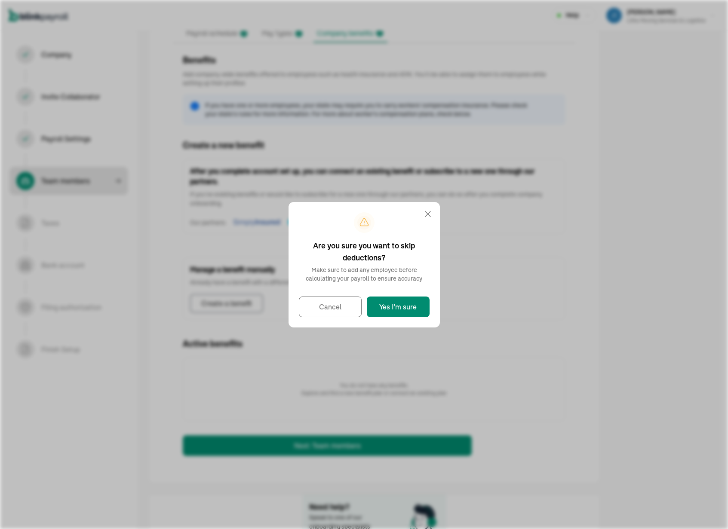
select select "contractor"
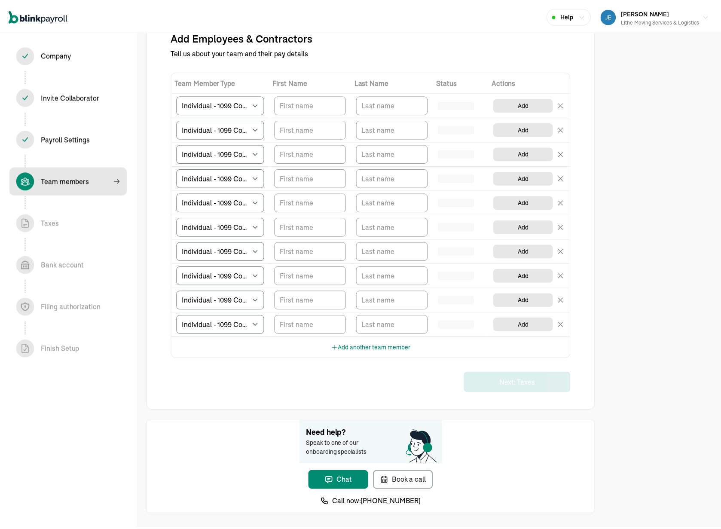
scroll to position [26, 0]
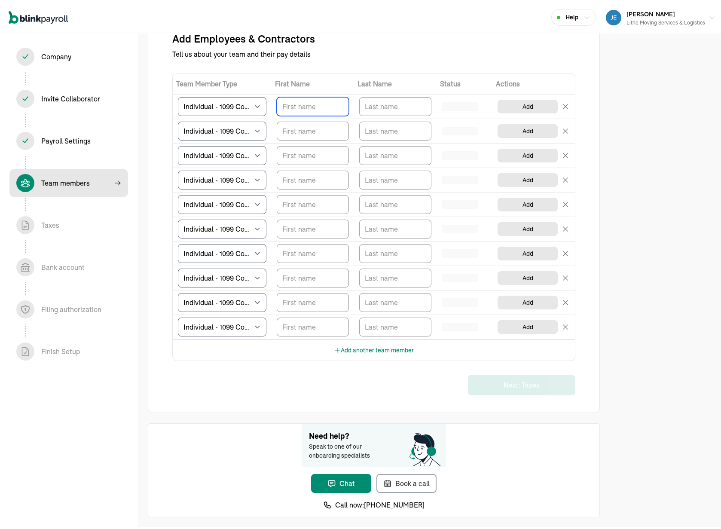
click at [293, 110] on input "TextInput" at bounding box center [313, 104] width 72 height 19
click at [505, 70] on div "Add Employees & Contractors Tell us about your team and their pay details Team …" at bounding box center [373, 212] width 403 height 364
click at [466, 100] on div "TeamMembers" at bounding box center [460, 104] width 37 height 9
click at [379, 58] on div "Add Employees & Contractors Tell us about your team and their pay details Team …" at bounding box center [373, 212] width 403 height 364
click at [323, 104] on input "TextInput" at bounding box center [313, 104] width 72 height 19
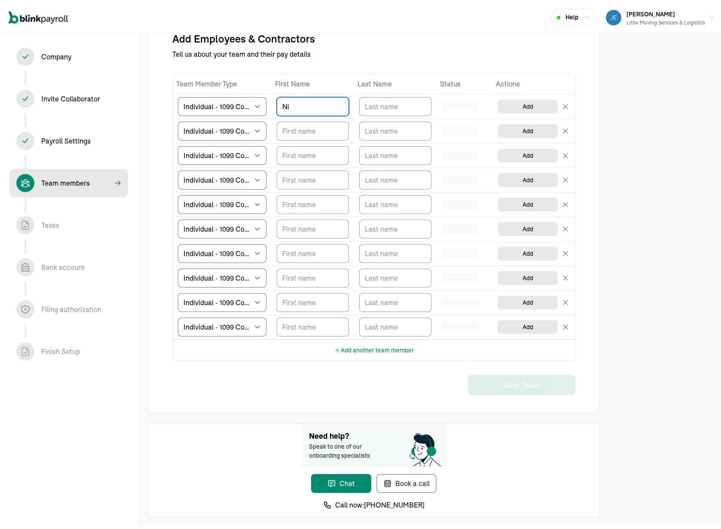
type input "N"
type input "Nitaha"
click at [395, 96] on input "TextInput" at bounding box center [395, 104] width 72 height 19
type input "[PERSON_NAME]"
click at [458, 106] on div "TeamMembers" at bounding box center [460, 104] width 37 height 9
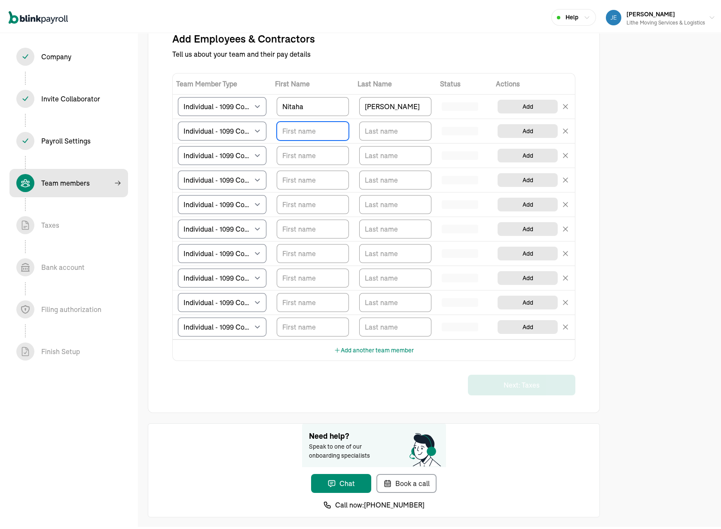
click at [304, 128] on input "TextInput" at bounding box center [313, 128] width 72 height 19
type input "[PERSON_NAME]"
click at [383, 130] on input "TextInput" at bounding box center [395, 128] width 72 height 19
type input "[PERSON_NAME]"
click at [335, 149] on input "TextInput" at bounding box center [313, 153] width 72 height 19
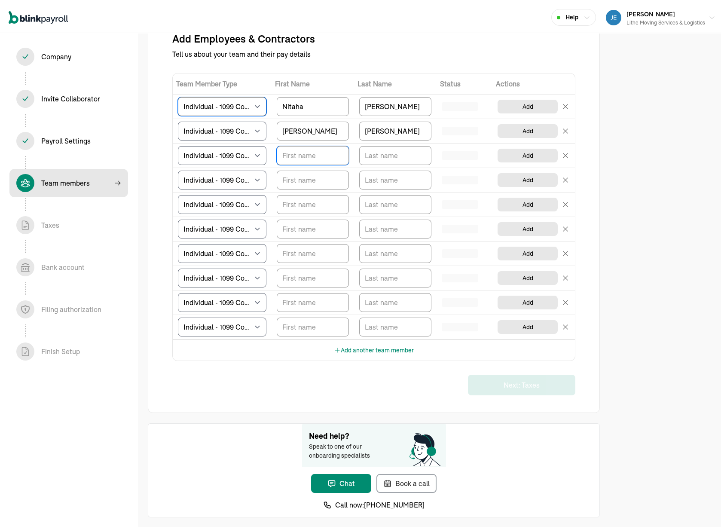
click at [219, 110] on select "Select W2 Employee Individual - 1099 [DEMOGRAPHIC_DATA] Business - 1099 Contrac…" at bounding box center [222, 104] width 89 height 19
click at [284, 153] on input "TextInput" at bounding box center [313, 153] width 72 height 19
click at [303, 151] on input "TextInput" at bounding box center [313, 153] width 72 height 19
type input "[PERSON_NAME]"
click at [392, 150] on input "TextInput" at bounding box center [395, 153] width 72 height 19
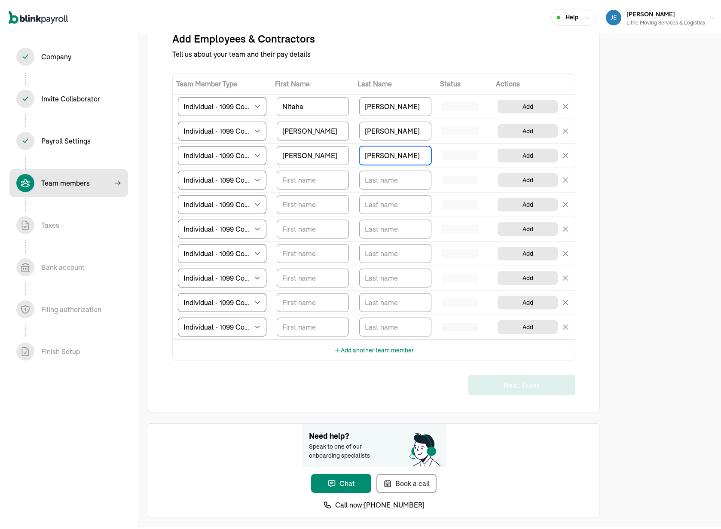
type input "[PERSON_NAME]"
click at [309, 177] on input "TextInput" at bounding box center [313, 177] width 72 height 19
click at [324, 179] on input "TextInput" at bounding box center [313, 177] width 72 height 19
click at [324, 178] on input "TextInput" at bounding box center [313, 177] width 72 height 19
click at [161, 37] on div "Add Employees & Contractors Tell us about your team and their pay details Team …" at bounding box center [374, 211] width 452 height 399
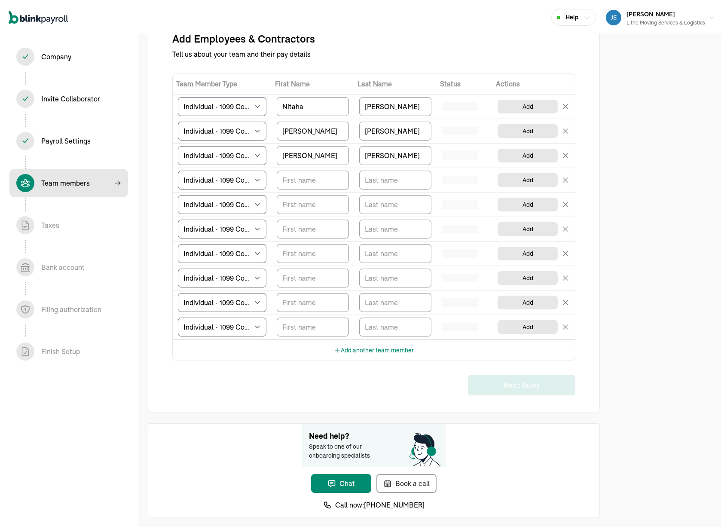
click at [636, 144] on div "Add Employees & Contractors Tell us about your team and their pay details Team …" at bounding box center [364, 251] width 728 height 555
click at [411, 34] on h4 "Add Employees & Contractors" at bounding box center [373, 37] width 403 height 14
click at [320, 177] on input "TextInput" at bounding box center [313, 177] width 72 height 19
click at [693, 177] on div "Add Employees & Contractors Tell us about your team and their pay details Team …" at bounding box center [364, 251] width 728 height 555
click at [327, 173] on input "TextInput" at bounding box center [313, 177] width 72 height 19
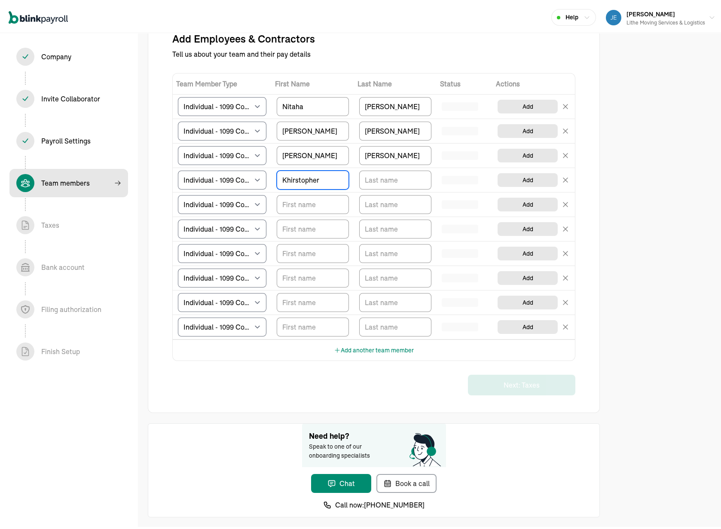
click at [295, 176] on input "Khirstopher" at bounding box center [313, 177] width 72 height 19
type input "[PERSON_NAME]"
click at [406, 190] on td "TeamMembers" at bounding box center [395, 178] width 83 height 24
click at [405, 183] on input "TextInput" at bounding box center [395, 177] width 72 height 19
type input "[PERSON_NAME]"
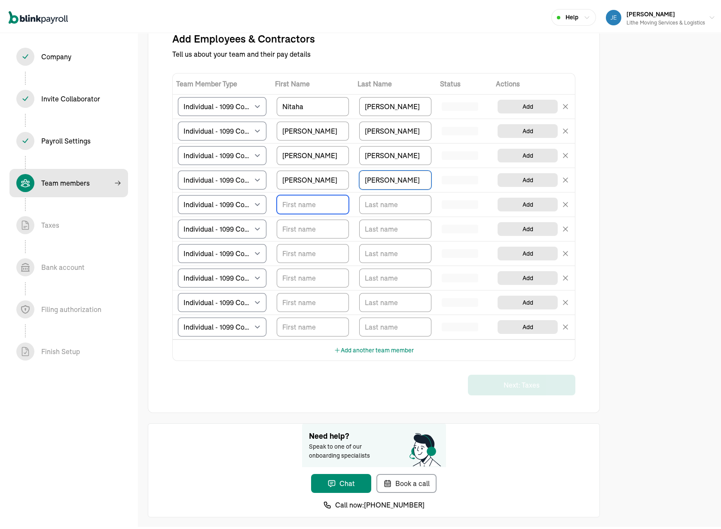
click at [309, 202] on input "TextInput" at bounding box center [313, 202] width 72 height 19
type input "[PERSON_NAME]"
click at [396, 205] on input "TextInput" at bounding box center [395, 202] width 72 height 19
type input "[PERSON_NAME]"
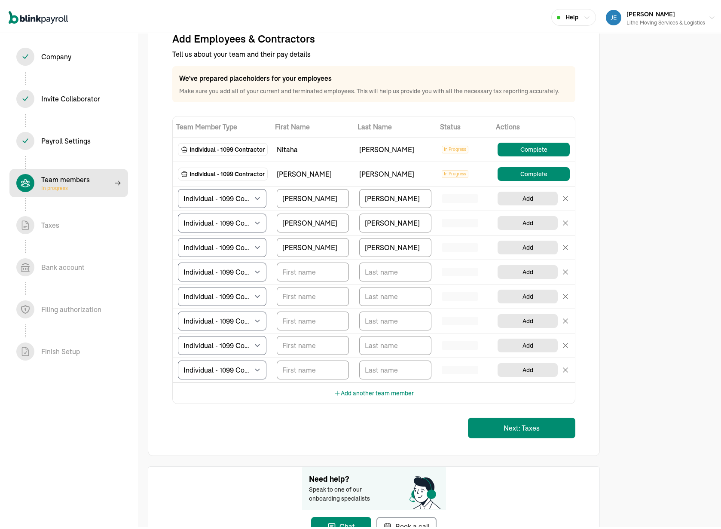
click at [640, 201] on div "Add Employees & Contractors Tell us about your team and their pay details We've…" at bounding box center [364, 273] width 728 height 598
click at [616, 248] on div "Add Employees & Contractors Tell us about your team and their pay details We've…" at bounding box center [364, 273] width 728 height 598
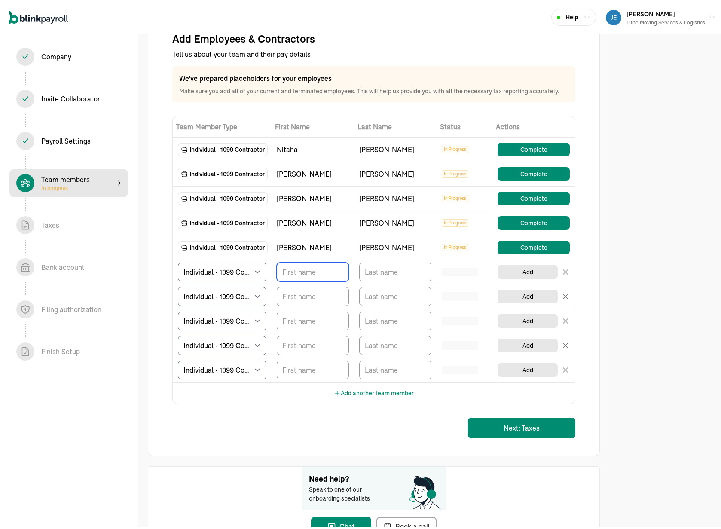
click at [324, 270] on input "TextInput" at bounding box center [313, 269] width 72 height 19
type input "[PERSON_NAME]"
drag, startPoint x: 324, startPoint y: 270, endPoint x: 312, endPoint y: 256, distance: 18.9
click at [326, 270] on input "[PERSON_NAME]" at bounding box center [313, 269] width 72 height 19
click at [373, 265] on input "TextInput" at bounding box center [395, 269] width 72 height 19
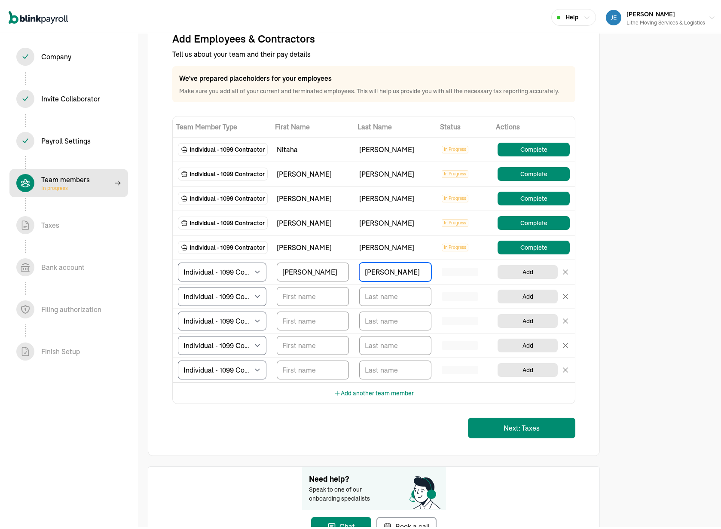
type input "[PERSON_NAME]"
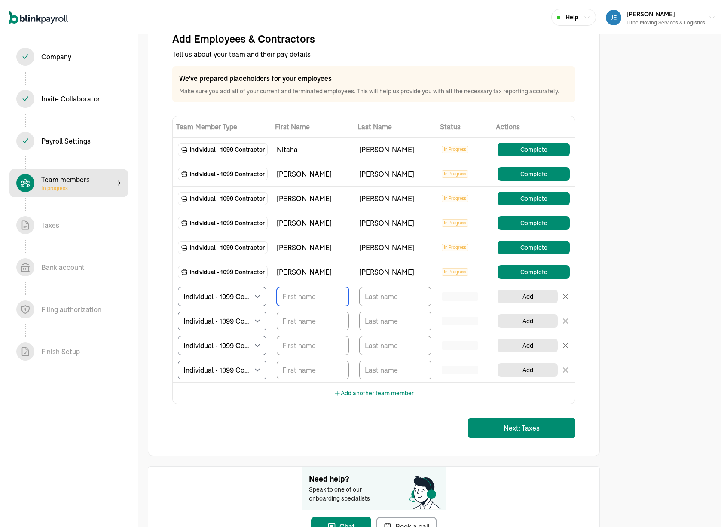
click at [325, 294] on input "TextInput" at bounding box center [313, 294] width 72 height 19
type input "[PERSON_NAME]"
click at [400, 286] on input "TextInput" at bounding box center [395, 294] width 72 height 19
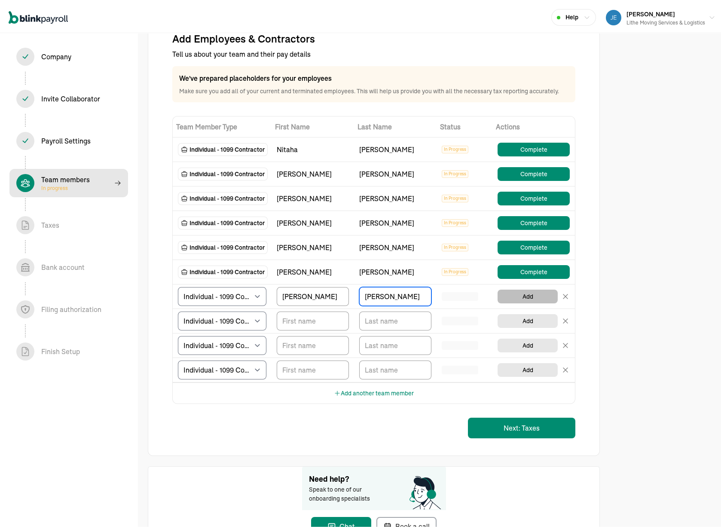
type input "[PERSON_NAME]"
click at [654, 272] on div "Add Employees & Contractors Tell us about your team and their pay details We've…" at bounding box center [364, 273] width 728 height 598
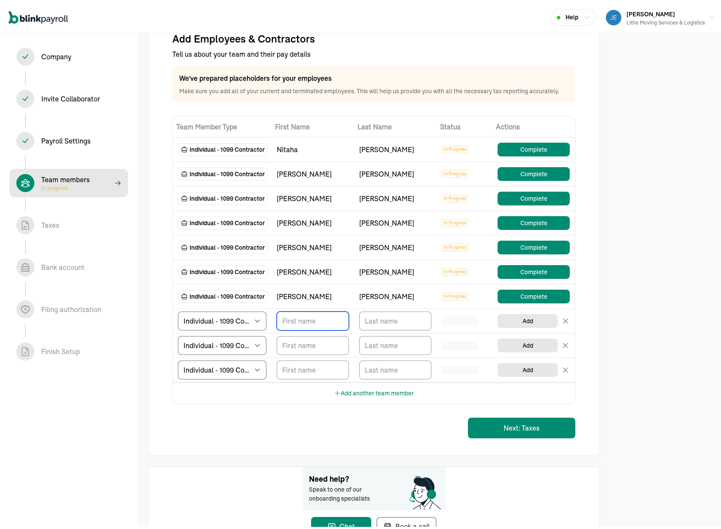
click at [325, 319] on input "TextInput" at bounding box center [313, 318] width 72 height 19
type input "J"
type input "[PERSON_NAME]"
click at [387, 318] on input "TextInput" at bounding box center [395, 318] width 72 height 19
type input "Jackio"
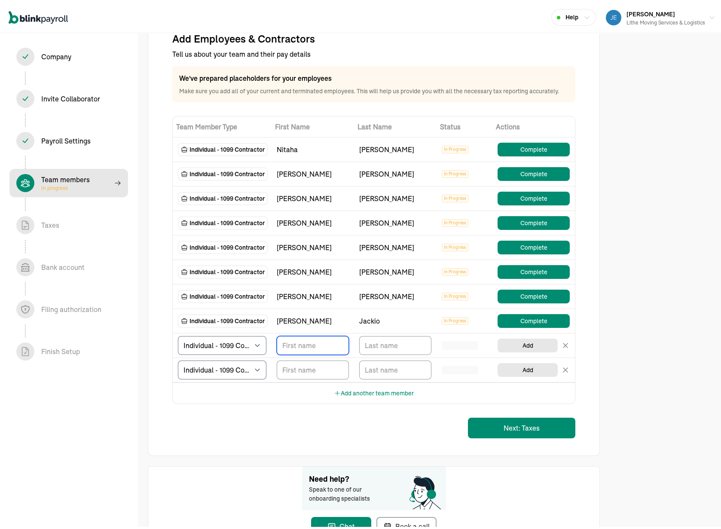
click at [319, 345] on input "TextInput" at bounding box center [313, 343] width 72 height 19
type input "Dalaynoh"
click at [400, 344] on input "TextInput" at bounding box center [395, 343] width 72 height 19
type input "[PERSON_NAME]"
click at [330, 370] on input "TextInput" at bounding box center [313, 367] width 72 height 19
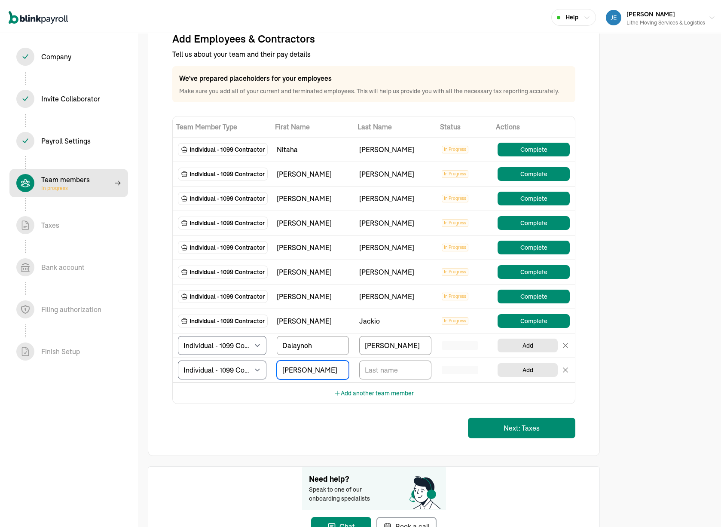
type input "[PERSON_NAME]"
click at [409, 368] on input "TextInput" at bounding box center [395, 367] width 72 height 19
type input "[PERSON_NAME]"
click at [218, 422] on div "Next: Taxes" at bounding box center [373, 426] width 403 height 21
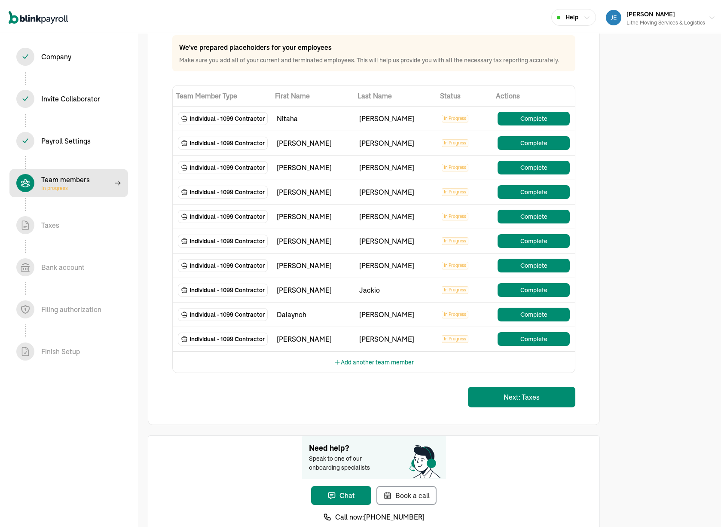
scroll to position [56, 0]
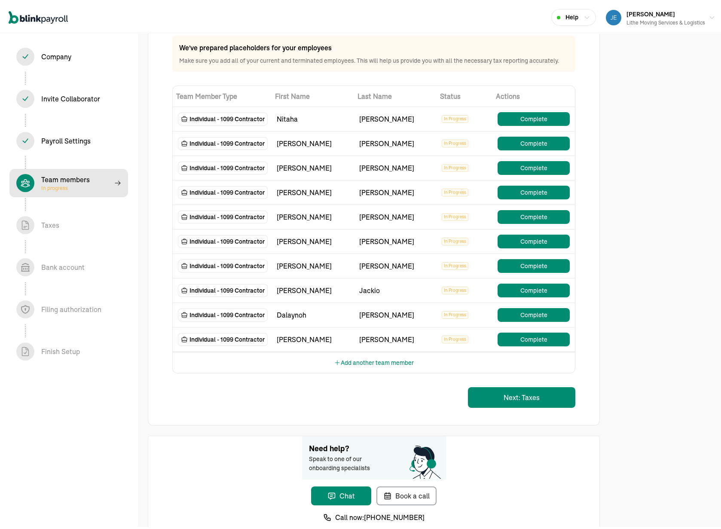
click at [677, 388] on div "Add Employees & Contractors Tell us about your team and their pay details We've…" at bounding box center [364, 243] width 728 height 598
click at [555, 404] on button "Next: Taxes" at bounding box center [521, 395] width 107 height 21
click at [528, 311] on button "Complete" at bounding box center [534, 313] width 72 height 14
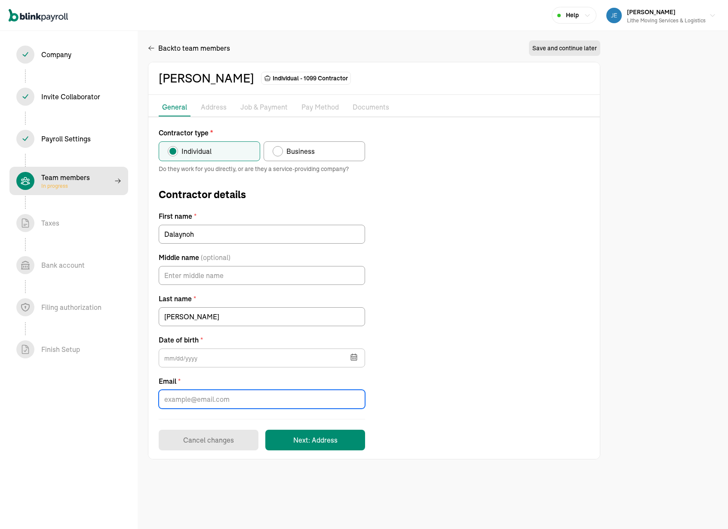
click at [251, 390] on input "Email *" at bounding box center [262, 399] width 206 height 19
drag, startPoint x: 525, startPoint y: 385, endPoint x: 375, endPoint y: 345, distance: 155.3
click at [524, 385] on div "Contractor type * Individual Business Do they work for you directly, or are the…" at bounding box center [373, 289] width 451 height 323
click at [321, 110] on p "Pay Method" at bounding box center [319, 107] width 37 height 11
click at [257, 112] on p "Job & Payment" at bounding box center [263, 107] width 47 height 11
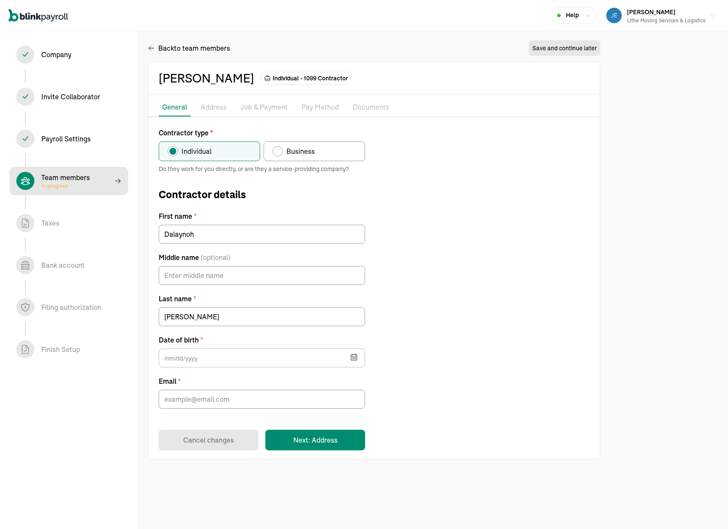
click at [216, 110] on p "Address" at bounding box center [214, 107] width 26 height 11
click at [522, 193] on div "Contractor type * Individual Business Do they work for you directly, or are the…" at bounding box center [373, 289] width 451 height 323
click at [202, 21] on div "Help [PERSON_NAME] Lithe Moving Services & Logistics" at bounding box center [364, 15] width 728 height 31
click at [257, 30] on div "Help [PERSON_NAME] Lithe Moving Services & Logistics" at bounding box center [364, 15] width 728 height 31
click at [294, 22] on div "Help [PERSON_NAME] Lithe Moving Services & Logistics" at bounding box center [364, 15] width 728 height 31
